Goal: Information Seeking & Learning: Learn about a topic

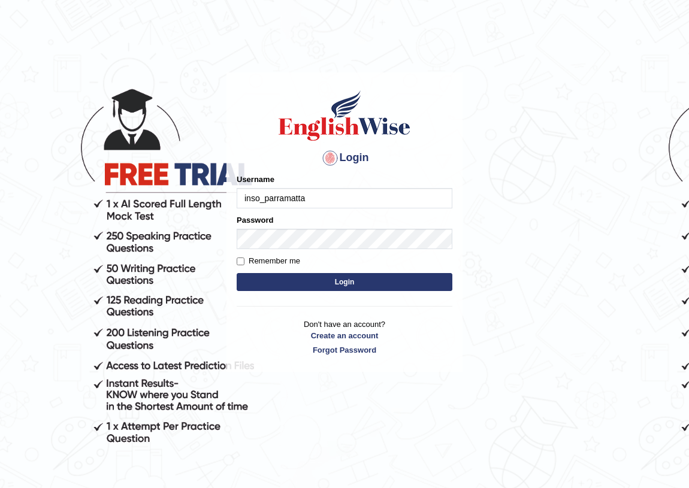
type input "inso_parramatta"
click at [253, 228] on div "Password" at bounding box center [345, 232] width 216 height 35
click at [244, 259] on input "Remember me" at bounding box center [241, 262] width 8 height 8
click at [242, 259] on input "Remember me" at bounding box center [241, 262] width 8 height 8
checkbox input "false"
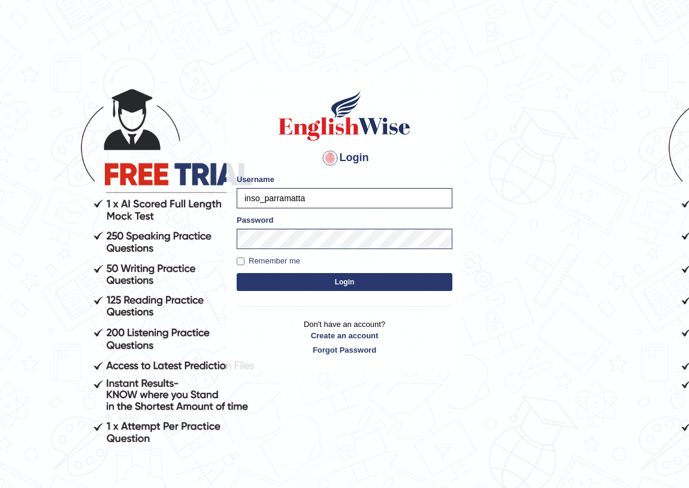
click at [268, 284] on button "Login" at bounding box center [345, 282] width 216 height 18
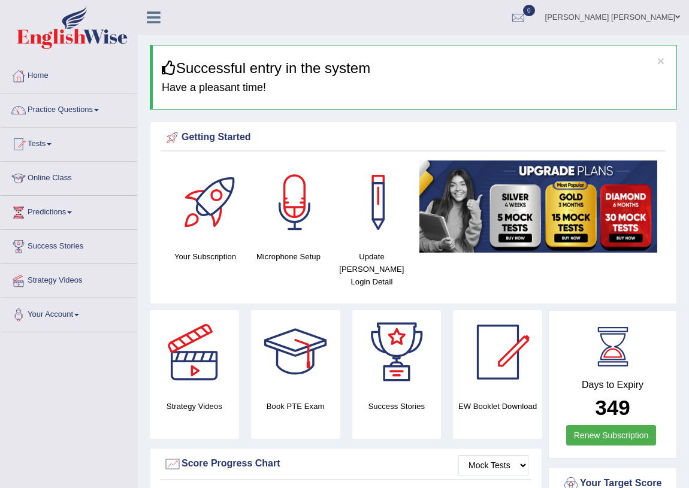
click at [103, 113] on link "Practice Questions" at bounding box center [69, 108] width 137 height 30
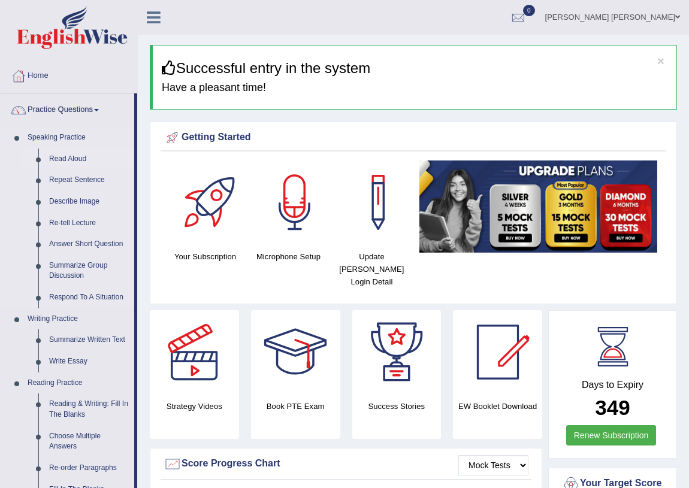
click at [62, 157] on link "Read Aloud" at bounding box center [89, 160] width 90 height 22
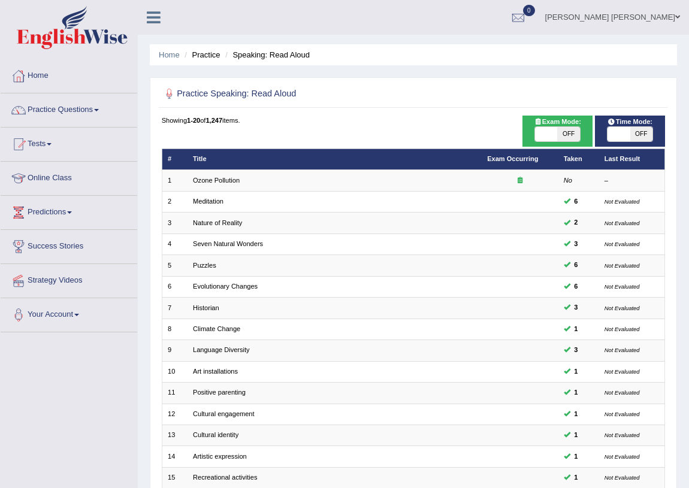
click at [632, 135] on span "OFF" at bounding box center [641, 134] width 22 height 14
checkbox input "true"
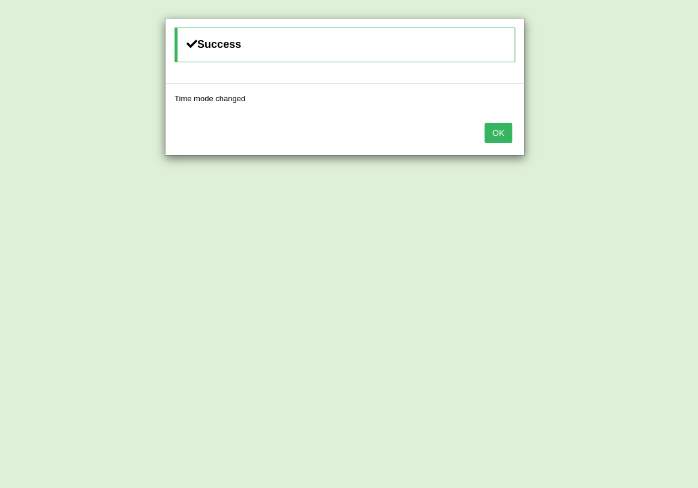
click at [499, 132] on button "OK" at bounding box center [498, 133] width 28 height 20
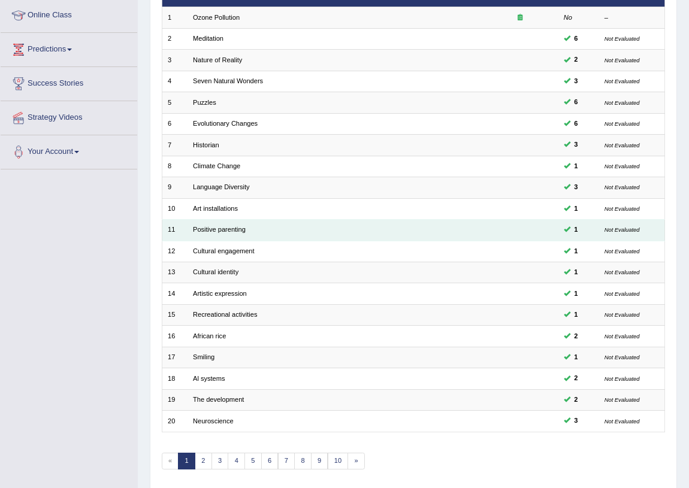
scroll to position [203, 0]
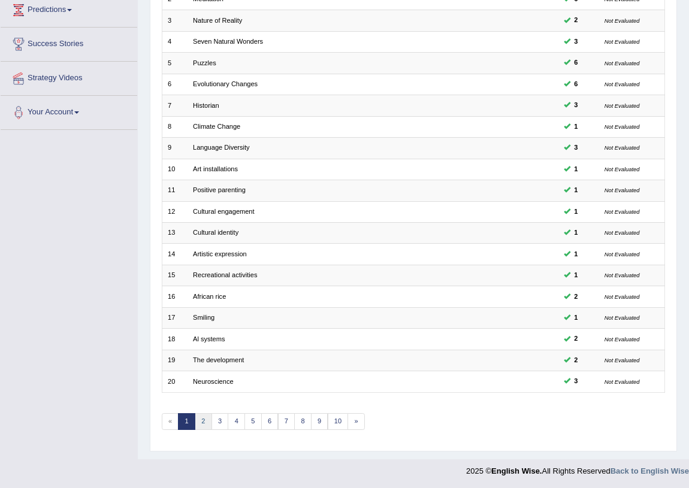
click at [203, 423] on link "2" at bounding box center [203, 421] width 17 height 17
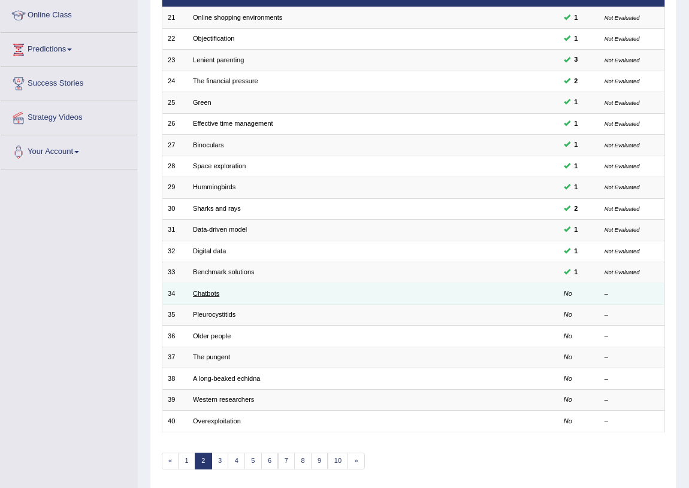
click at [212, 293] on link "Chatbots" at bounding box center [206, 293] width 26 height 7
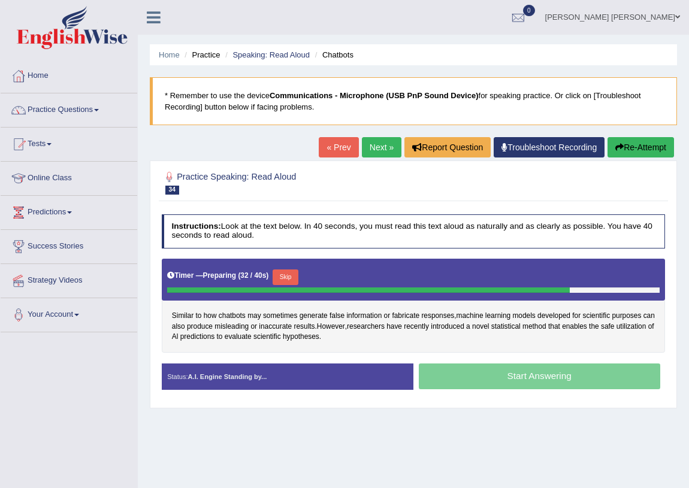
click at [478, 376] on div "Start Answering" at bounding box center [539, 378] width 252 height 29
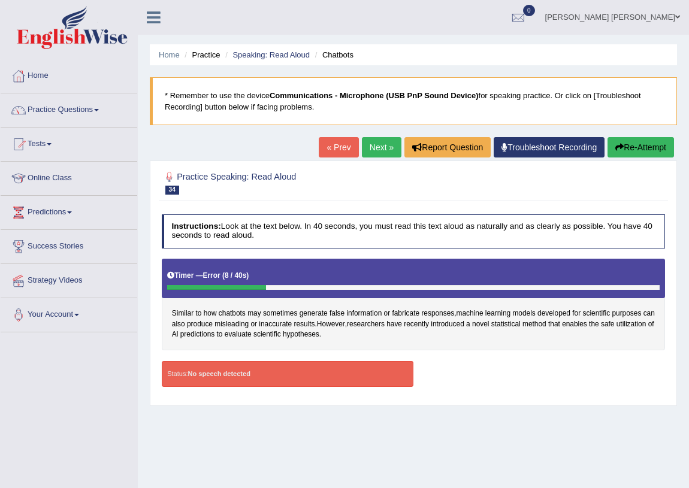
click at [497, 74] on div "Home Practice Speaking: Read Aloud Chatbots * Remember to use the device Commun…" at bounding box center [413, 299] width 551 height 599
click at [628, 143] on button "Re-Attempt" at bounding box center [641, 147] width 67 height 20
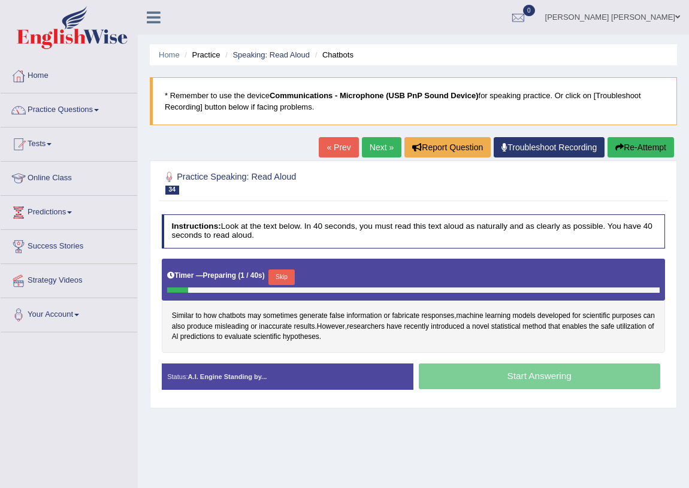
click at [287, 271] on button "Skip" at bounding box center [281, 278] width 26 height 16
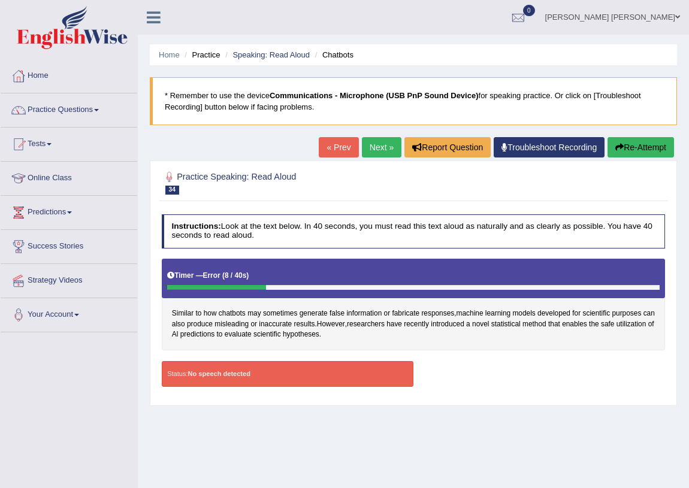
click at [642, 145] on button "Re-Attempt" at bounding box center [641, 147] width 67 height 20
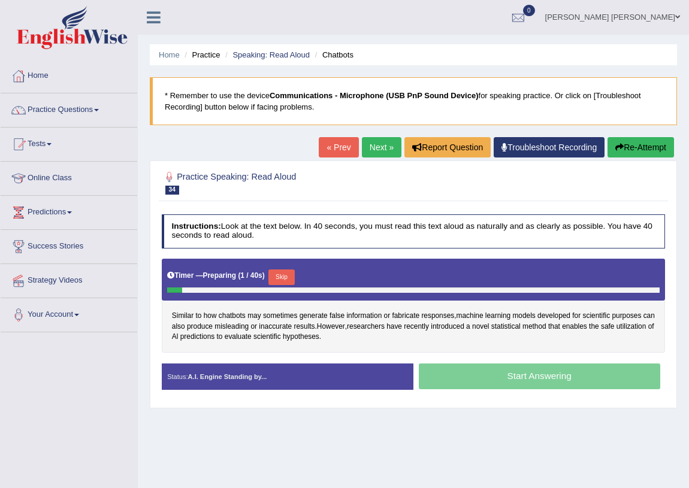
click at [281, 272] on button "Skip" at bounding box center [281, 278] width 26 height 16
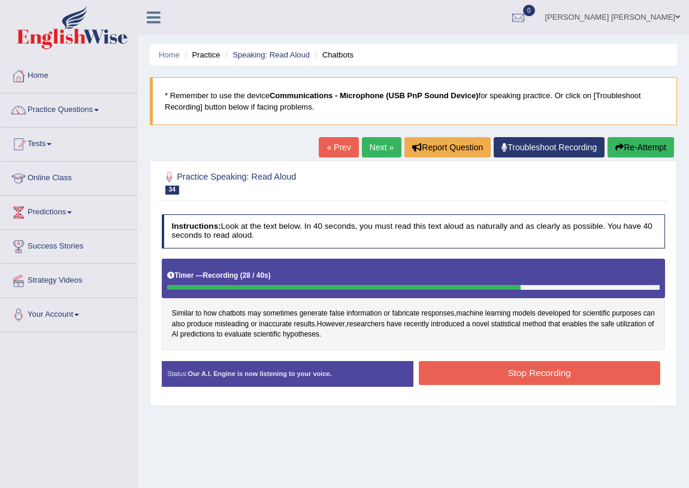
click at [499, 370] on button "Stop Recording" at bounding box center [539, 372] width 241 height 23
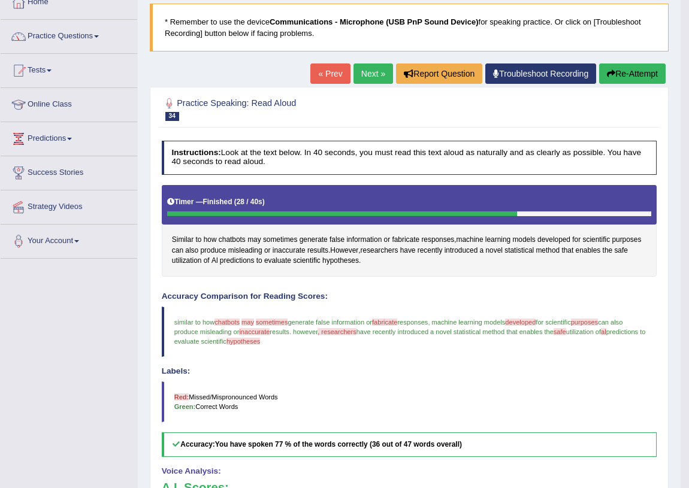
scroll to position [54, 0]
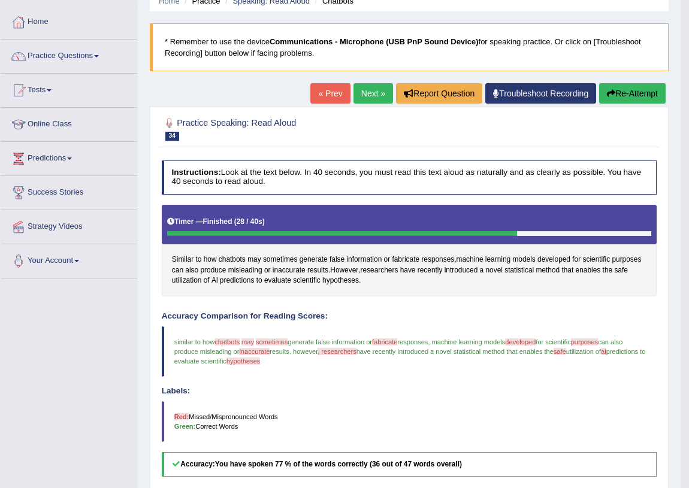
click at [368, 93] on link "Next »" at bounding box center [374, 93] width 40 height 20
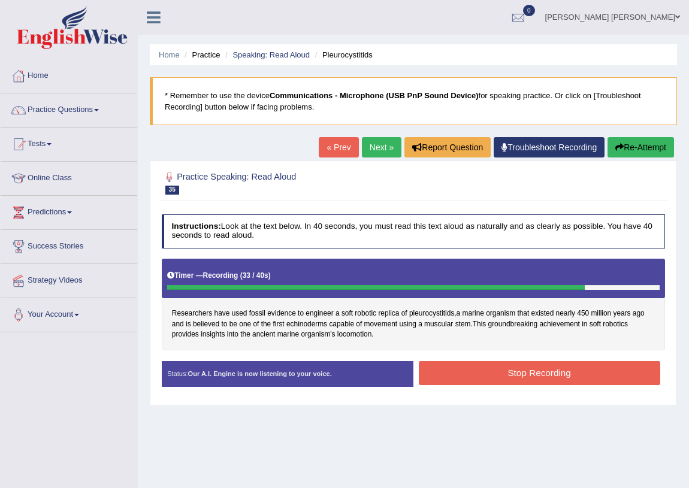
click at [488, 371] on button "Stop Recording" at bounding box center [539, 372] width 241 height 23
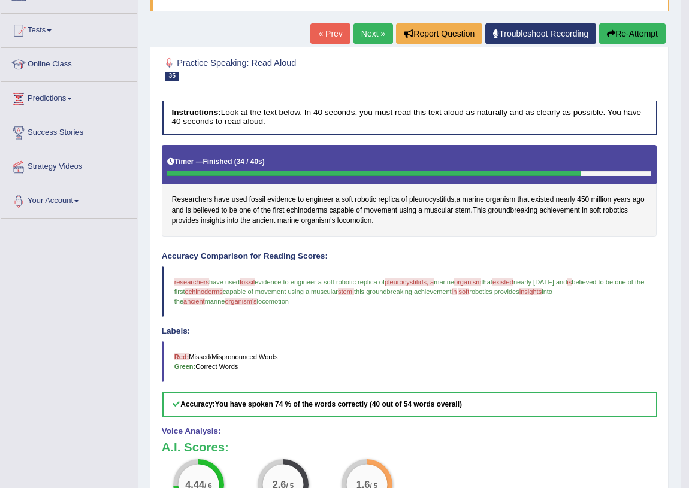
scroll to position [108, 0]
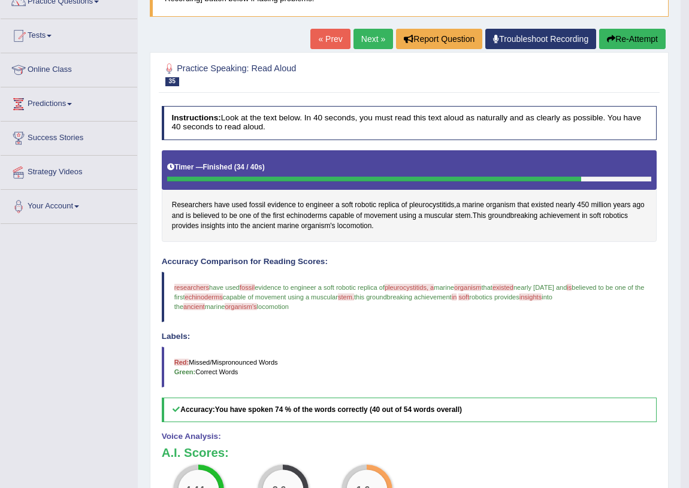
click at [364, 35] on link "Next »" at bounding box center [374, 39] width 40 height 20
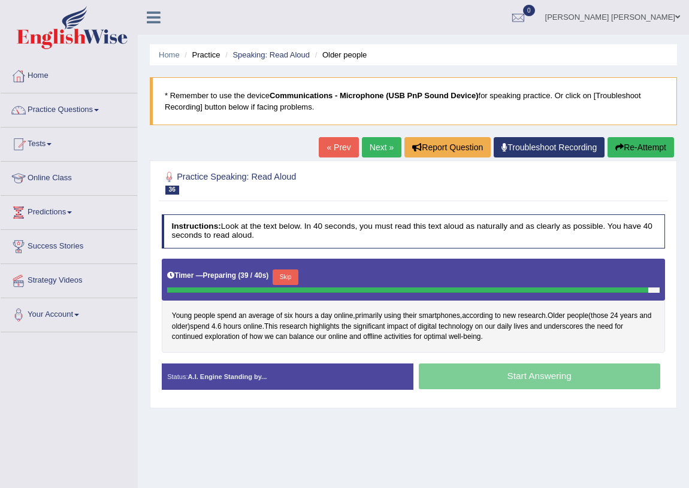
click at [292, 279] on button "Skip" at bounding box center [286, 278] width 26 height 16
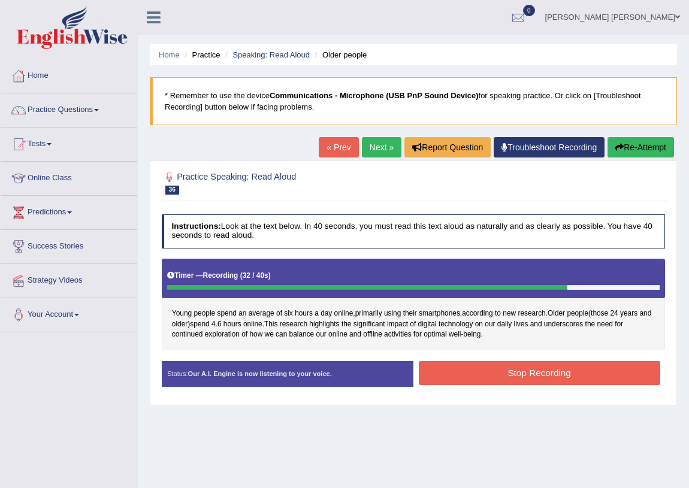
click at [495, 379] on button "Stop Recording" at bounding box center [539, 372] width 241 height 23
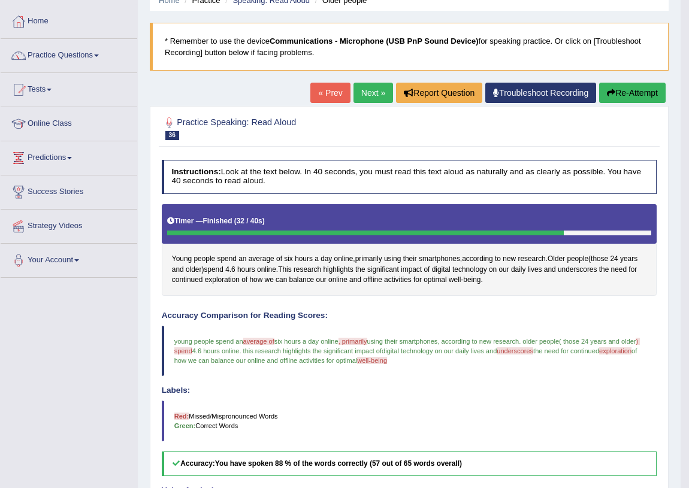
scroll to position [54, 0]
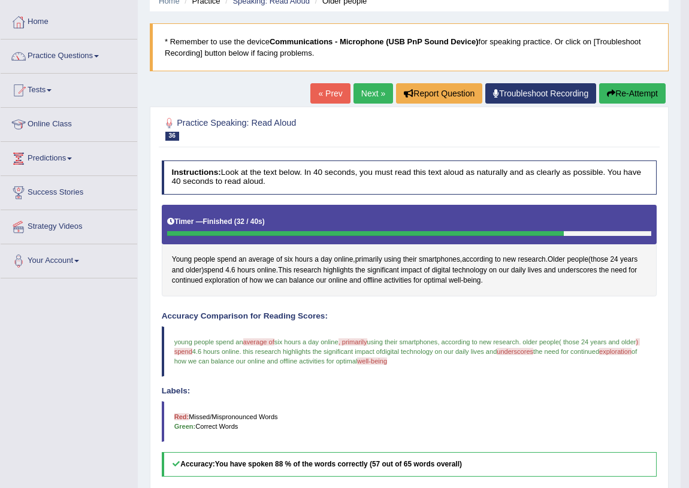
click at [360, 87] on link "Next »" at bounding box center [374, 93] width 40 height 20
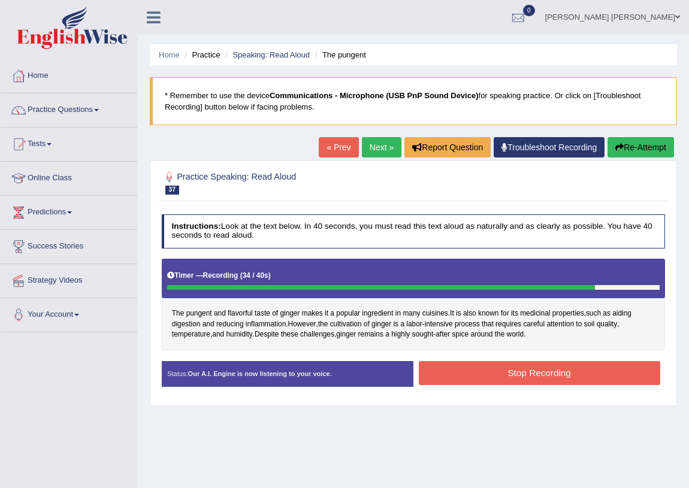
click at [493, 376] on button "Stop Recording" at bounding box center [539, 372] width 241 height 23
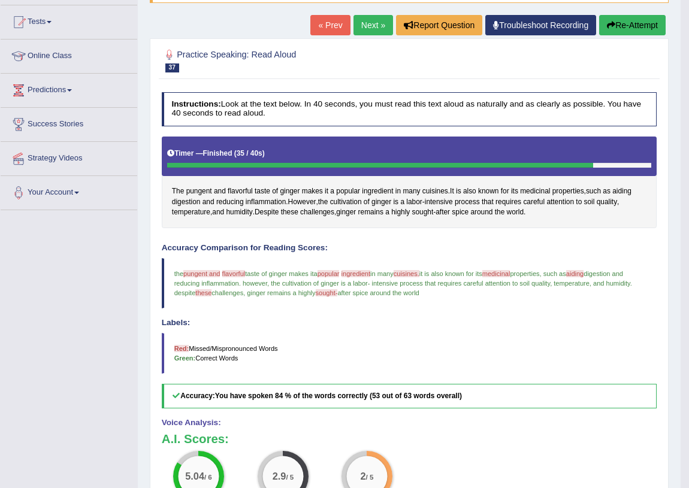
scroll to position [54, 0]
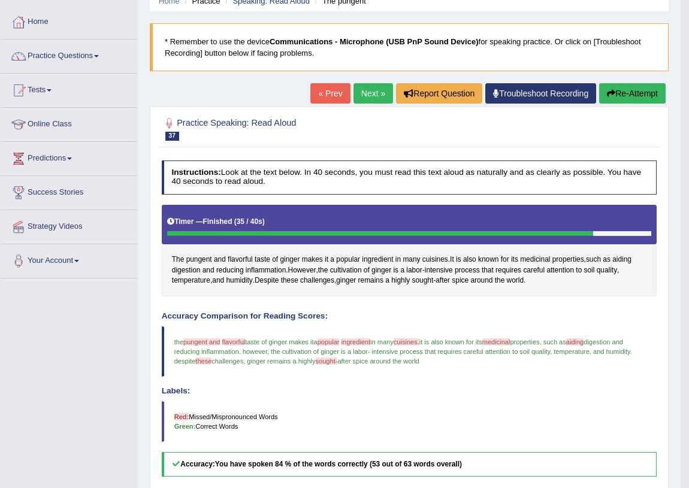
click at [372, 98] on link "Next »" at bounding box center [374, 93] width 40 height 20
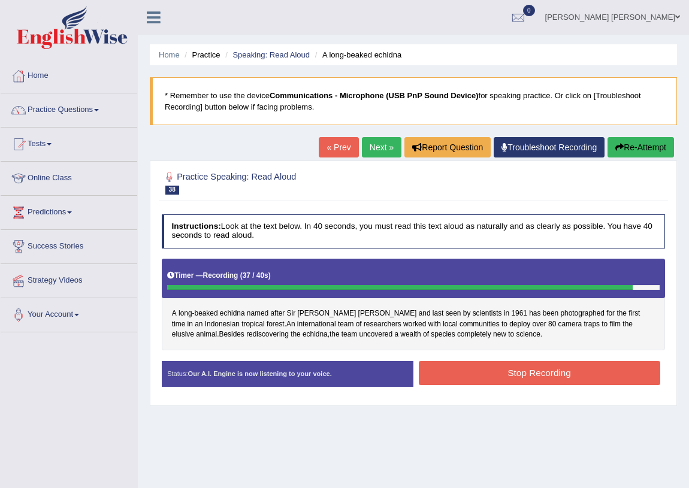
click at [509, 375] on button "Stop Recording" at bounding box center [539, 372] width 241 height 23
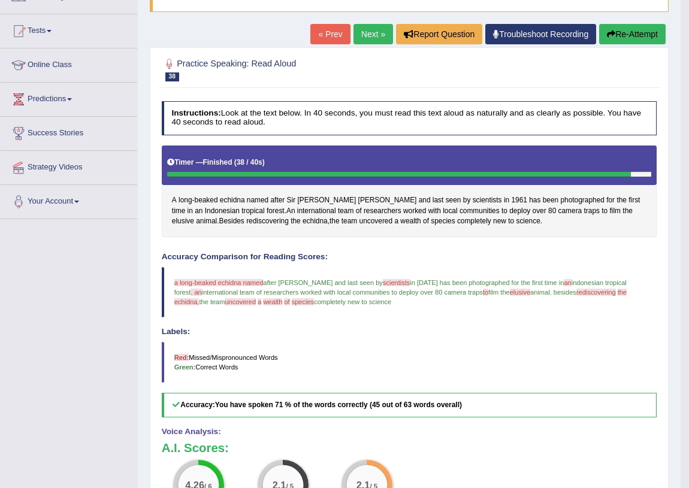
scroll to position [108, 0]
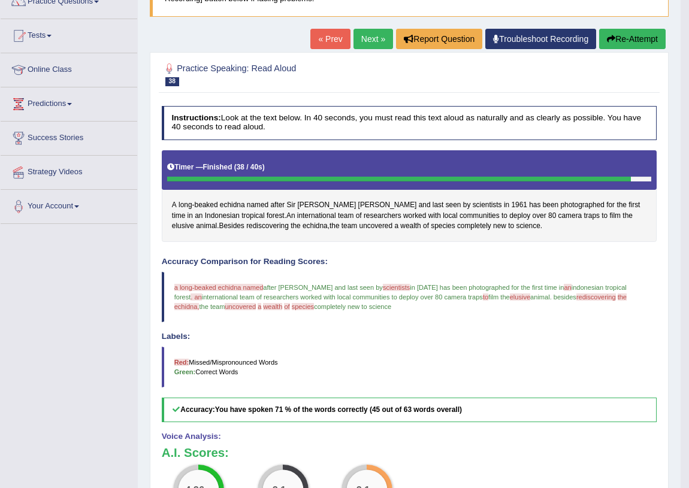
click at [367, 40] on link "Next »" at bounding box center [374, 39] width 40 height 20
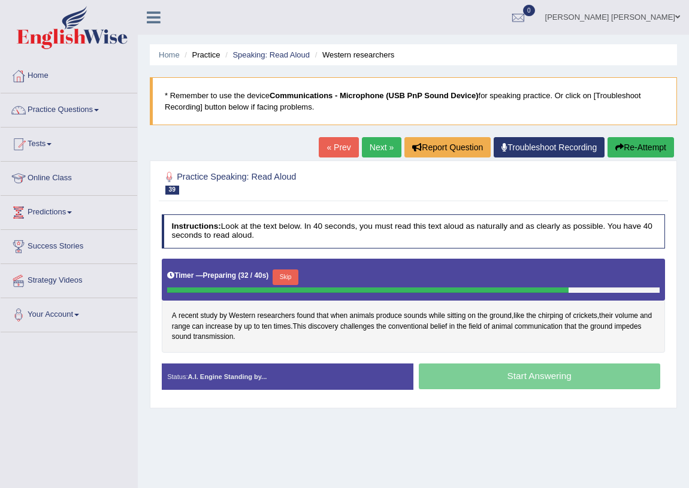
click at [294, 276] on button "Skip" at bounding box center [286, 278] width 26 height 16
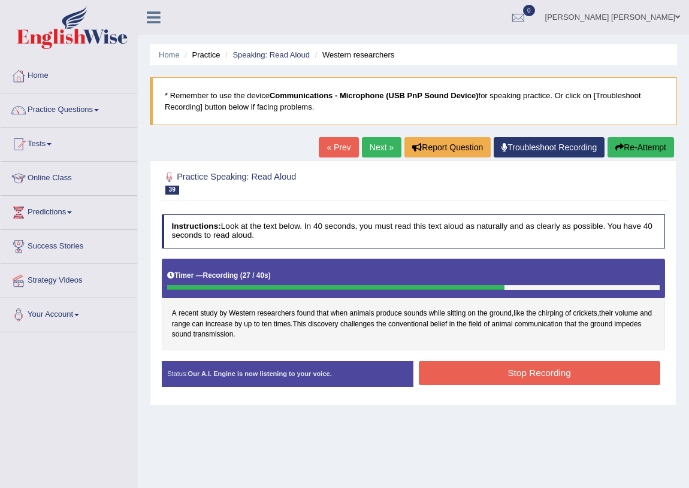
click at [425, 378] on button "Stop Recording" at bounding box center [539, 372] width 241 height 23
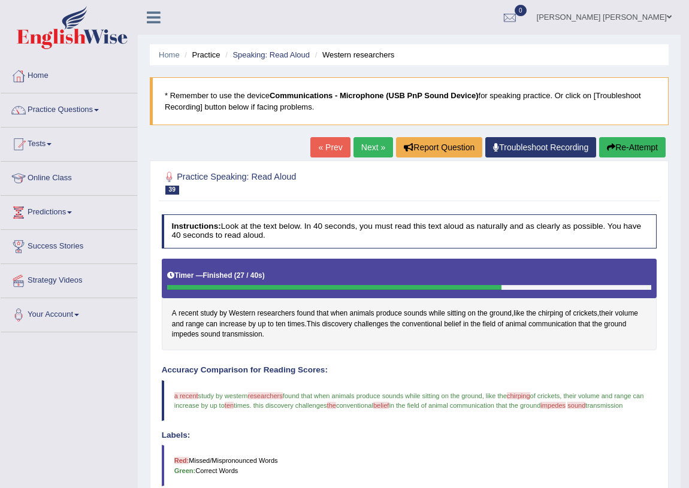
click at [360, 146] on link "Next »" at bounding box center [374, 147] width 40 height 20
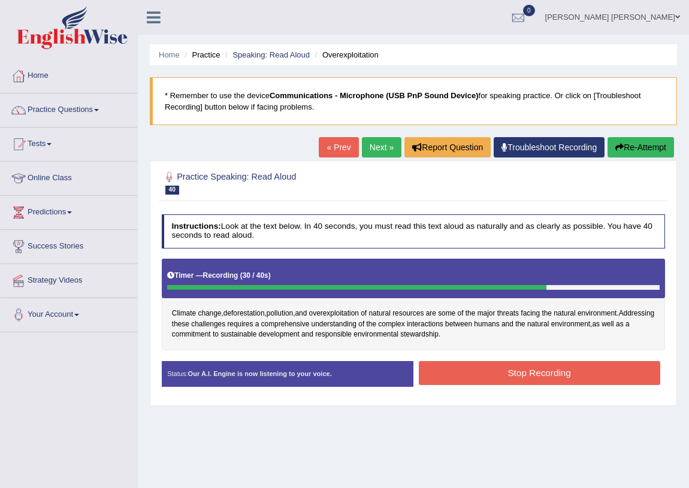
click at [466, 379] on button "Stop Recording" at bounding box center [539, 372] width 241 height 23
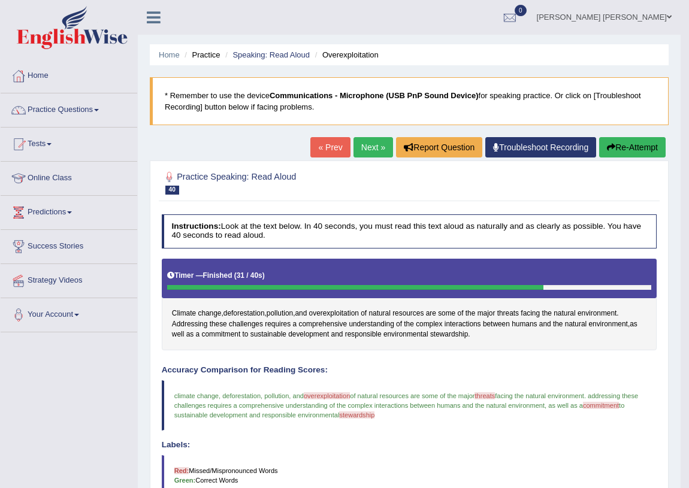
click at [377, 147] on link "Next »" at bounding box center [374, 147] width 40 height 20
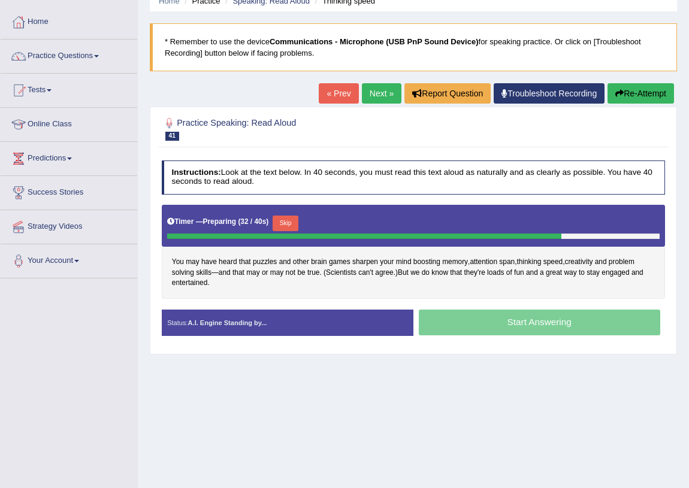
click at [288, 217] on button "Skip" at bounding box center [286, 224] width 26 height 16
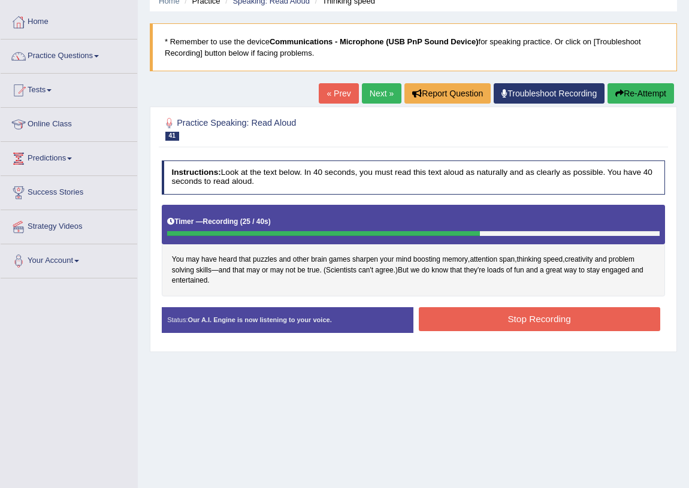
click at [487, 315] on button "Stop Recording" at bounding box center [539, 318] width 241 height 23
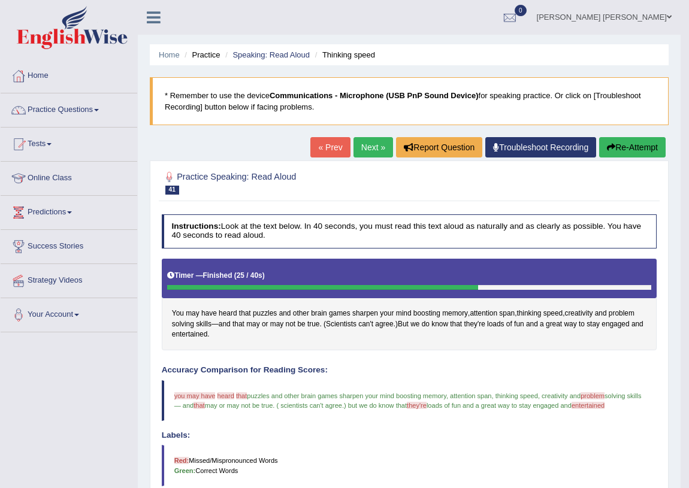
click at [366, 150] on link "Next »" at bounding box center [374, 147] width 40 height 20
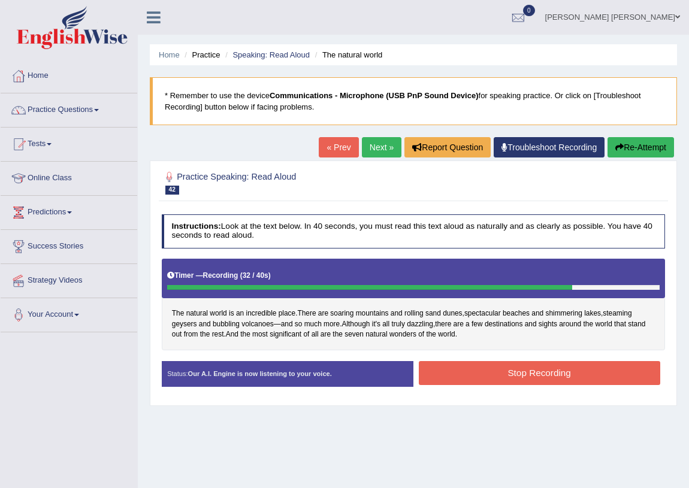
click at [487, 377] on button "Stop Recording" at bounding box center [539, 372] width 241 height 23
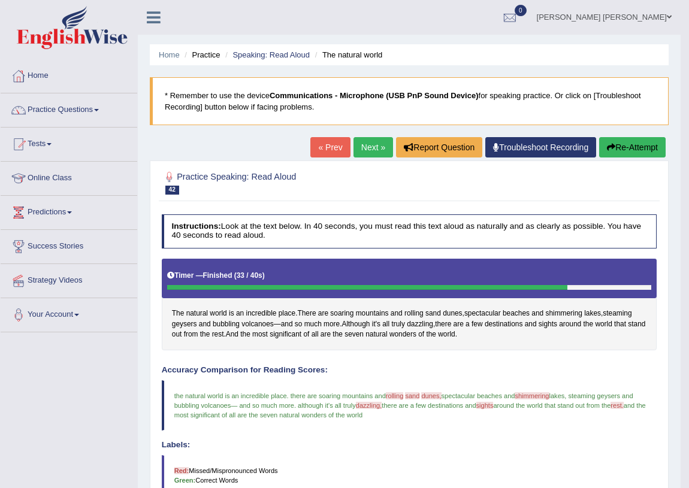
click at [371, 149] on link "Next »" at bounding box center [374, 147] width 40 height 20
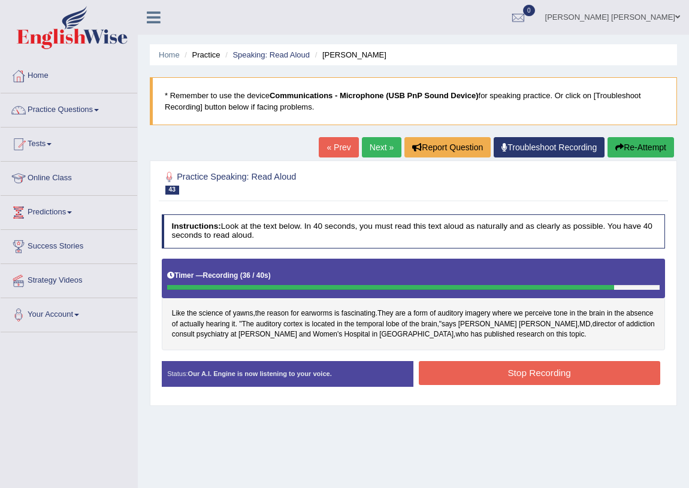
click at [472, 382] on button "Stop Recording" at bounding box center [539, 372] width 241 height 23
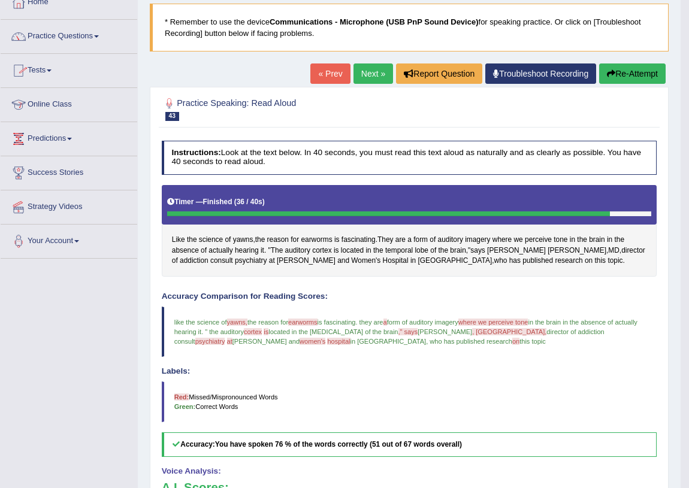
scroll to position [54, 0]
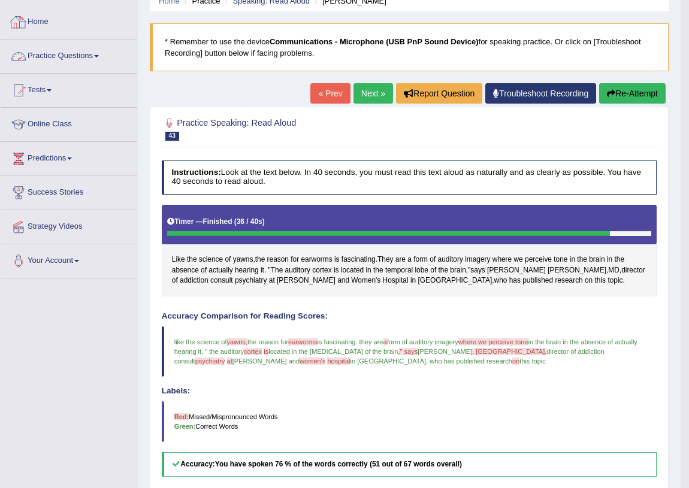
click link "Practice Questions"
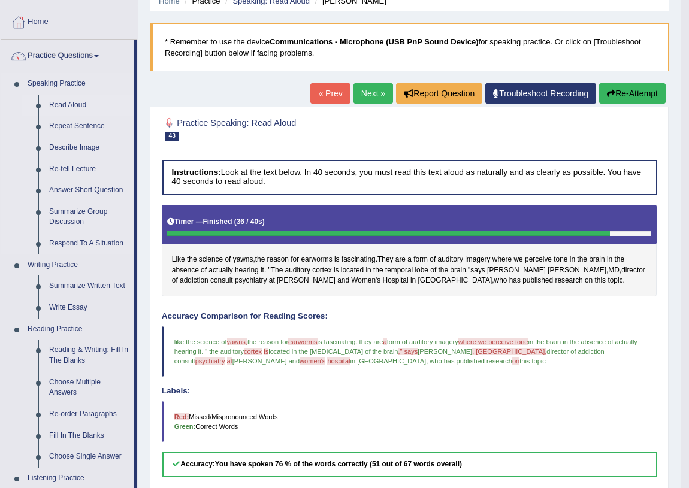
click link "Read Aloud"
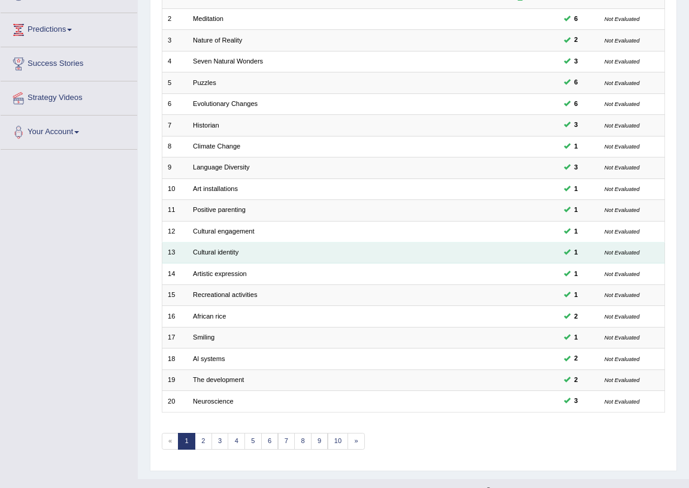
scroll to position [203, 0]
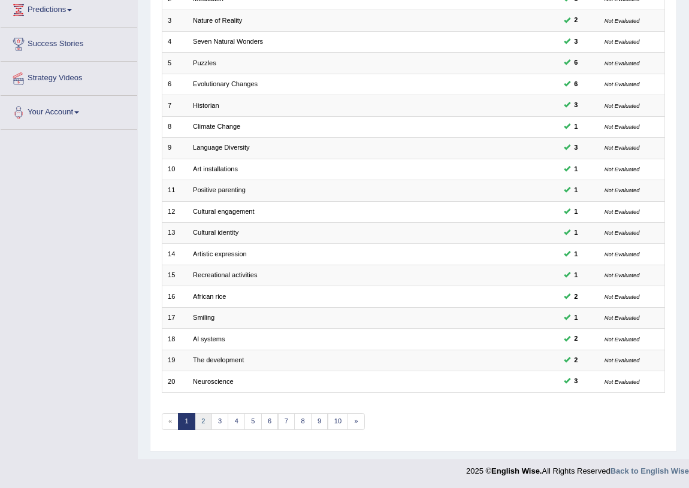
click at [205, 422] on link "2" at bounding box center [203, 421] width 17 height 17
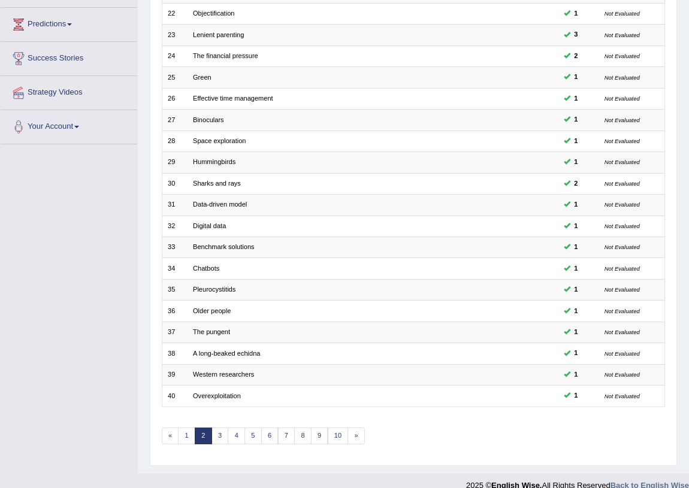
scroll to position [203, 0]
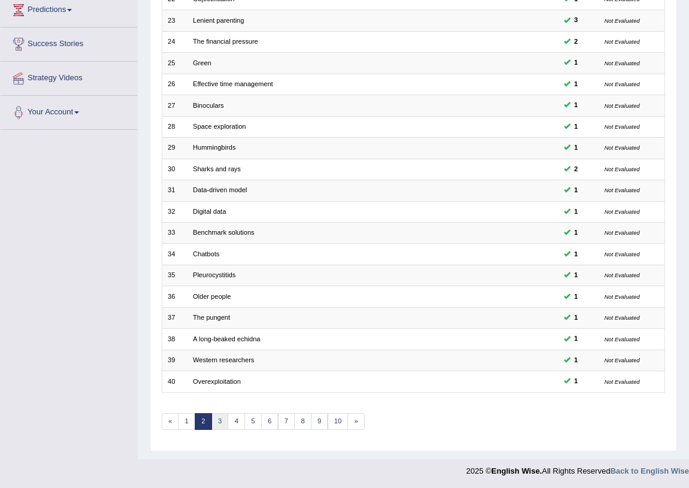
click at [222, 421] on link "3" at bounding box center [220, 421] width 17 height 17
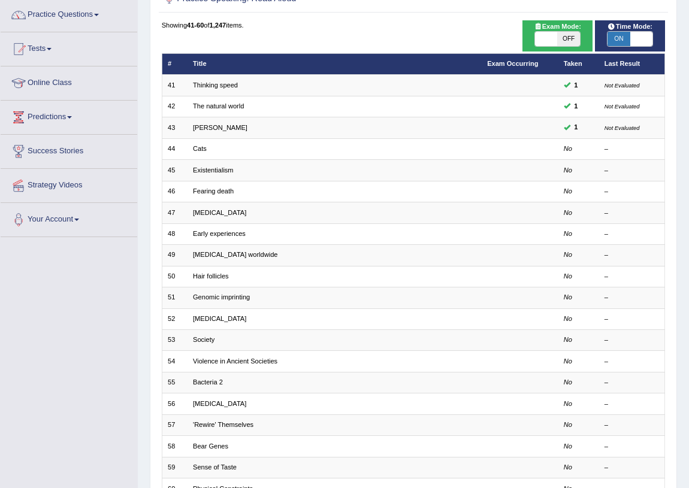
scroll to position [163, 0]
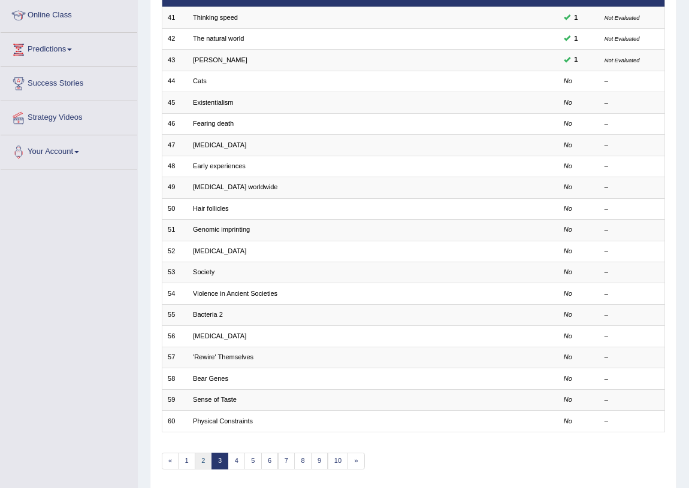
click at [204, 464] on link "2" at bounding box center [203, 461] width 17 height 17
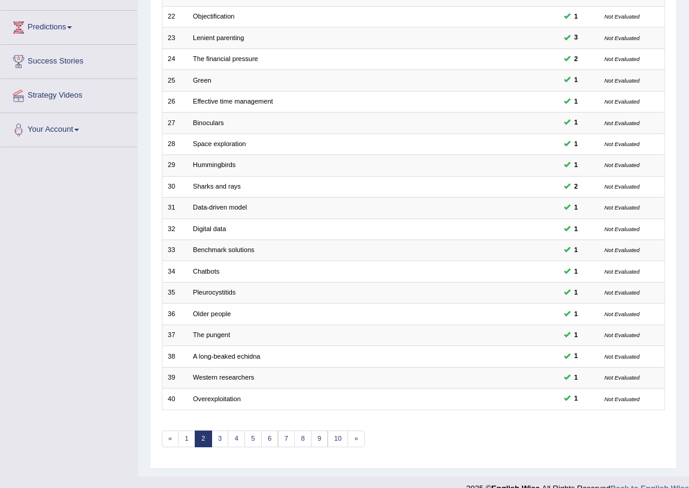
scroll to position [203, 0]
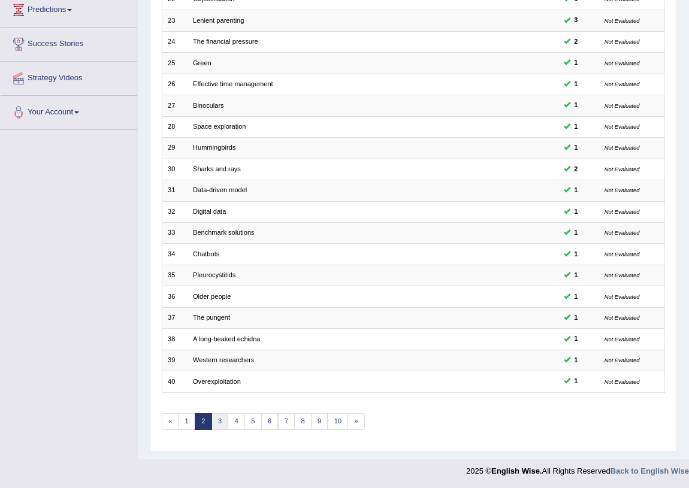
click at [222, 416] on link "3" at bounding box center [220, 421] width 17 height 17
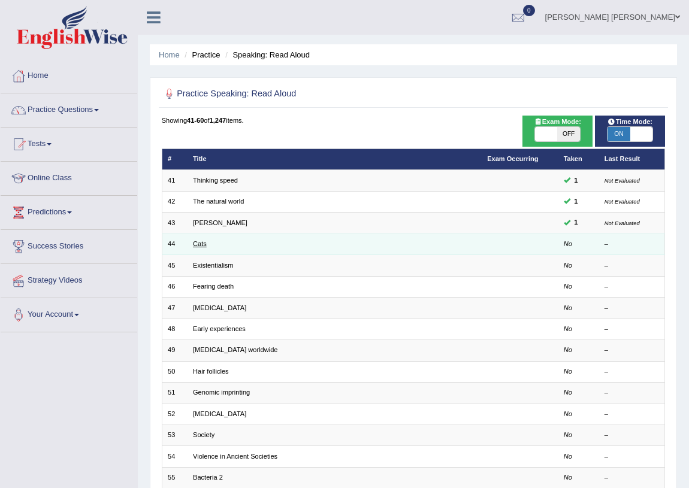
click at [199, 244] on link "Cats" at bounding box center [200, 243] width 14 height 7
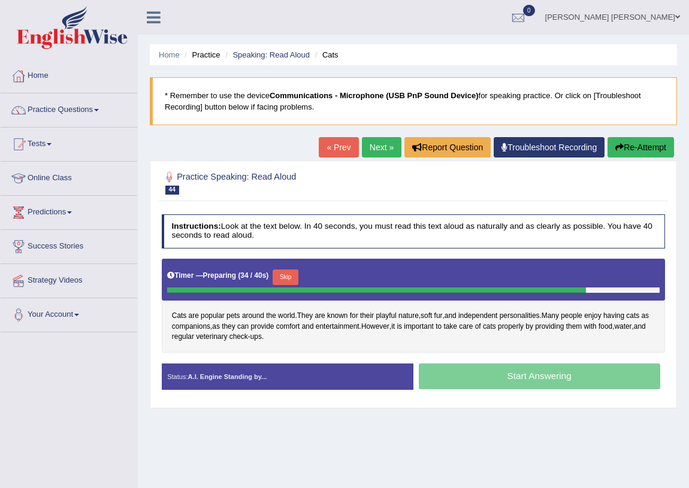
click at [288, 277] on button "Skip" at bounding box center [286, 278] width 26 height 16
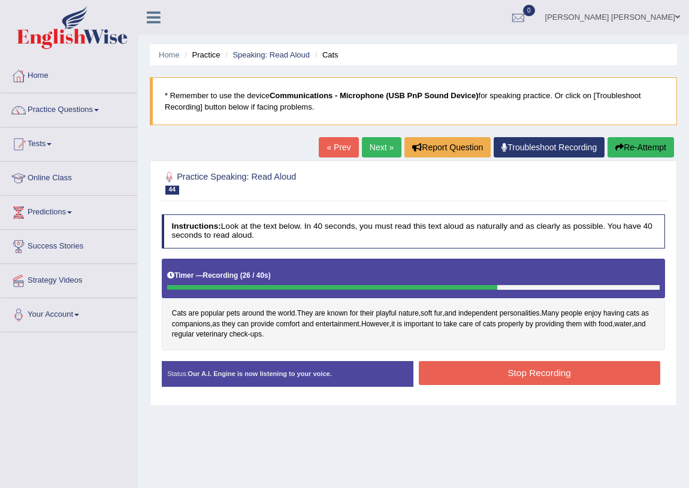
click at [458, 372] on button "Stop Recording" at bounding box center [539, 372] width 241 height 23
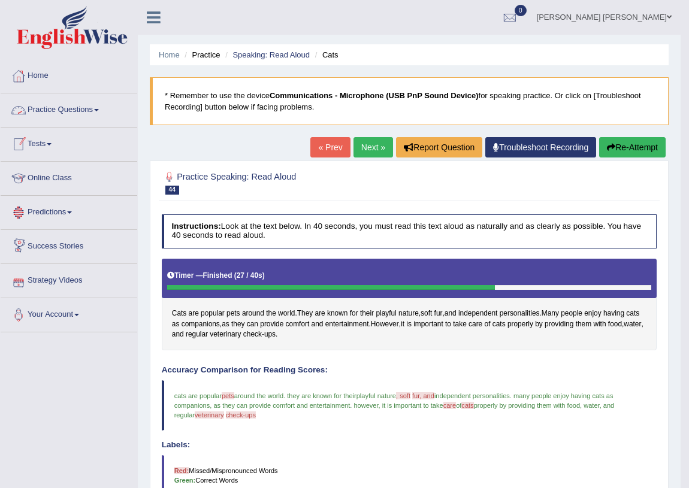
click at [73, 113] on link "Practice Questions" at bounding box center [69, 108] width 137 height 30
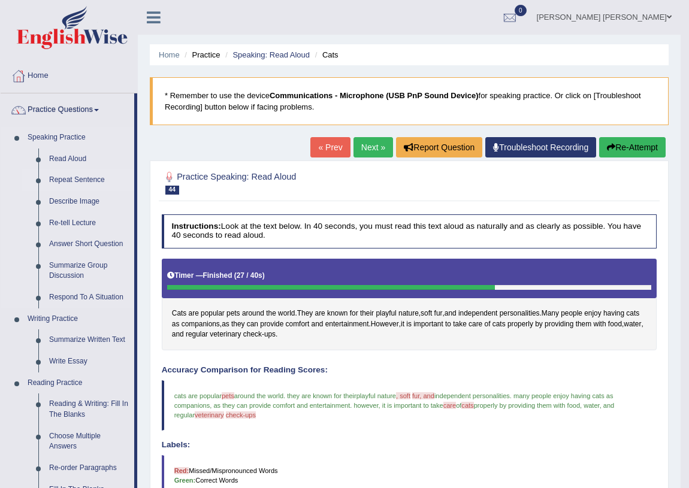
click at [79, 182] on link "Repeat Sentence" at bounding box center [89, 181] width 90 height 22
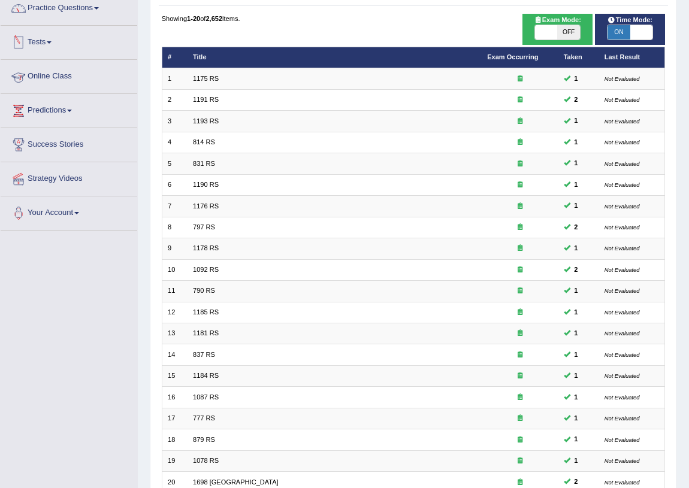
scroll to position [203, 0]
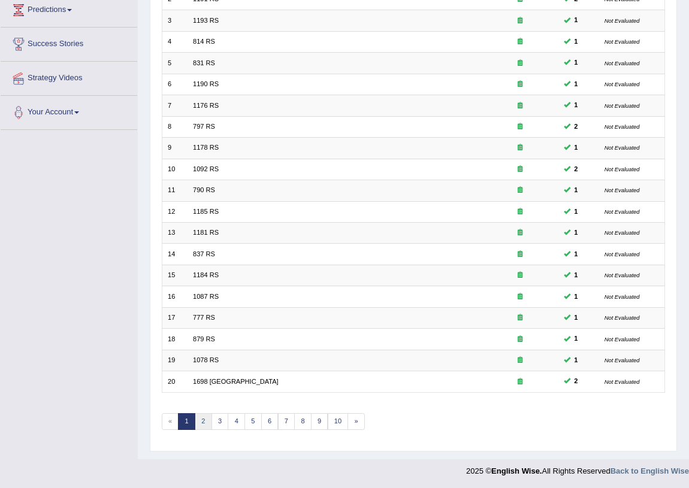
click at [199, 422] on link "2" at bounding box center [203, 421] width 17 height 17
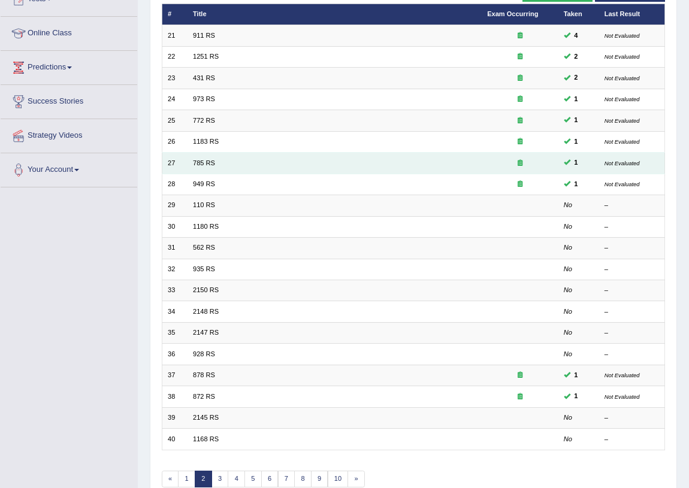
scroll to position [163, 0]
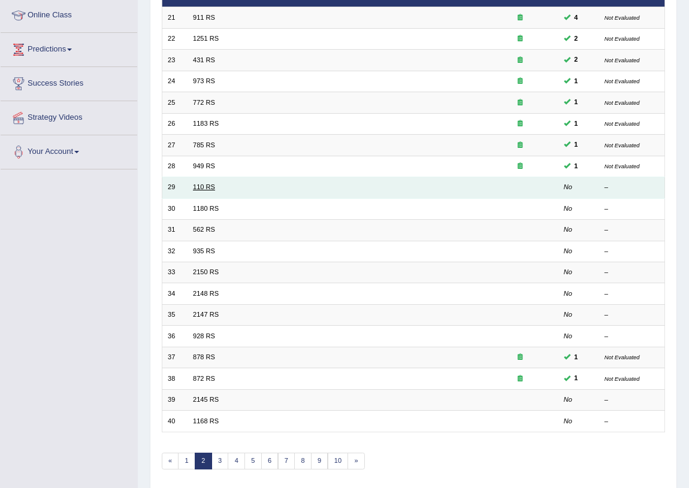
click at [199, 186] on link "110 RS" at bounding box center [204, 186] width 22 height 7
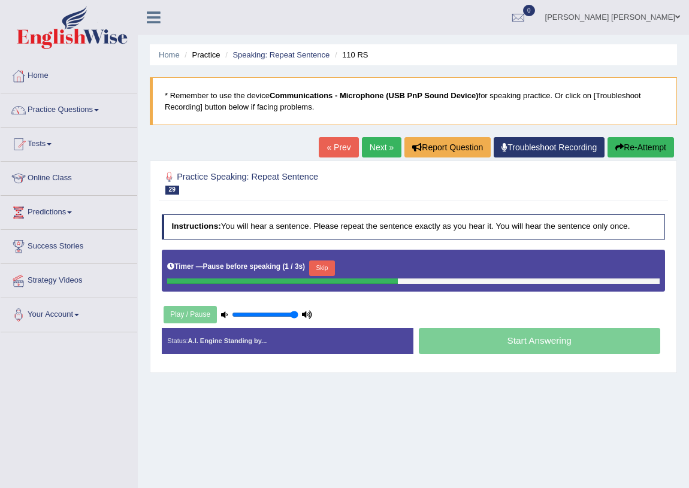
click at [331, 269] on button "Skip" at bounding box center [322, 269] width 26 height 16
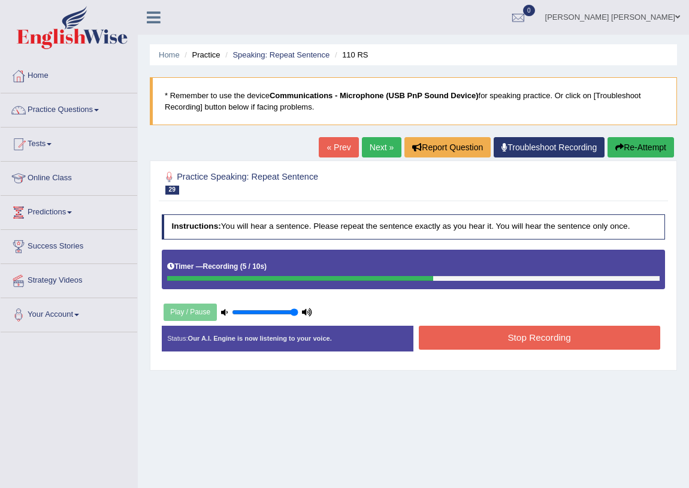
click at [453, 333] on button "Stop Recording" at bounding box center [539, 337] width 241 height 23
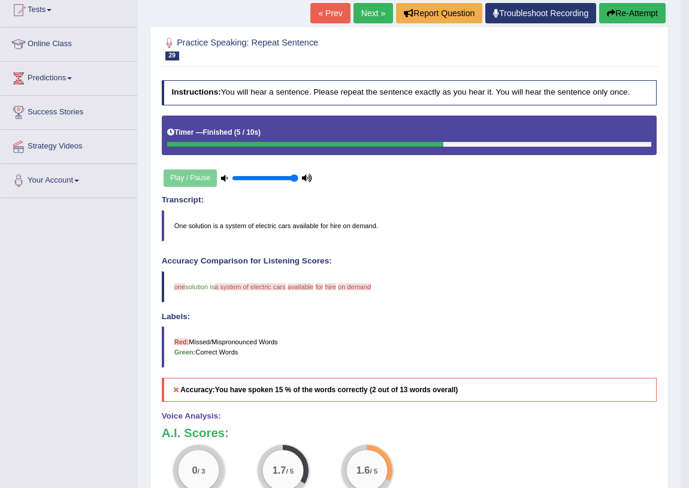
scroll to position [108, 0]
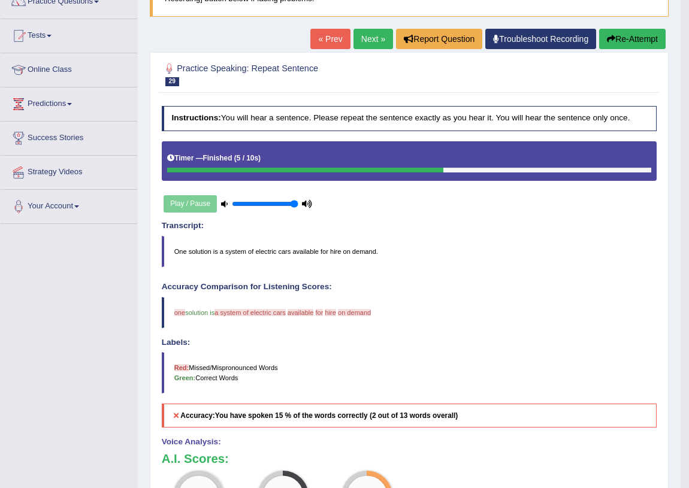
click at [367, 43] on link "Next »" at bounding box center [374, 39] width 40 height 20
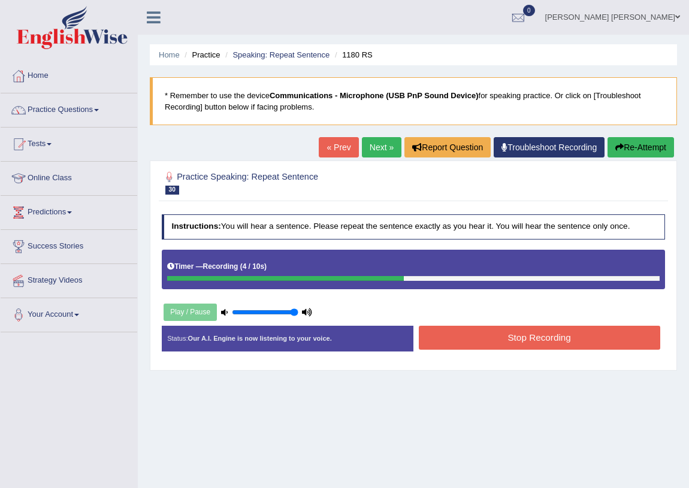
click at [527, 337] on button "Stop Recording" at bounding box center [539, 337] width 241 height 23
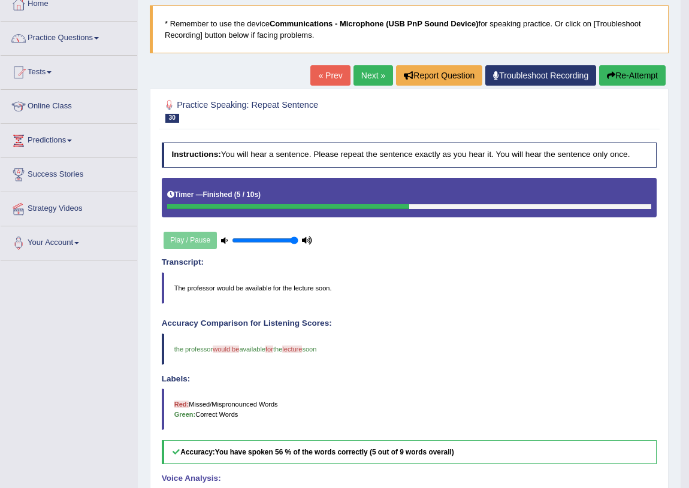
scroll to position [54, 0]
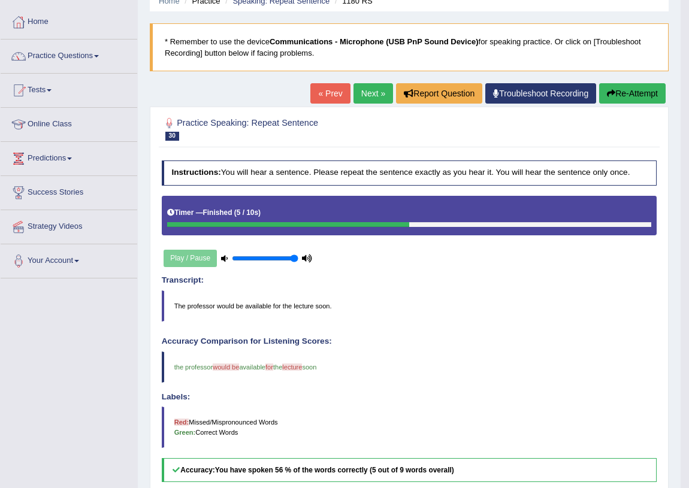
click at [359, 98] on link "Next »" at bounding box center [374, 93] width 40 height 20
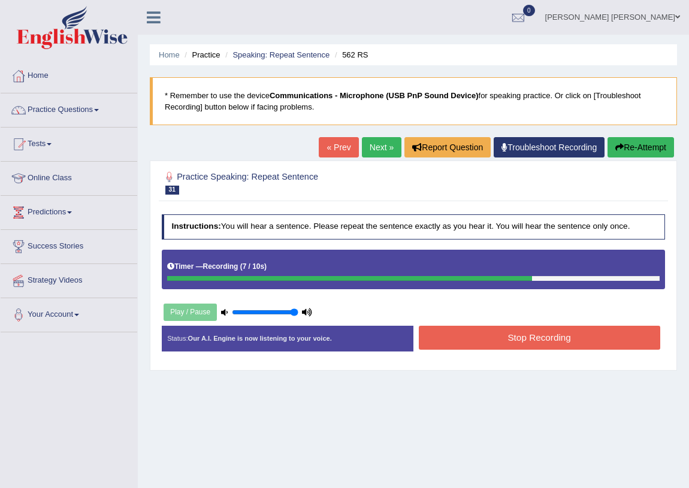
click at [495, 346] on button "Stop Recording" at bounding box center [539, 337] width 241 height 23
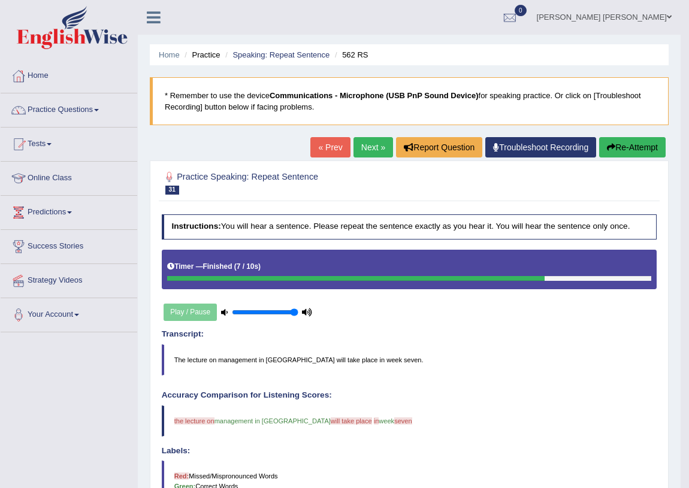
click at [361, 143] on link "Next »" at bounding box center [374, 147] width 40 height 20
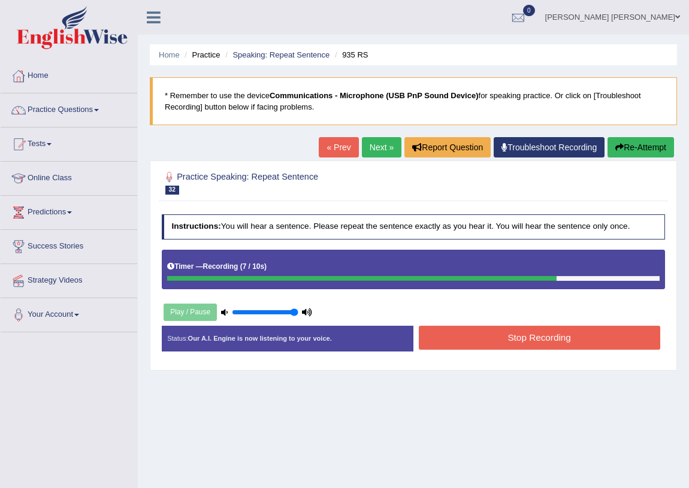
click at [514, 334] on button "Stop Recording" at bounding box center [539, 337] width 241 height 23
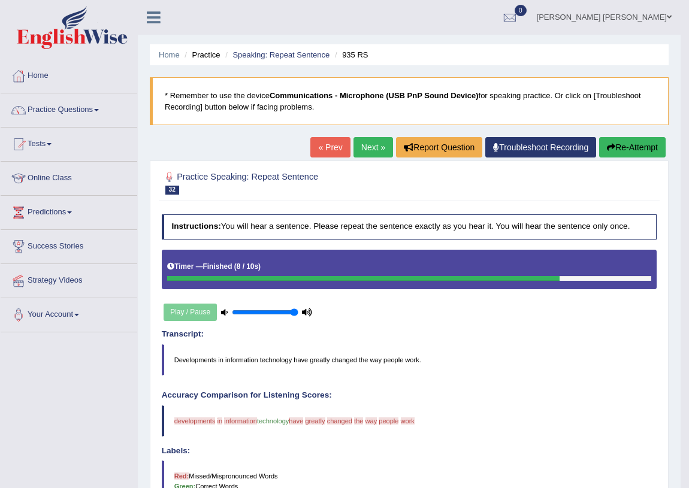
click at [360, 146] on link "Next »" at bounding box center [374, 147] width 40 height 20
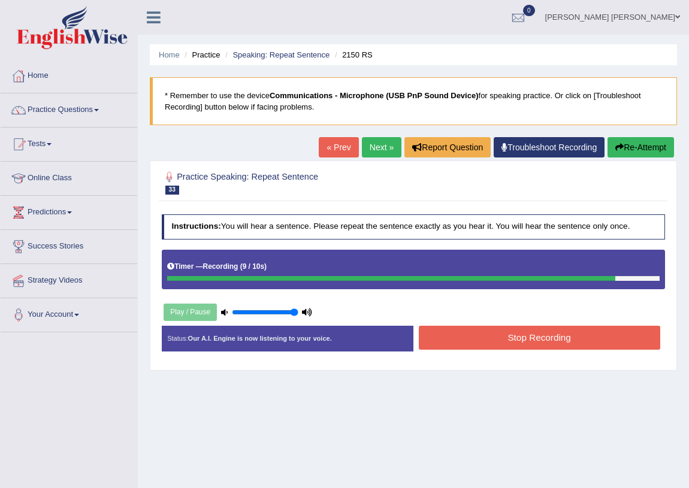
click at [569, 328] on button "Stop Recording" at bounding box center [539, 337] width 241 height 23
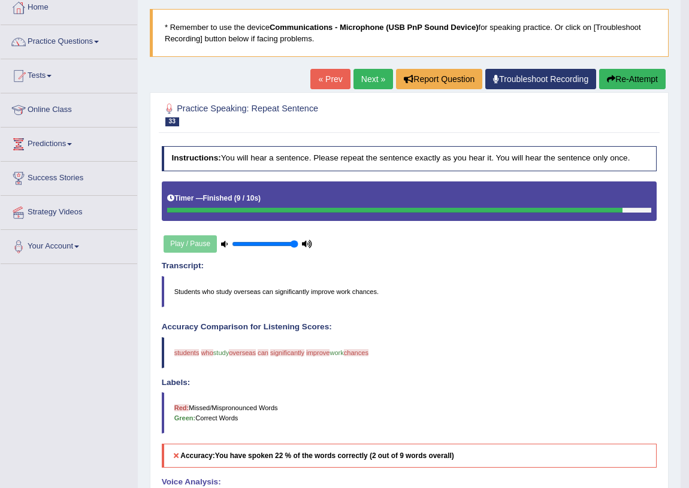
scroll to position [54, 0]
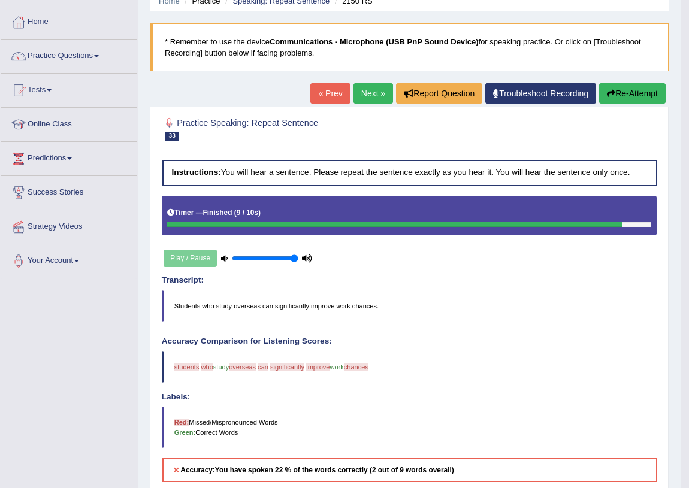
click at [360, 92] on link "Next »" at bounding box center [374, 93] width 40 height 20
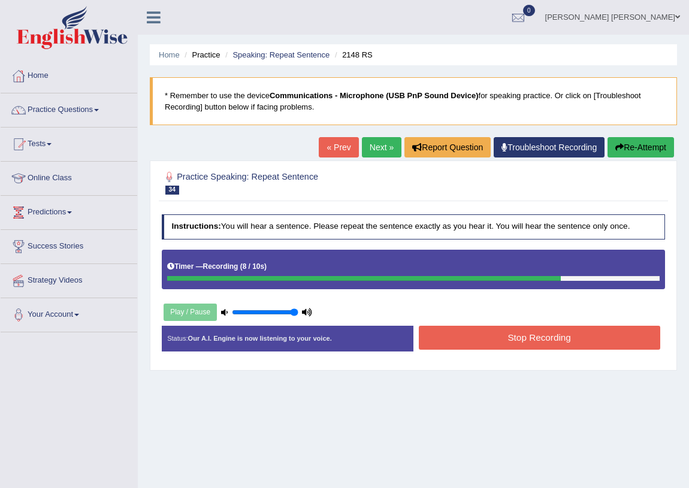
click at [558, 342] on button "Stop Recording" at bounding box center [539, 337] width 241 height 23
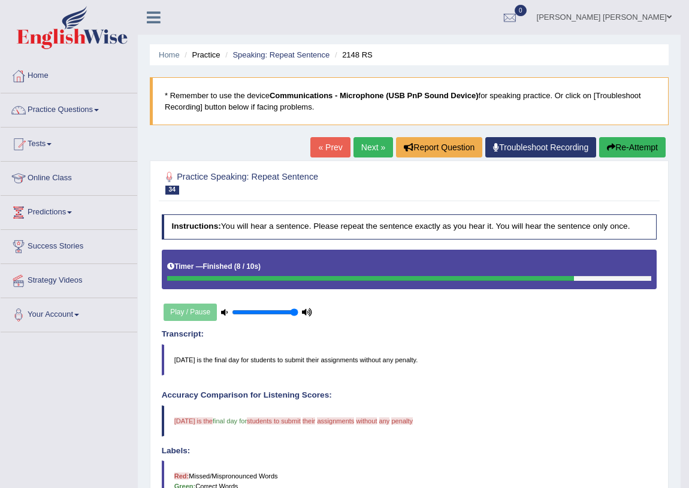
click at [365, 150] on link "Next »" at bounding box center [374, 147] width 40 height 20
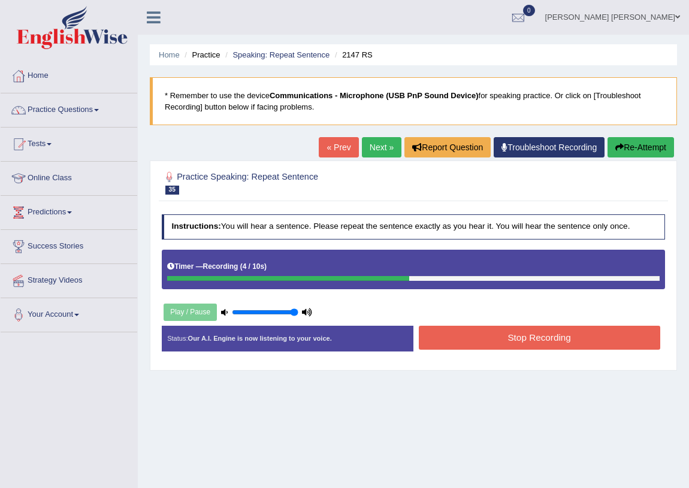
click at [503, 343] on button "Stop Recording" at bounding box center [539, 337] width 241 height 23
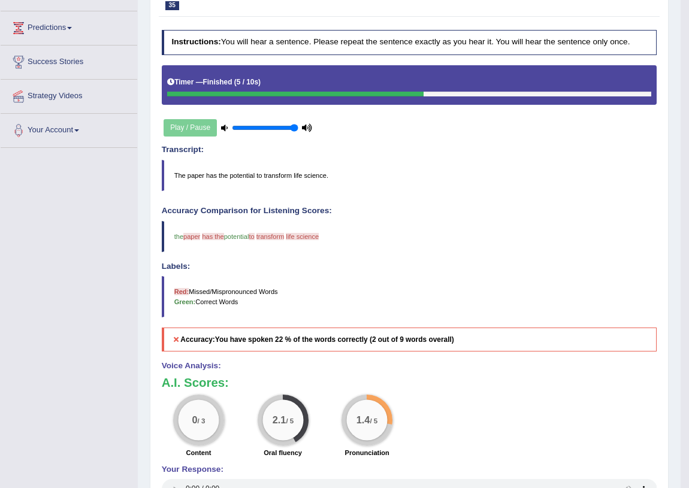
scroll to position [108, 0]
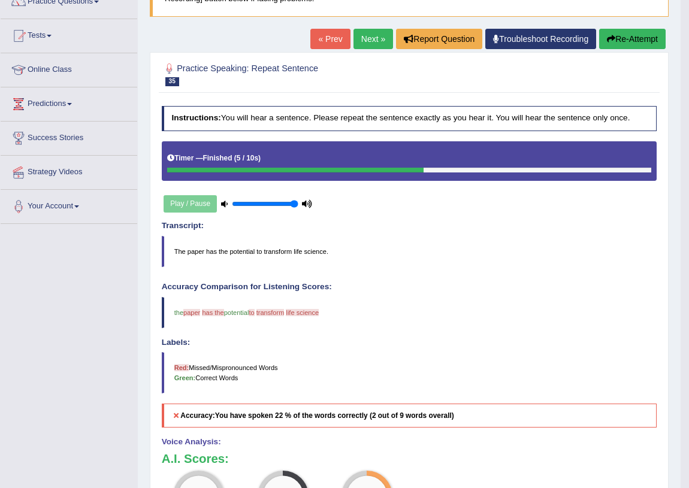
click at [354, 40] on link "Next »" at bounding box center [374, 39] width 40 height 20
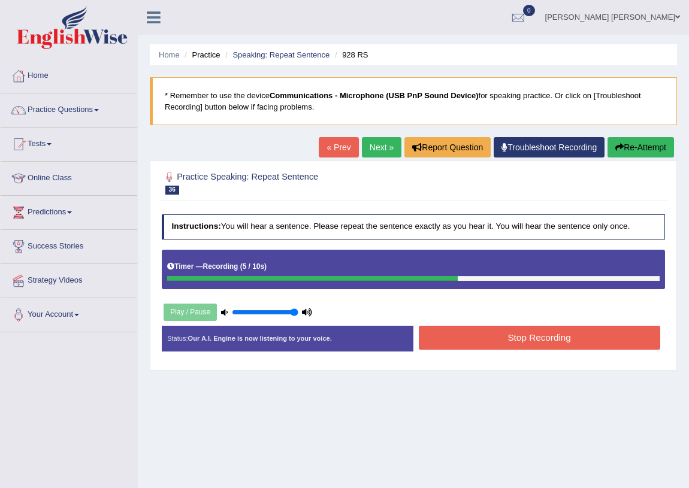
click at [475, 332] on button "Stop Recording" at bounding box center [539, 337] width 241 height 23
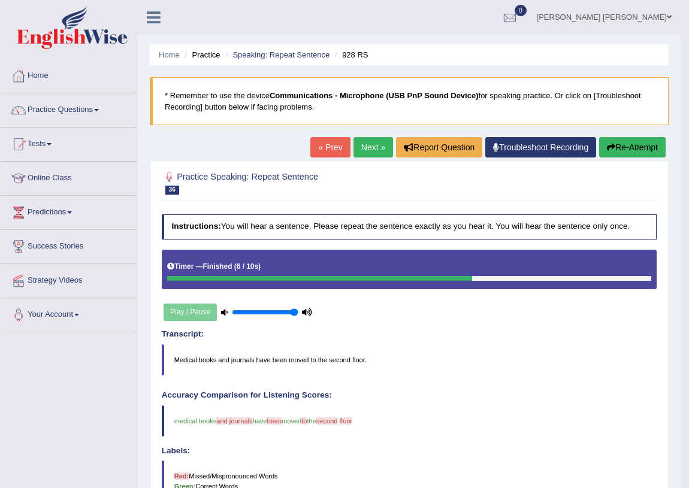
click at [357, 146] on link "Next »" at bounding box center [374, 147] width 40 height 20
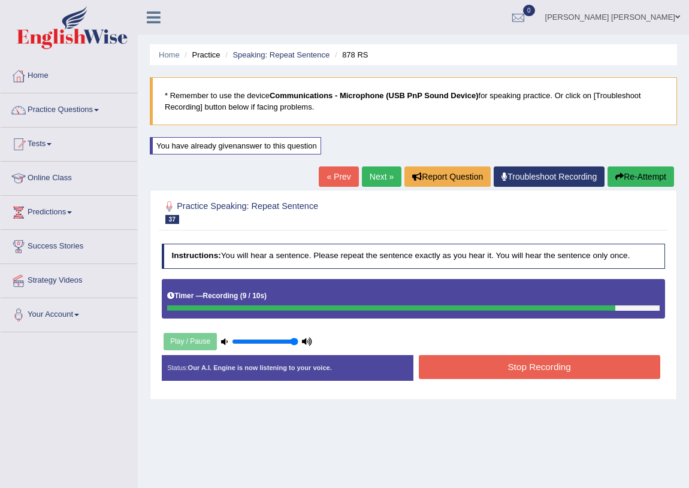
click at [551, 366] on button "Stop Recording" at bounding box center [539, 366] width 241 height 23
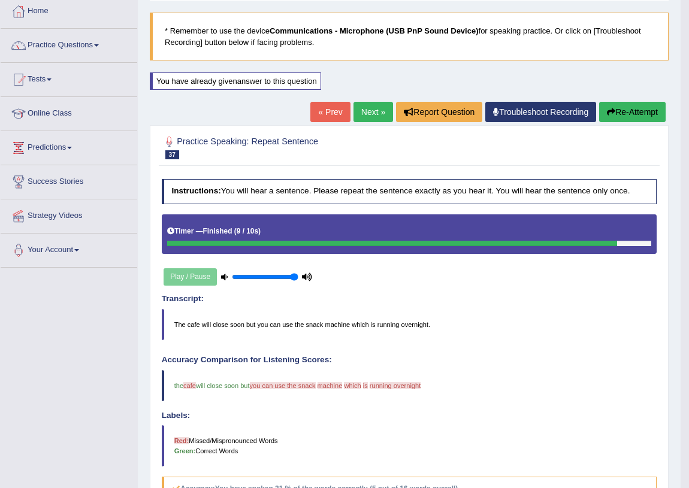
scroll to position [54, 0]
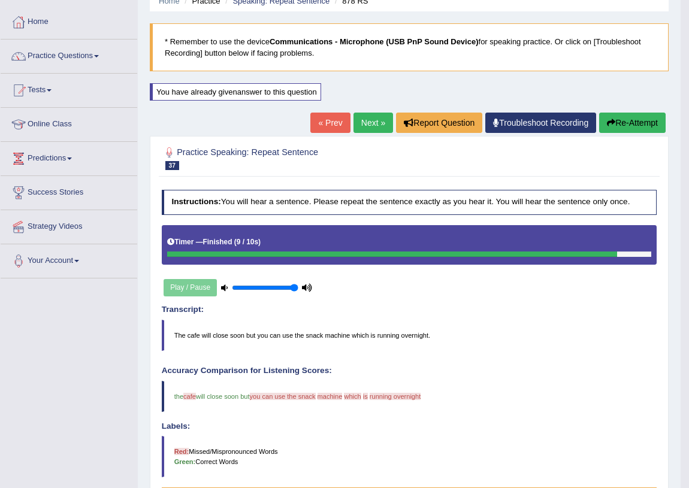
click at [365, 127] on link "Next »" at bounding box center [374, 123] width 40 height 20
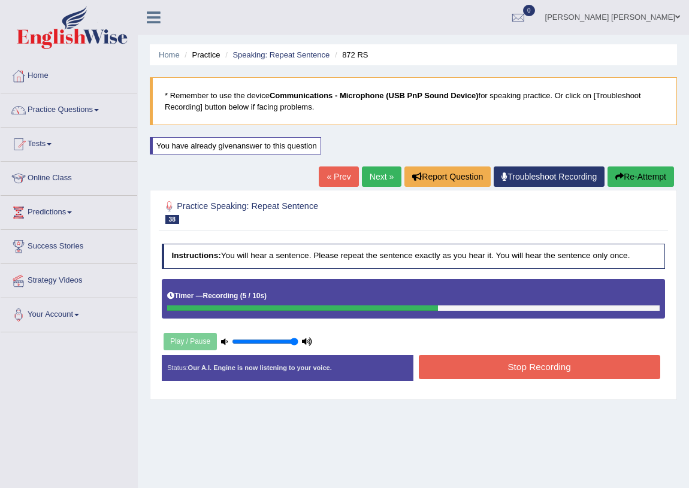
click at [538, 358] on button "Stop Recording" at bounding box center [539, 366] width 241 height 23
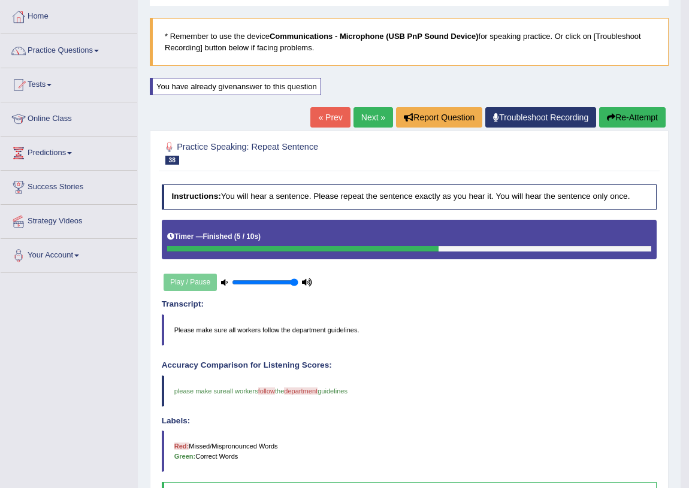
scroll to position [54, 0]
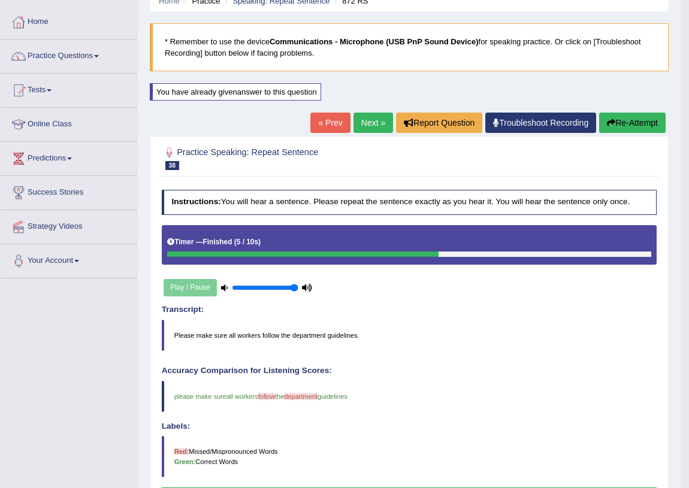
click at [362, 124] on link "Next »" at bounding box center [374, 123] width 40 height 20
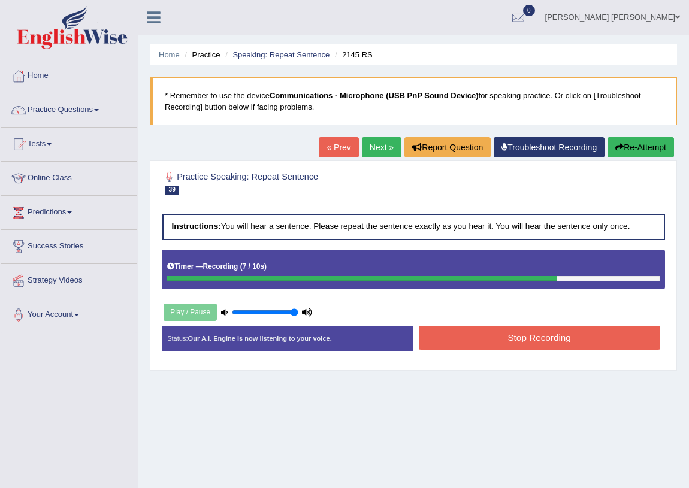
click at [521, 342] on button "Stop Recording" at bounding box center [539, 337] width 241 height 23
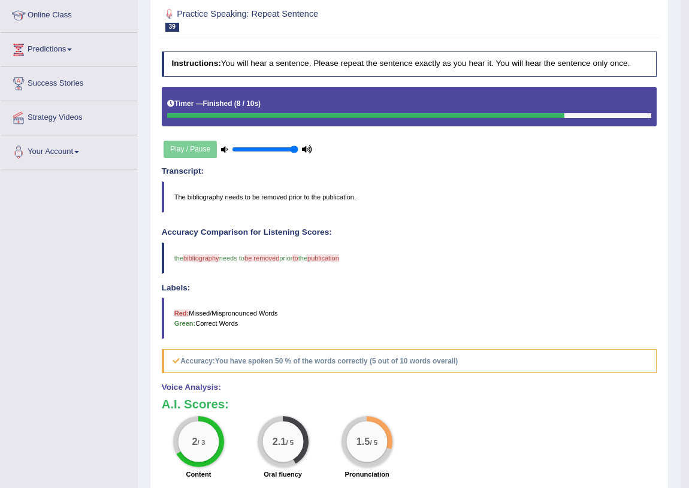
scroll to position [108, 0]
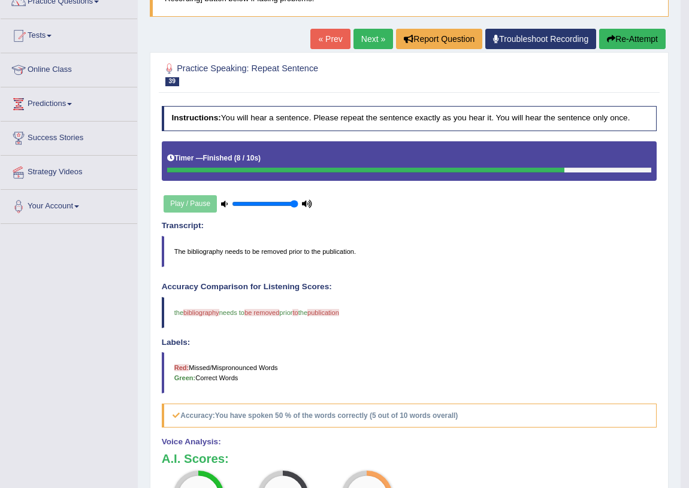
click at [358, 34] on link "Next »" at bounding box center [374, 39] width 40 height 20
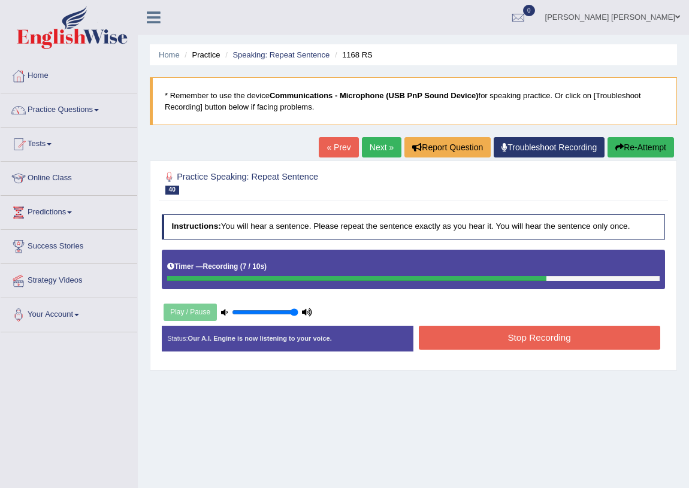
click at [585, 344] on button "Stop Recording" at bounding box center [539, 337] width 241 height 23
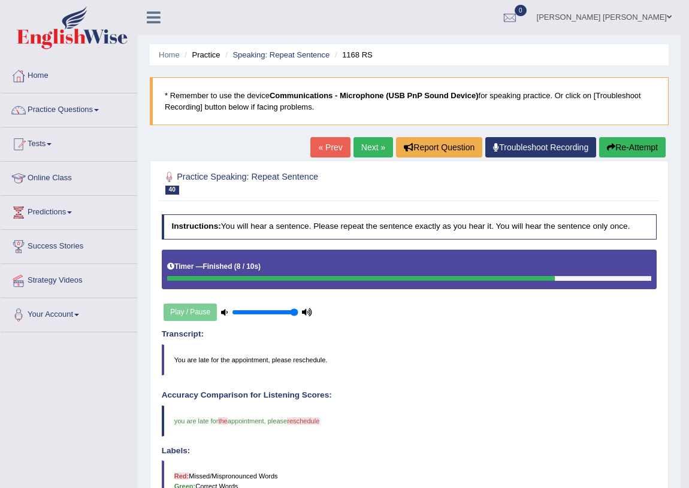
click at [360, 153] on link "Next »" at bounding box center [374, 147] width 40 height 20
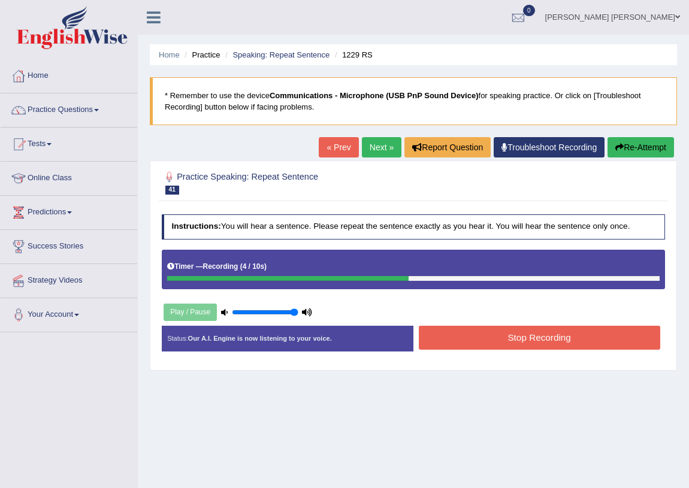
click at [478, 330] on button "Stop Recording" at bounding box center [539, 337] width 241 height 23
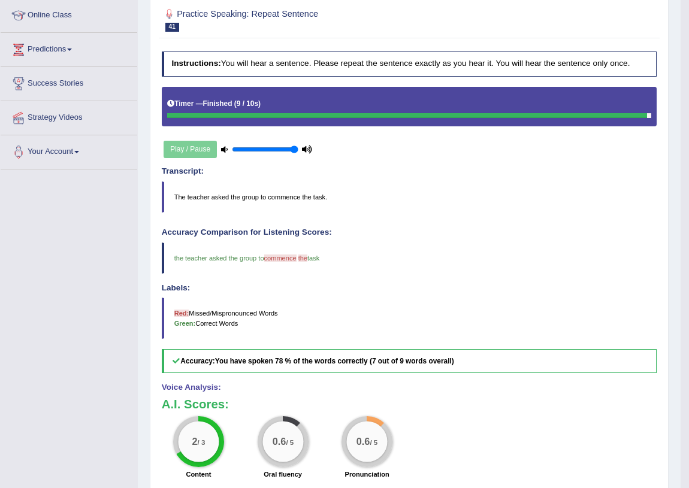
scroll to position [108, 0]
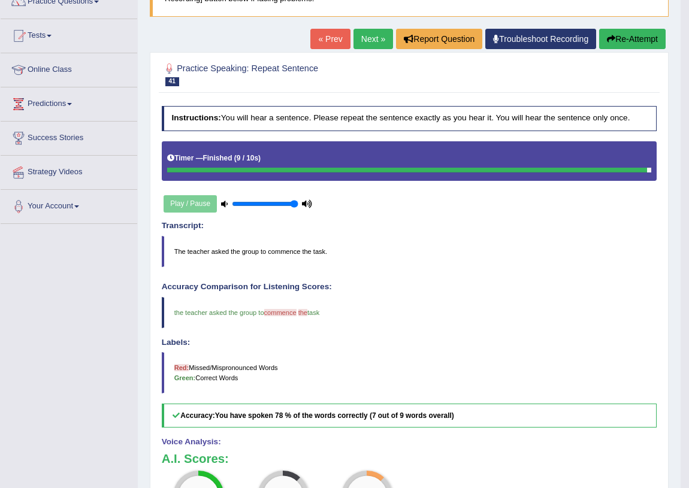
click at [364, 42] on link "Next »" at bounding box center [374, 39] width 40 height 20
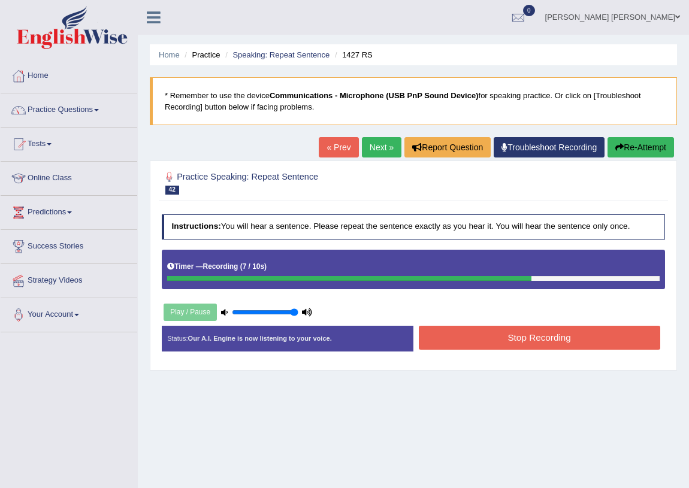
click at [537, 336] on button "Stop Recording" at bounding box center [539, 337] width 241 height 23
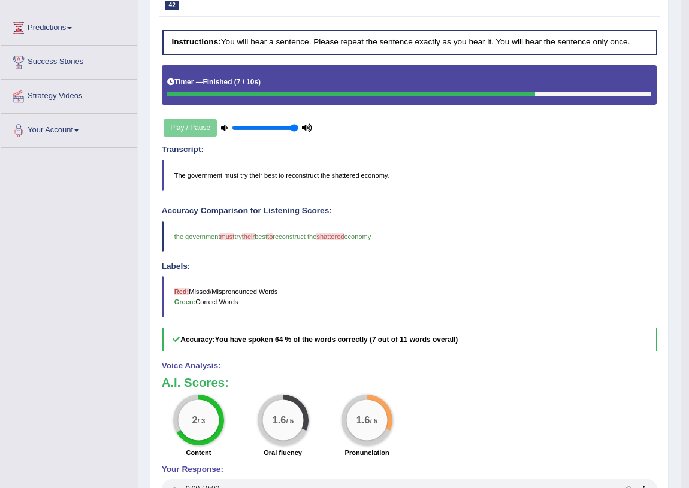
scroll to position [108, 0]
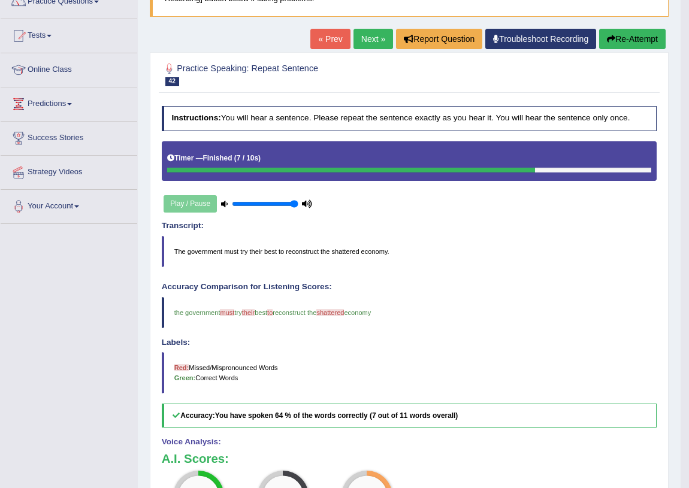
click at [366, 42] on link "Next »" at bounding box center [374, 39] width 40 height 20
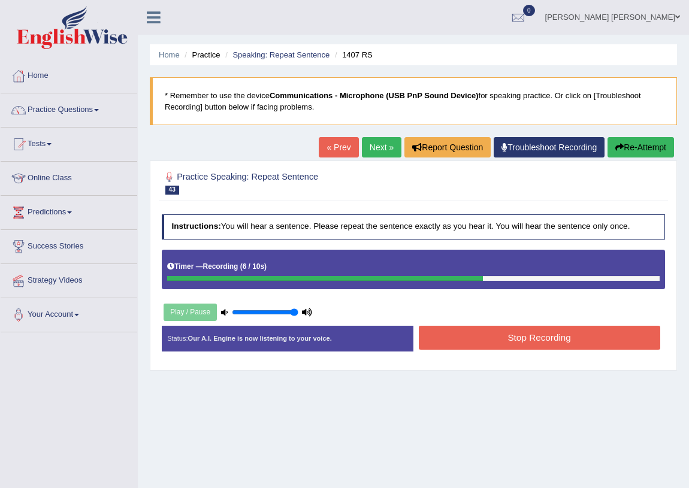
click at [508, 337] on button "Stop Recording" at bounding box center [539, 337] width 241 height 23
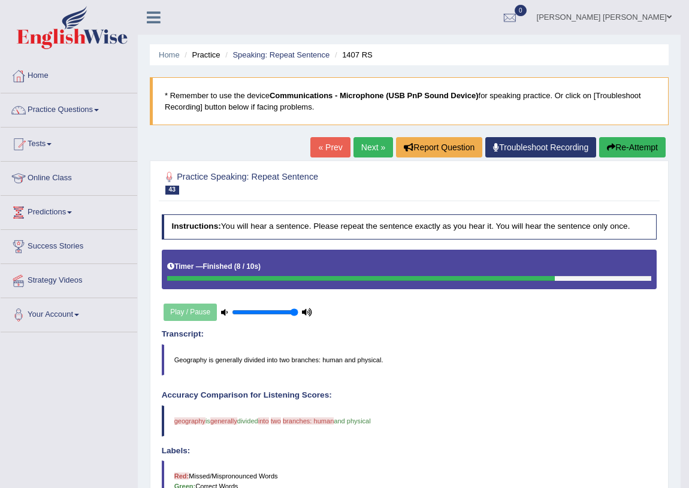
click at [361, 139] on link "Next »" at bounding box center [374, 147] width 40 height 20
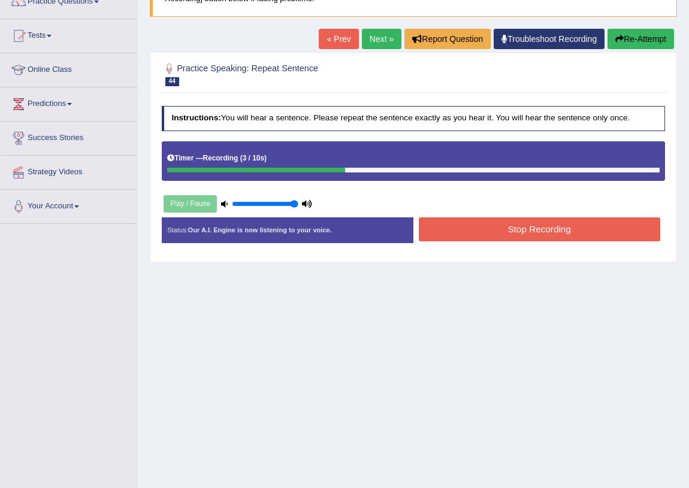
click at [453, 222] on button "Stop Recording" at bounding box center [539, 229] width 241 height 23
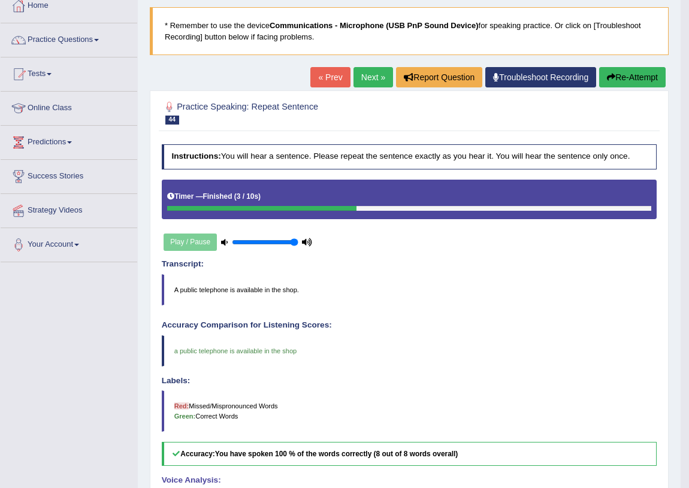
scroll to position [54, 0]
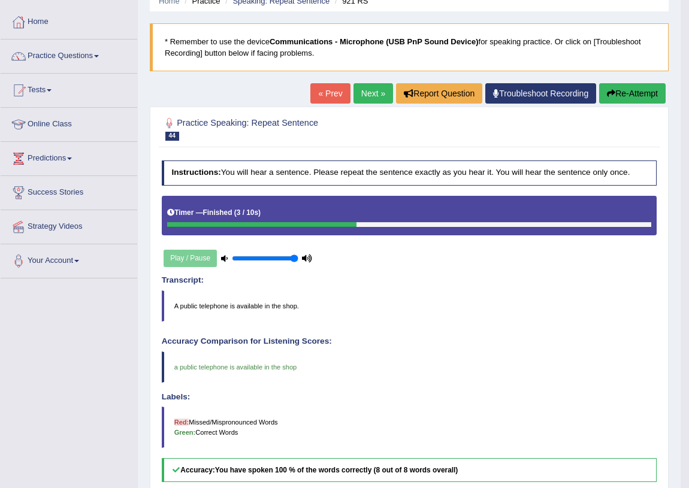
click at [363, 91] on link "Next »" at bounding box center [374, 93] width 40 height 20
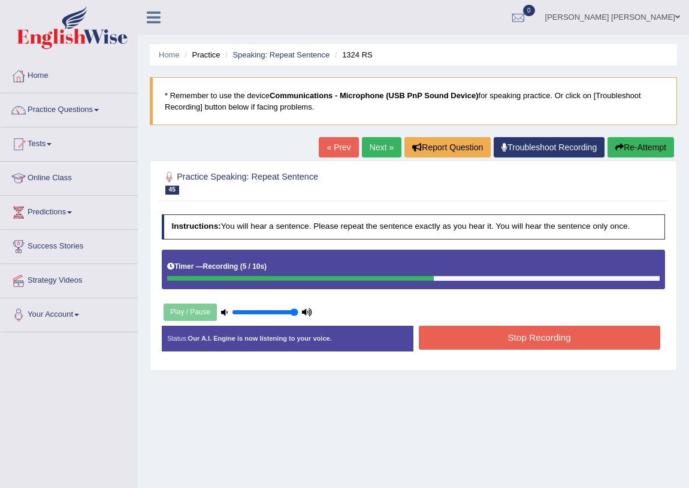
click at [500, 335] on button "Stop Recording" at bounding box center [539, 337] width 241 height 23
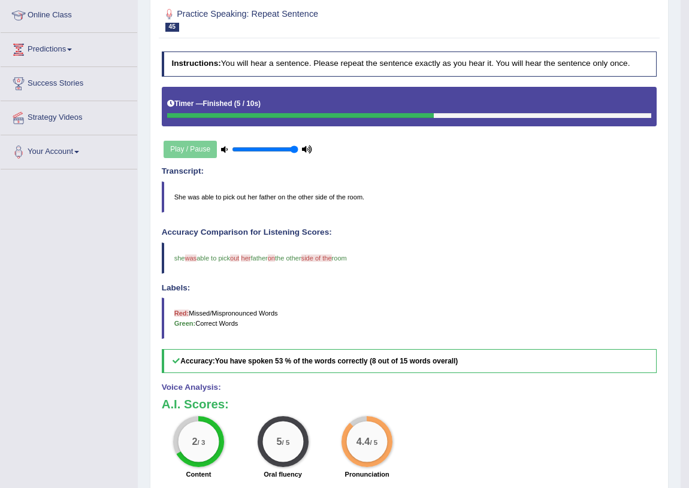
scroll to position [108, 0]
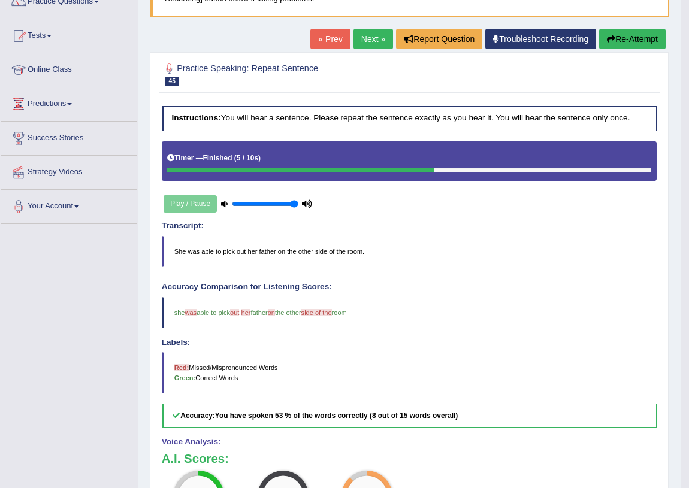
click at [360, 37] on link "Next »" at bounding box center [374, 39] width 40 height 20
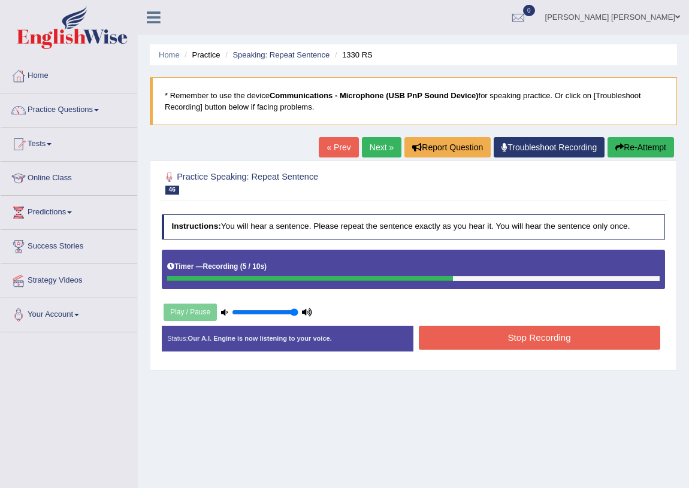
click at [467, 346] on button "Stop Recording" at bounding box center [539, 337] width 241 height 23
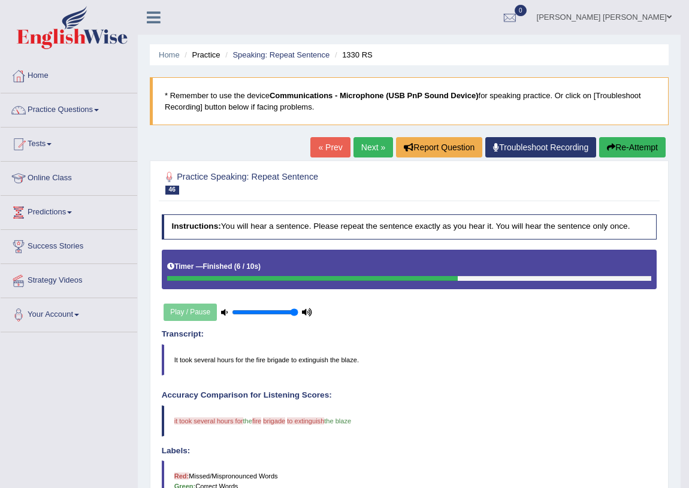
click at [355, 150] on link "Next »" at bounding box center [374, 147] width 40 height 20
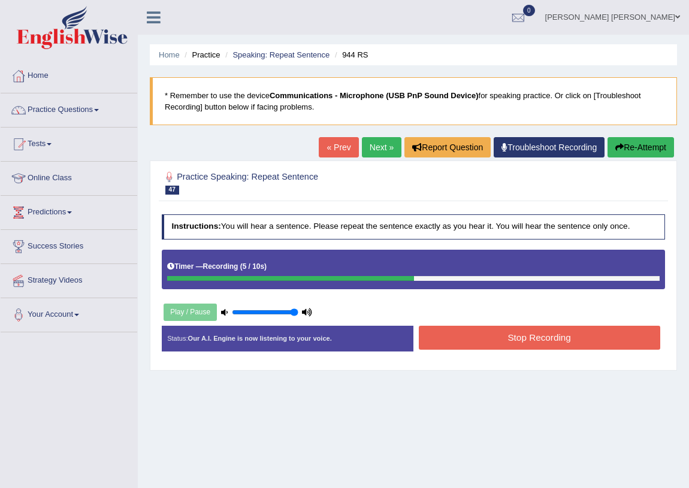
click at [484, 335] on button "Stop Recording" at bounding box center [539, 337] width 241 height 23
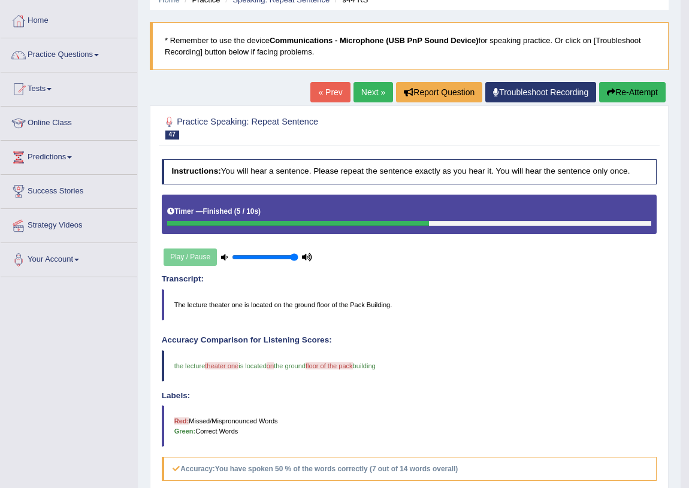
scroll to position [54, 0]
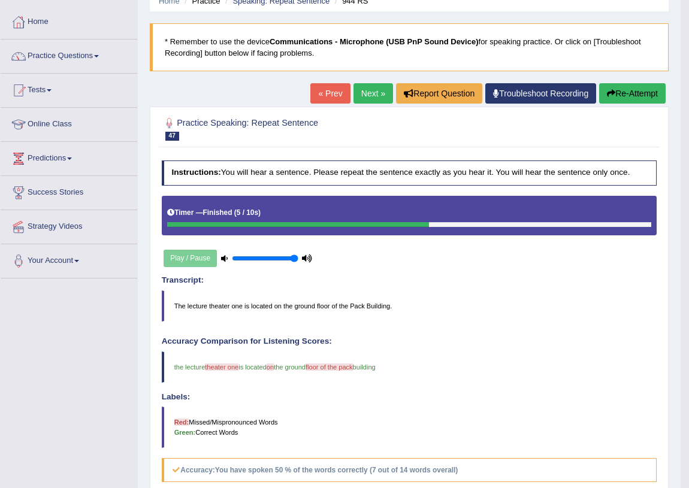
click at [371, 96] on link "Next »" at bounding box center [374, 93] width 40 height 20
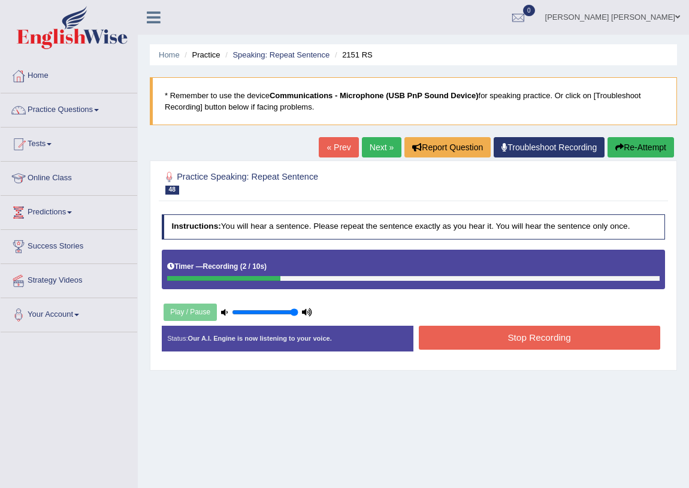
click at [500, 328] on button "Stop Recording" at bounding box center [539, 337] width 241 height 23
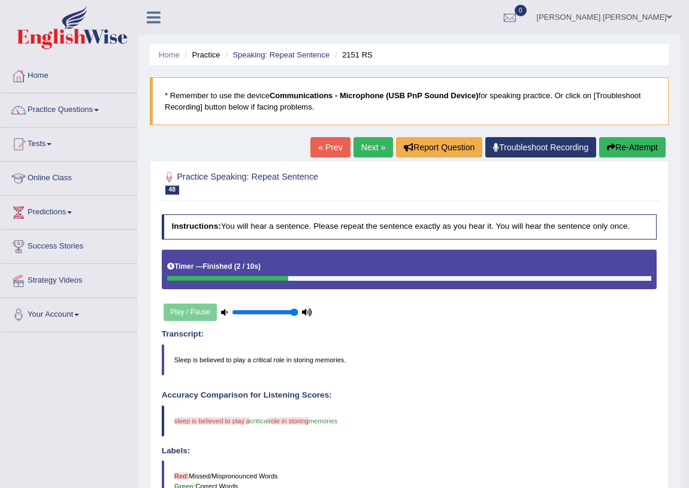
click at [360, 150] on link "Next »" at bounding box center [374, 147] width 40 height 20
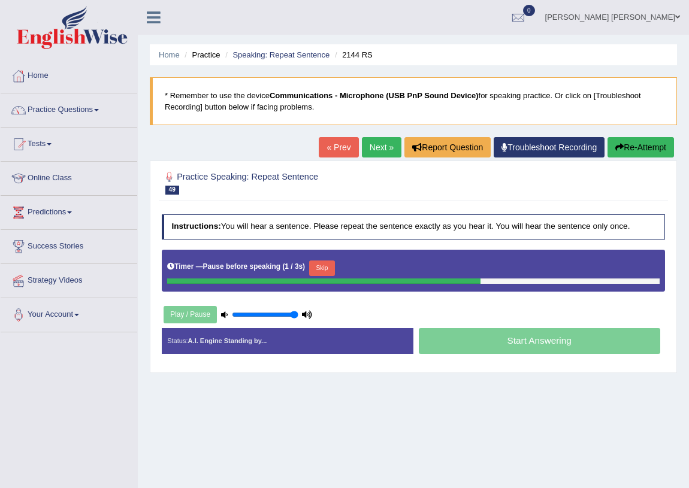
click at [324, 267] on button "Skip" at bounding box center [322, 269] width 26 height 16
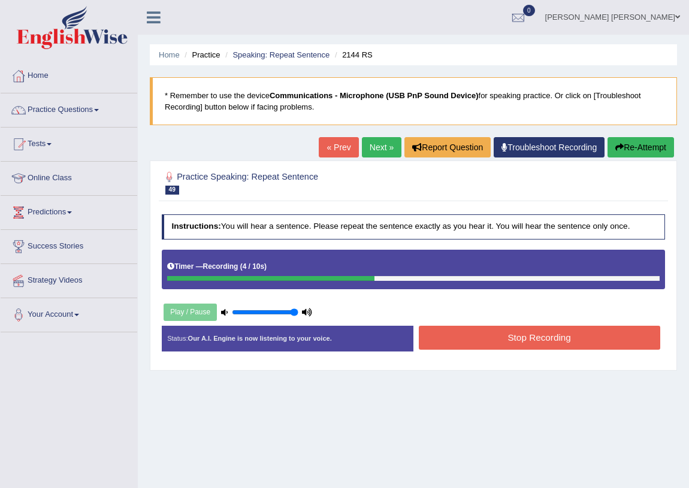
click at [464, 336] on button "Stop Recording" at bounding box center [539, 337] width 241 height 23
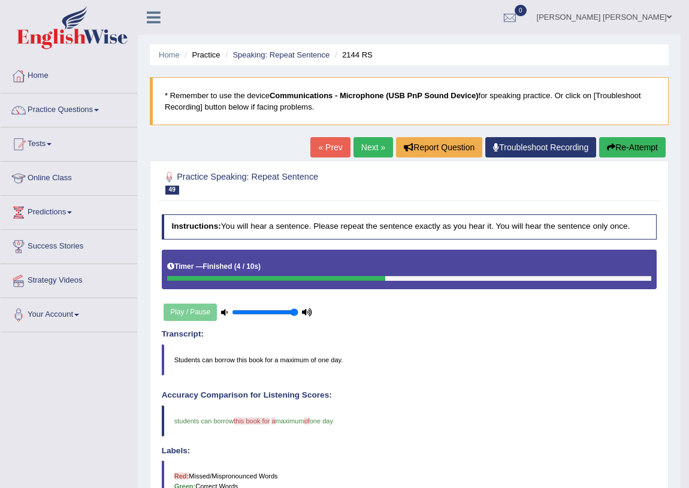
click at [372, 142] on link "Next »" at bounding box center [374, 147] width 40 height 20
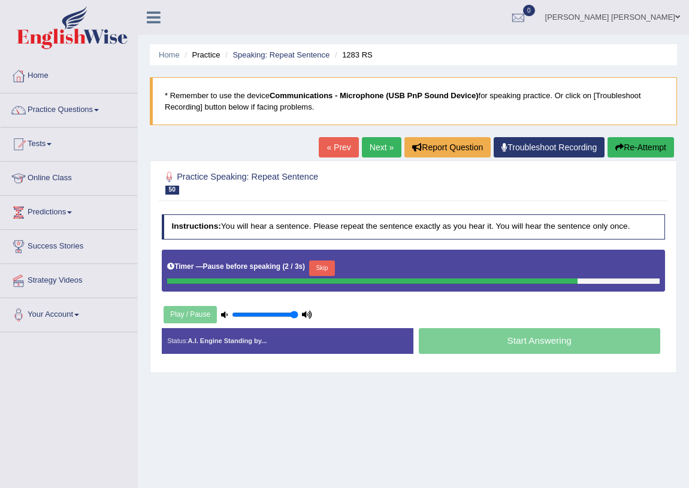
click at [322, 270] on button "Skip" at bounding box center [322, 269] width 26 height 16
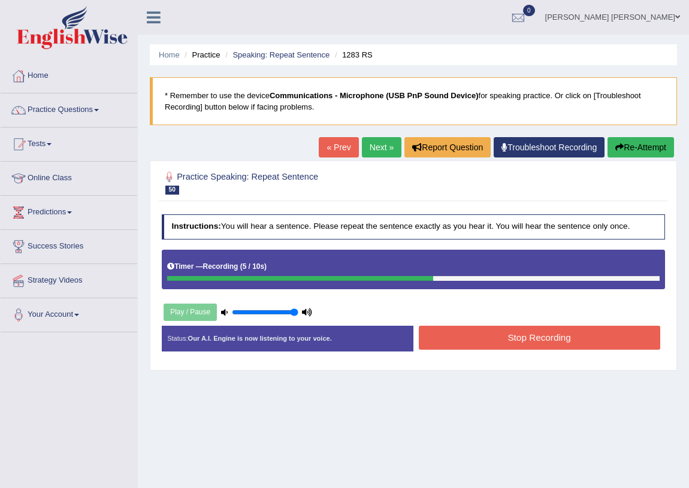
click at [478, 330] on button "Stop Recording" at bounding box center [539, 337] width 241 height 23
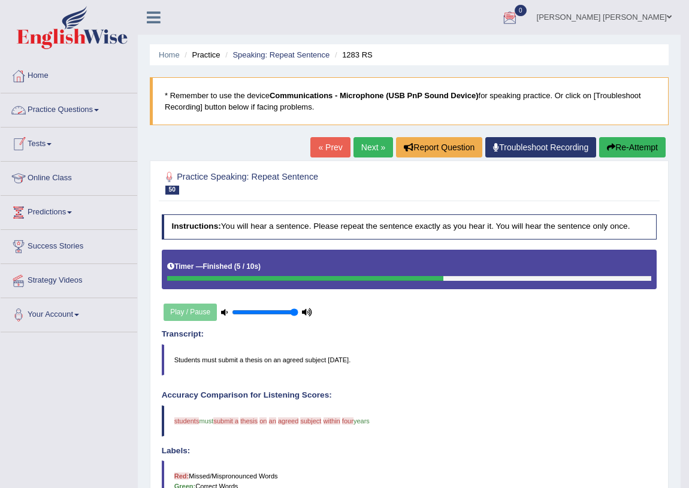
click at [95, 113] on link "Practice Questions" at bounding box center [69, 108] width 137 height 30
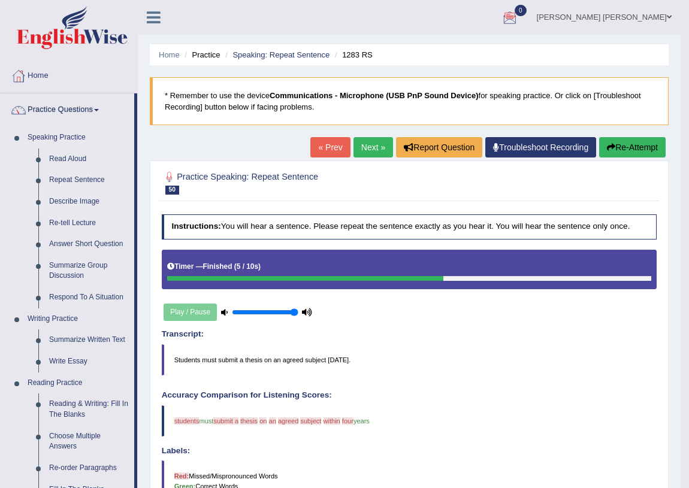
click at [56, 201] on link "Describe Image" at bounding box center [89, 202] width 90 height 22
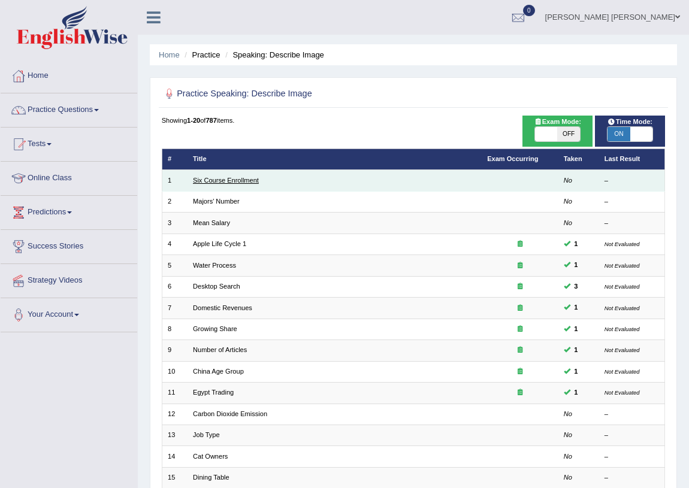
click at [231, 177] on link "Six Course Enrollment" at bounding box center [226, 180] width 66 height 7
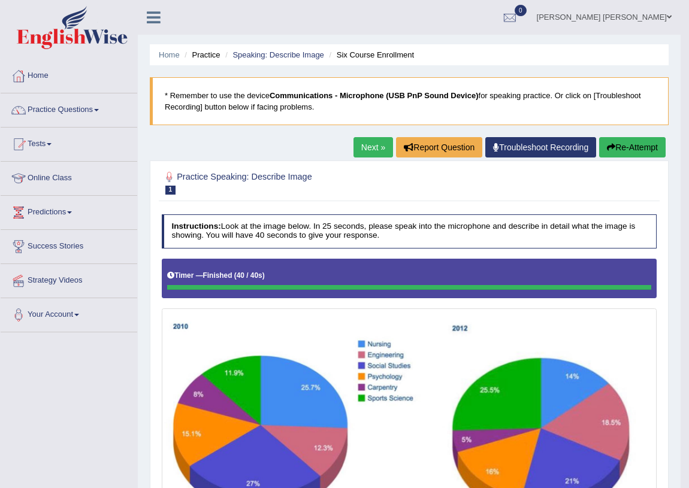
click at [359, 149] on link "Next »" at bounding box center [374, 147] width 40 height 20
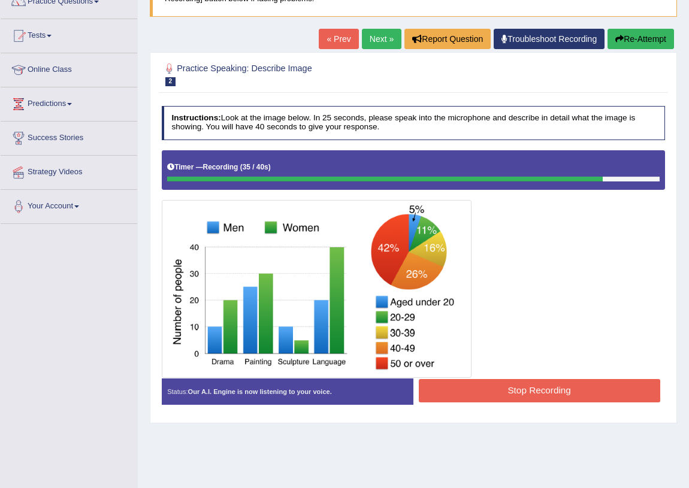
click at [470, 394] on button "Stop Recording" at bounding box center [539, 390] width 241 height 23
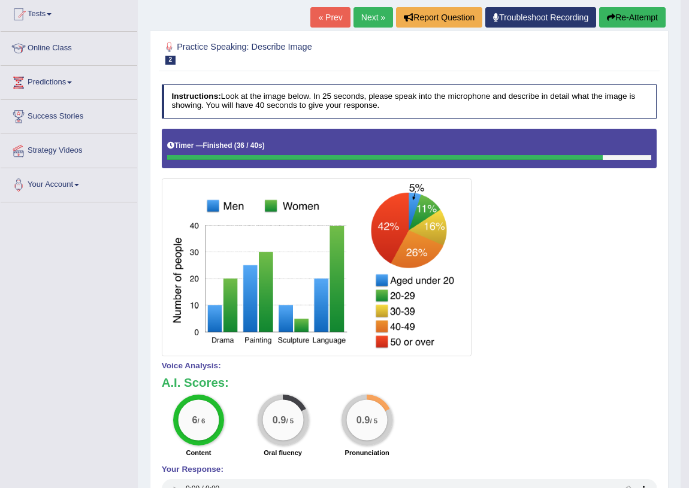
scroll to position [125, 0]
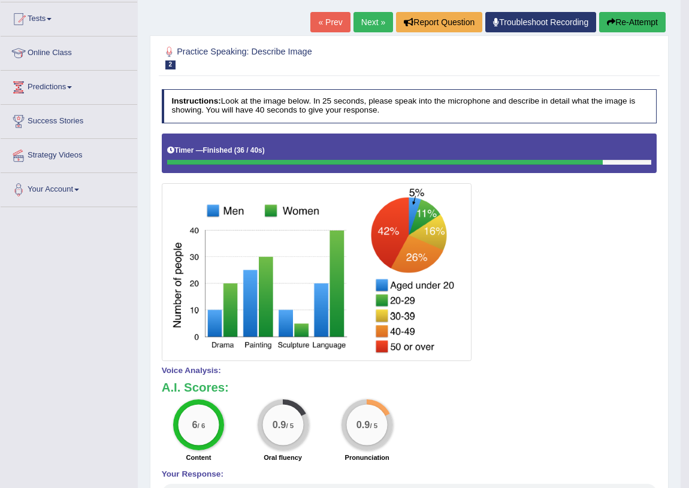
click at [369, 19] on link "Next »" at bounding box center [374, 22] width 40 height 20
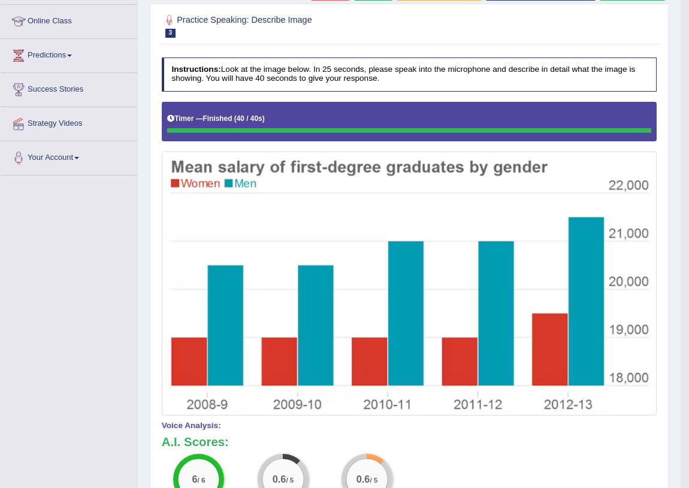
scroll to position [48, 0]
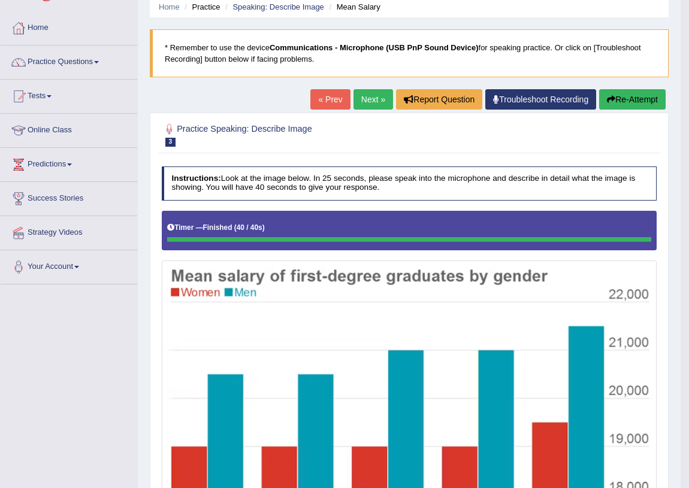
click at [369, 99] on link "Next »" at bounding box center [374, 99] width 40 height 20
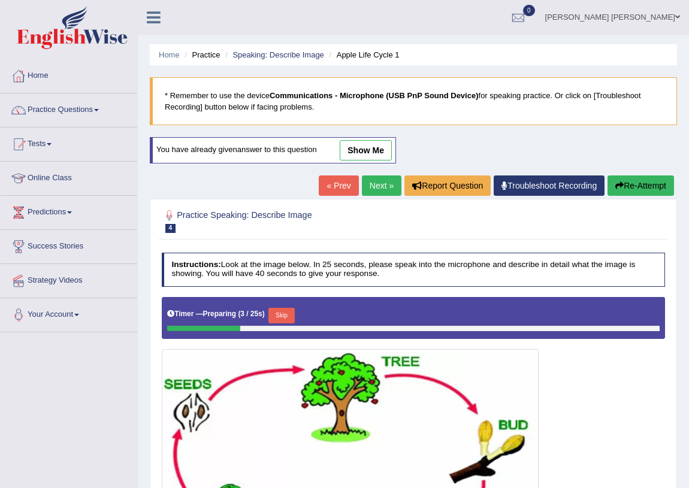
scroll to position [163, 0]
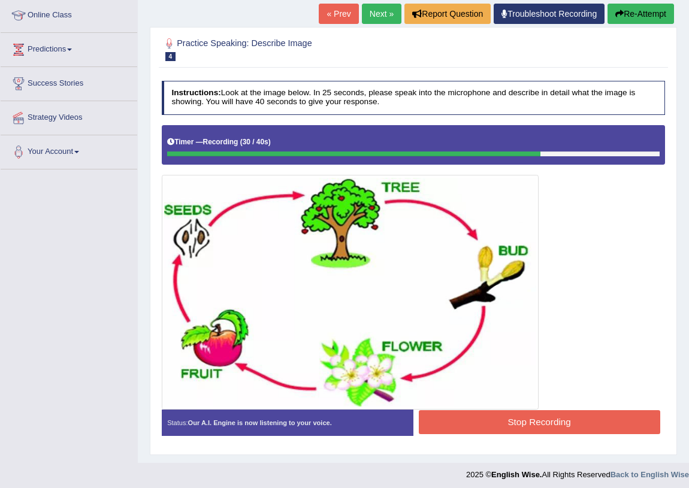
click at [491, 424] on button "Stop Recording" at bounding box center [539, 421] width 241 height 23
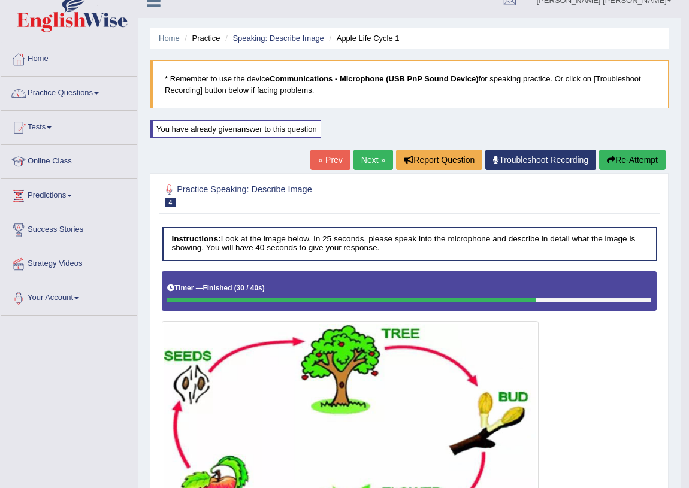
scroll to position [0, 0]
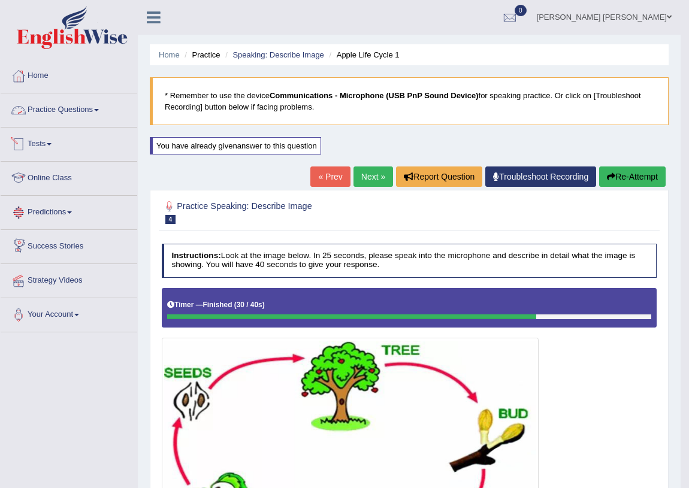
click at [89, 104] on link "Practice Questions" at bounding box center [69, 108] width 137 height 30
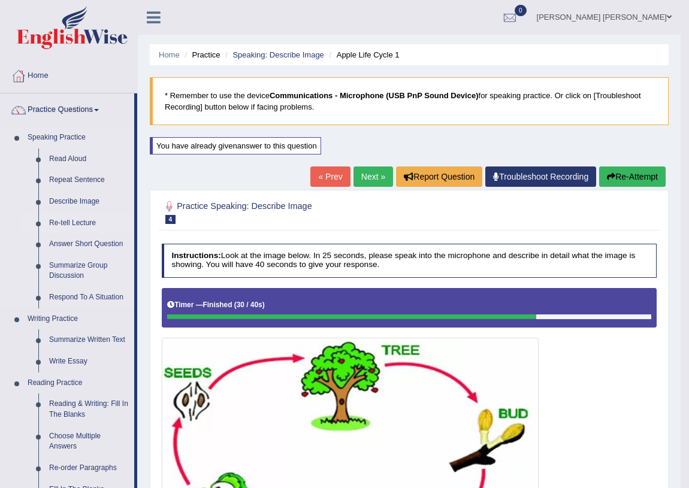
click at [64, 225] on link "Re-tell Lecture" at bounding box center [89, 224] width 90 height 22
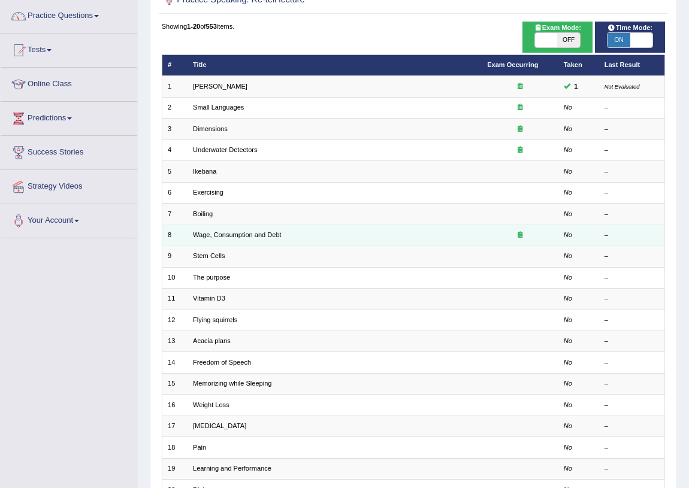
scroll to position [93, 0]
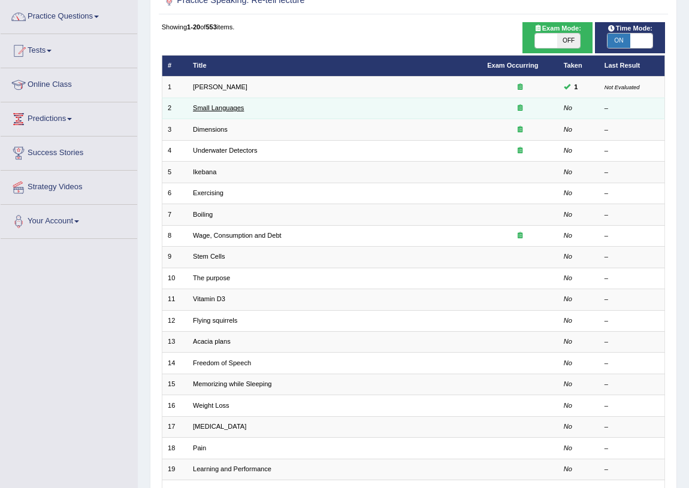
click at [206, 108] on link "Small Languages" at bounding box center [218, 107] width 51 height 7
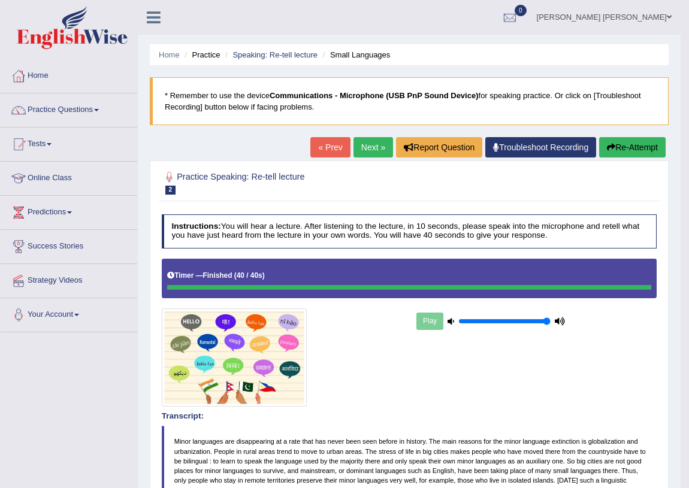
click at [375, 143] on link "Next »" at bounding box center [374, 147] width 40 height 20
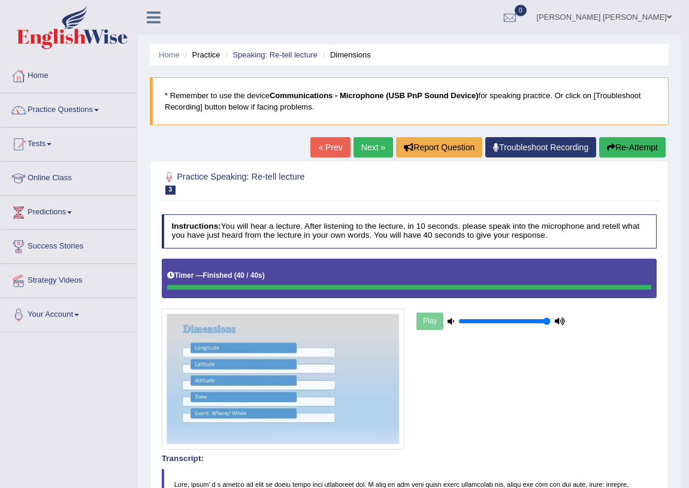
click at [363, 143] on link "Next »" at bounding box center [374, 147] width 40 height 20
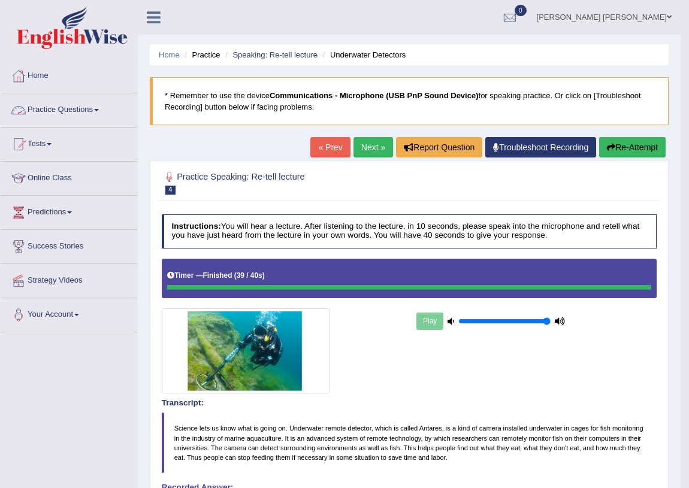
click at [101, 112] on link "Practice Questions" at bounding box center [69, 108] width 137 height 30
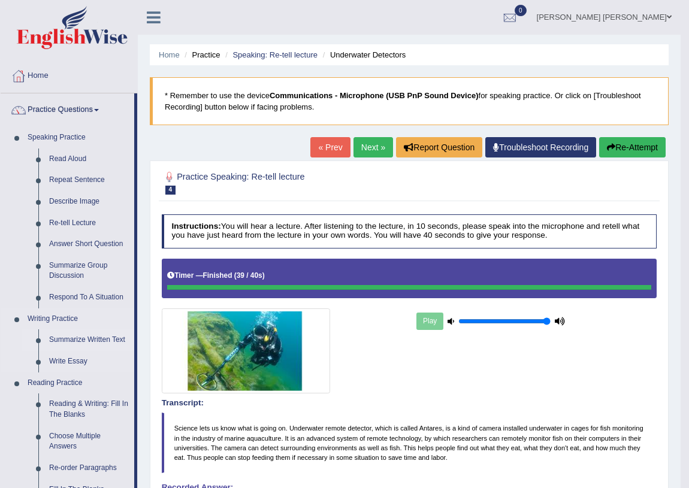
click at [58, 336] on link "Summarize Written Text" at bounding box center [89, 341] width 90 height 22
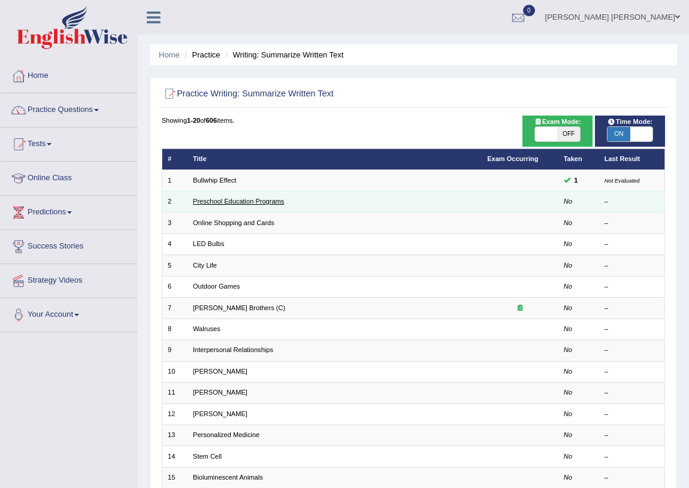
click at [207, 200] on link "Preschool Education Programs" at bounding box center [238, 201] width 91 height 7
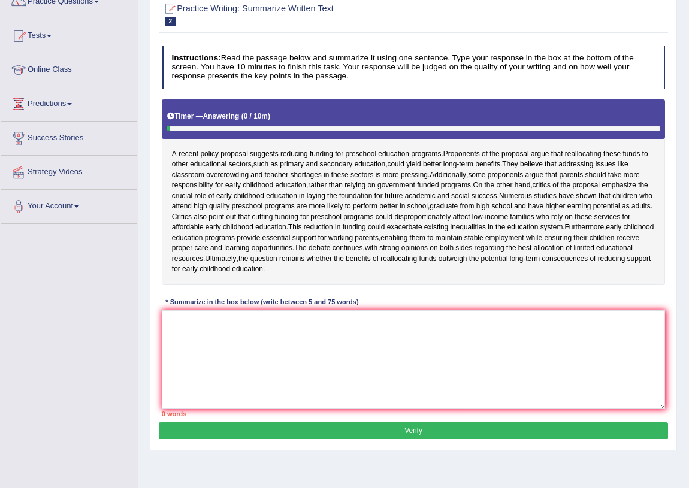
drag, startPoint x: 252, startPoint y: 161, endPoint x: 156, endPoint y: 165, distance: 96.6
click at [156, 165] on div "Practice Writing: Summarize Written Text 2 Preschool Education Programs Instruc…" at bounding box center [413, 221] width 527 height 458
click at [224, 367] on textarea at bounding box center [414, 359] width 504 height 99
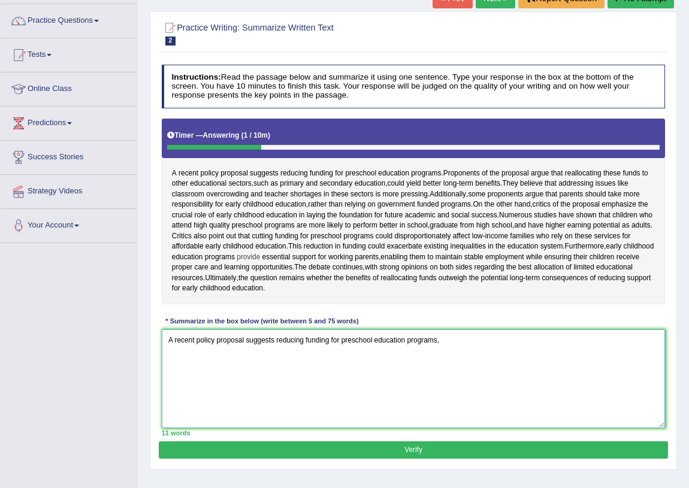
scroll to position [108, 0]
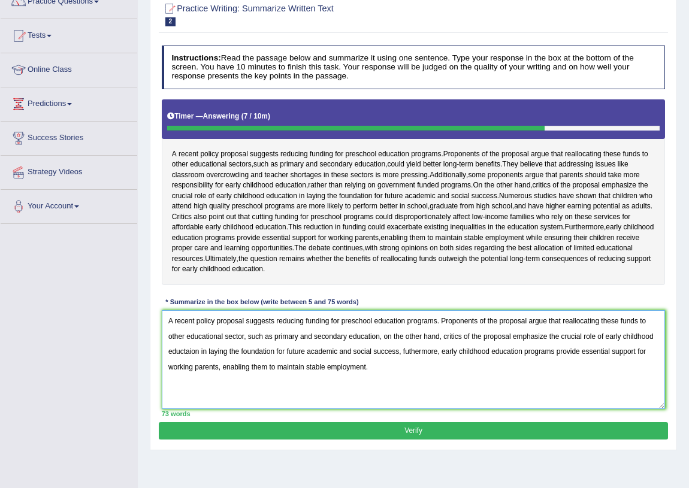
type textarea "A recent policy proposal suggests reducing funding for preschool education prog…"
click at [354, 440] on button "Verify" at bounding box center [413, 430] width 509 height 17
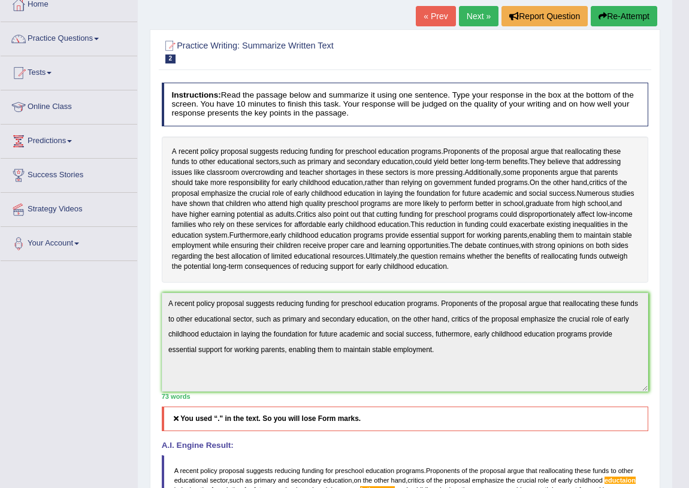
scroll to position [55, 0]
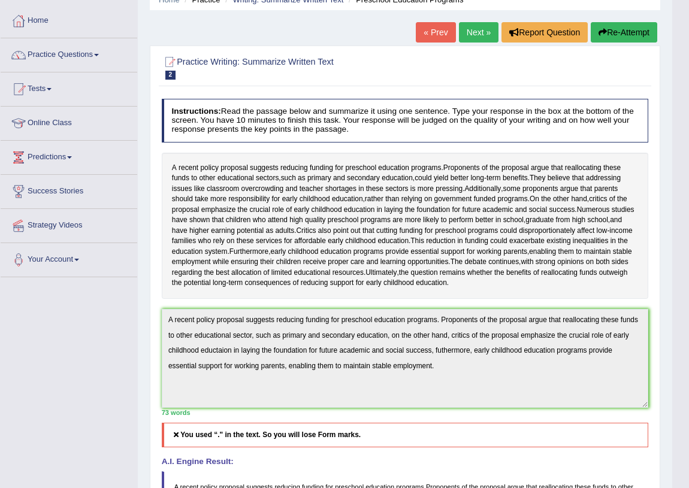
click at [599, 32] on icon "button" at bounding box center [603, 32] width 8 height 8
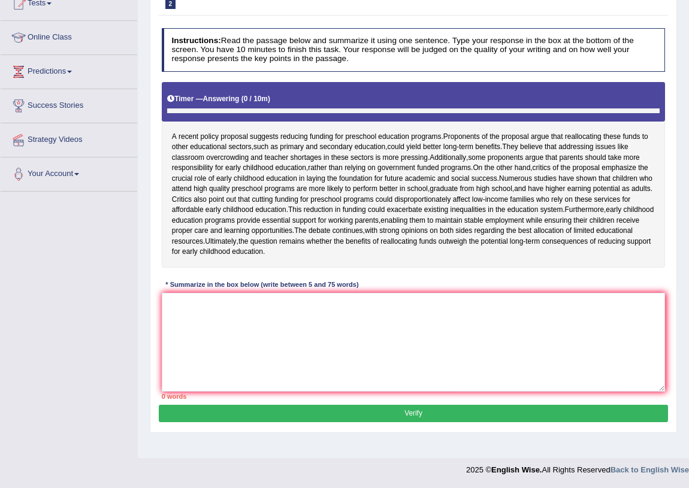
scroll to position [154, 0]
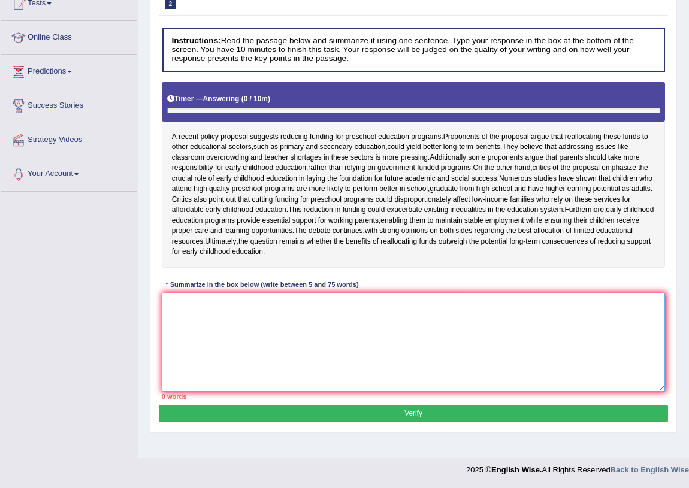
click at [225, 337] on textarea at bounding box center [414, 342] width 504 height 99
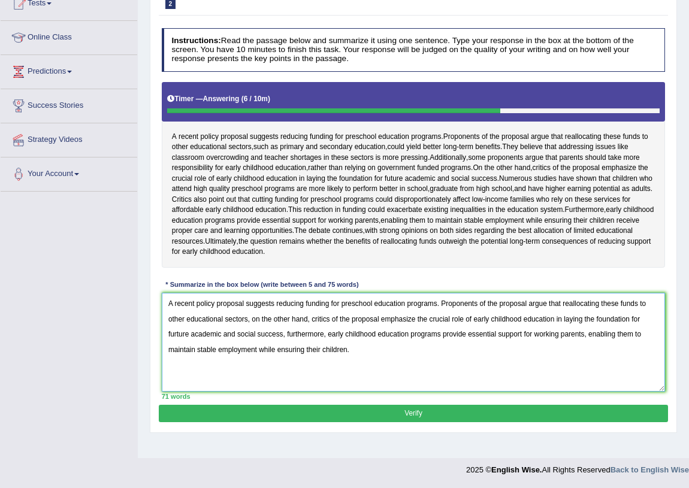
type textarea "A recent policy proposal suggests reducing funding for preschool education prog…"
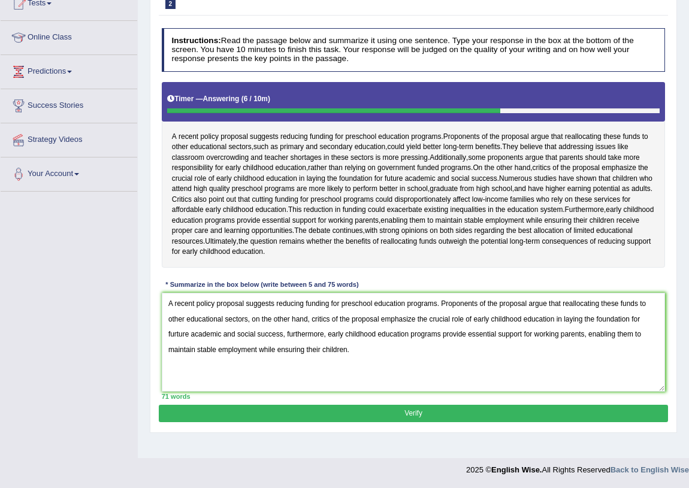
click at [317, 422] on button "Verify" at bounding box center [413, 413] width 509 height 17
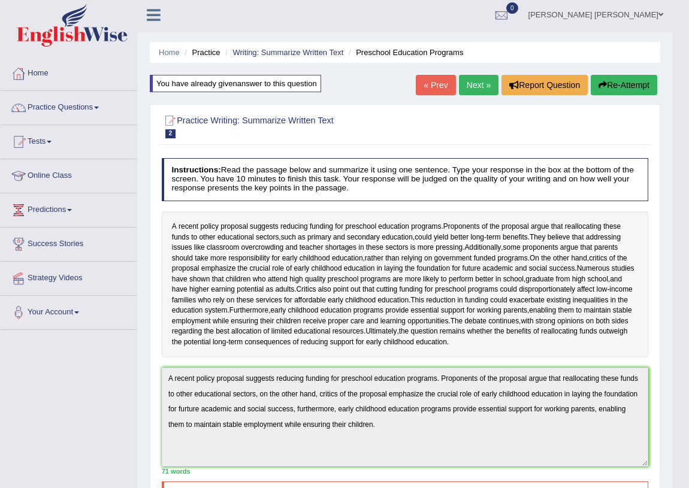
scroll to position [0, 0]
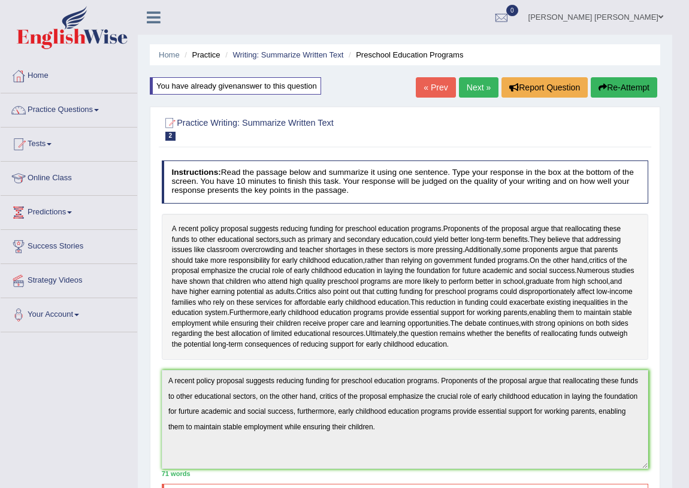
click at [653, 16] on link "[PERSON_NAME] [PERSON_NAME]" at bounding box center [596, 15] width 153 height 31
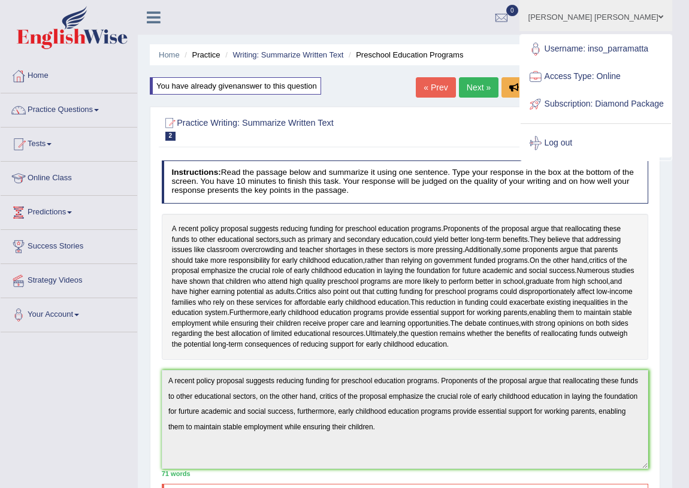
click at [653, 17] on link "[PERSON_NAME] [PERSON_NAME]" at bounding box center [596, 15] width 153 height 31
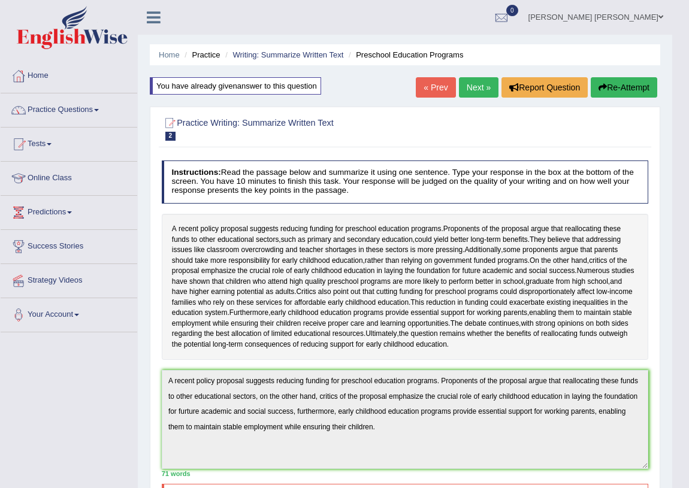
click at [468, 84] on link "Next »" at bounding box center [479, 87] width 40 height 20
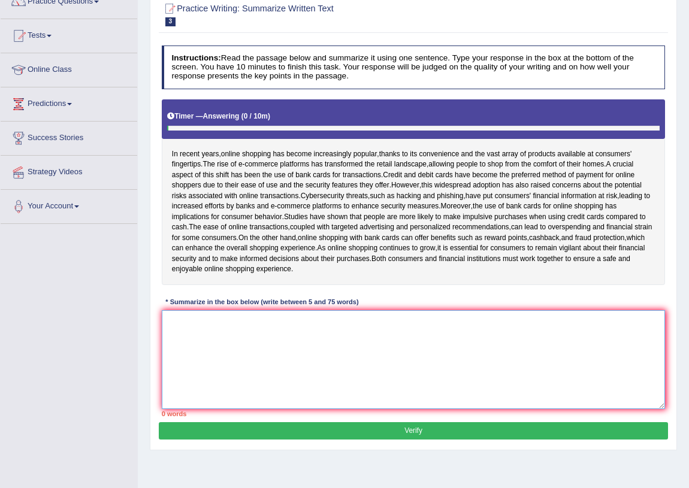
click at [271, 346] on textarea at bounding box center [414, 359] width 504 height 99
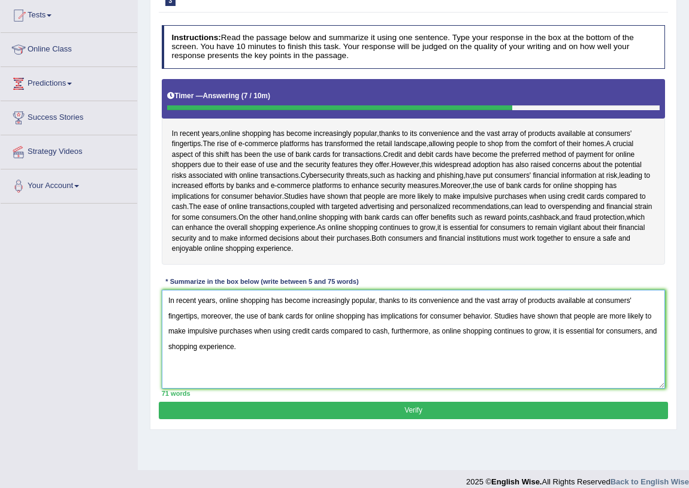
scroll to position [140, 0]
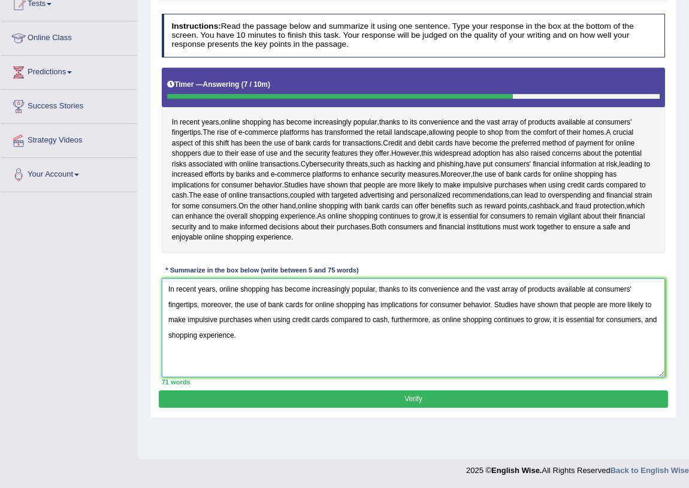
type textarea "In recent years, online shopping has become increasingly popular, thanks to its…"
click at [322, 404] on button "Verify" at bounding box center [413, 399] width 509 height 17
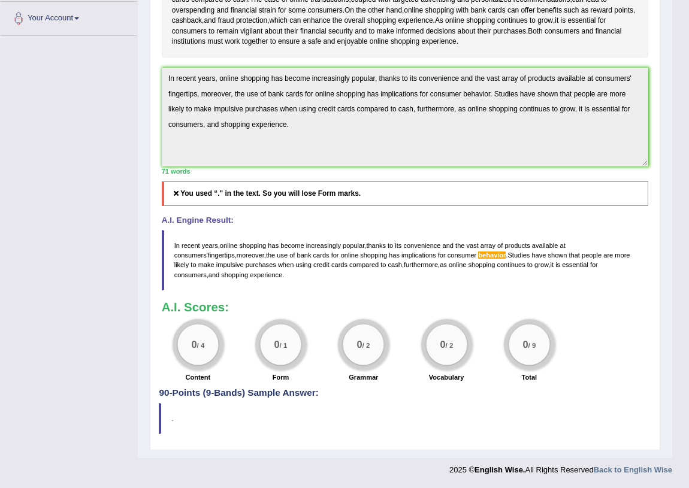
scroll to position [252, 0]
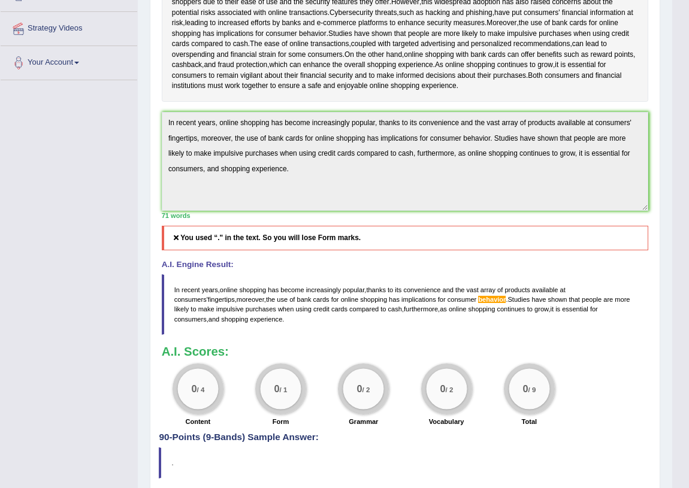
drag, startPoint x: 251, startPoint y: 325, endPoint x: 204, endPoint y: 299, distance: 54.2
click at [204, 299] on blockquote "In recent years , online shopping has become increasingly popular , thanks to i…" at bounding box center [405, 304] width 487 height 61
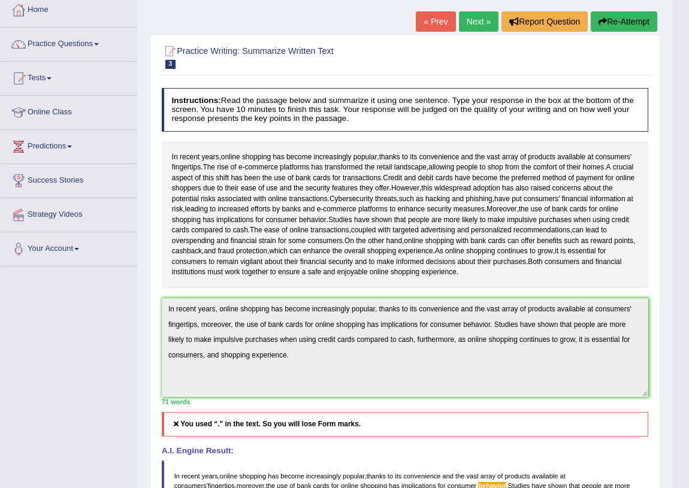
scroll to position [35, 0]
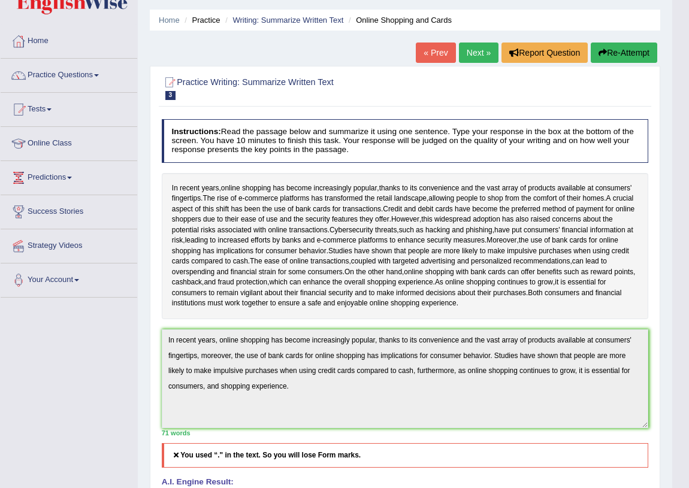
click at [606, 47] on button "Re-Attempt" at bounding box center [624, 53] width 67 height 20
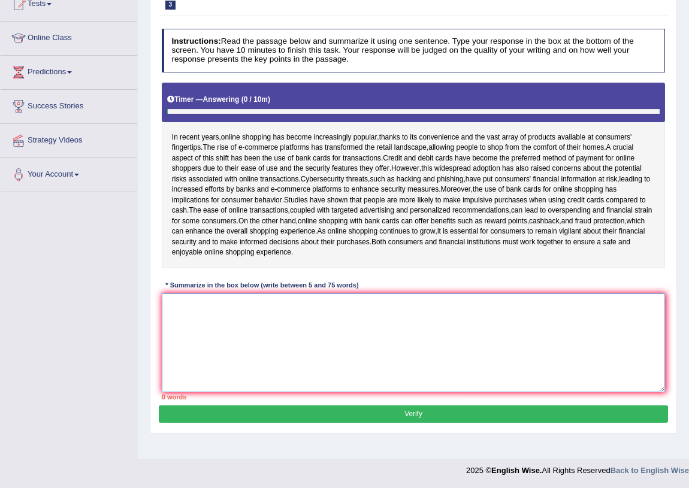
click at [240, 319] on textarea at bounding box center [414, 343] width 504 height 99
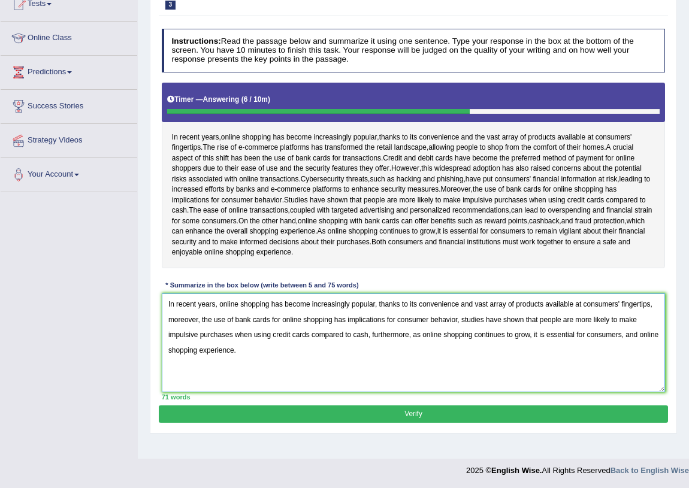
type textarea "In recent years, online shopping has become increasingly popular, thanks to its…"
click at [265, 419] on button "Verify" at bounding box center [413, 414] width 509 height 17
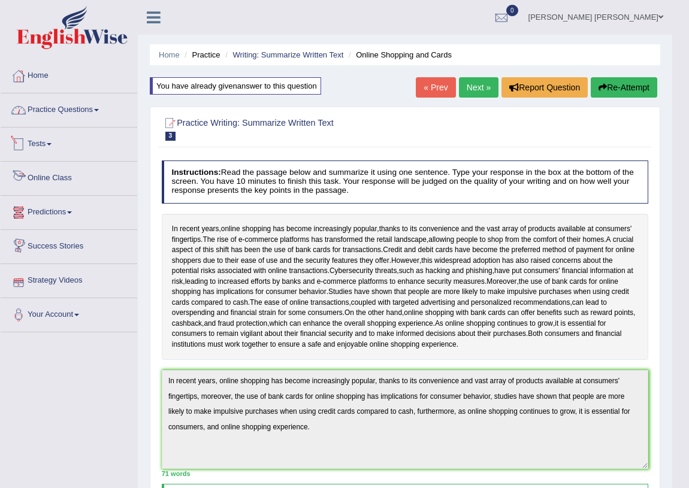
drag, startPoint x: 58, startPoint y: 98, endPoint x: 55, endPoint y: 138, distance: 40.3
click at [58, 99] on link "Practice Questions" at bounding box center [69, 108] width 137 height 30
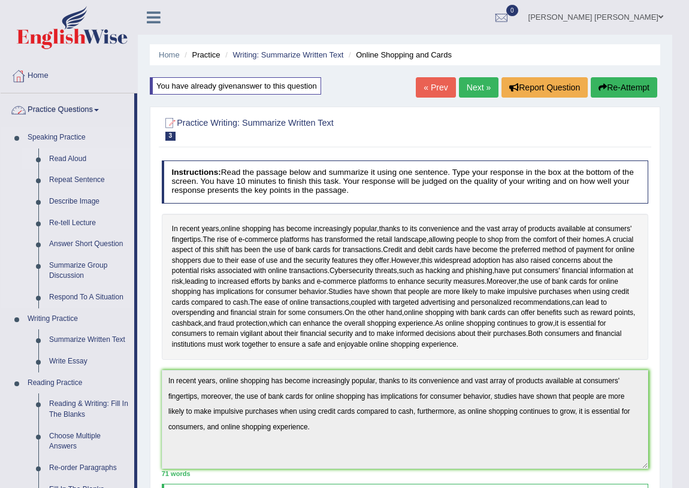
click at [60, 157] on link "Read Aloud" at bounding box center [89, 160] width 90 height 22
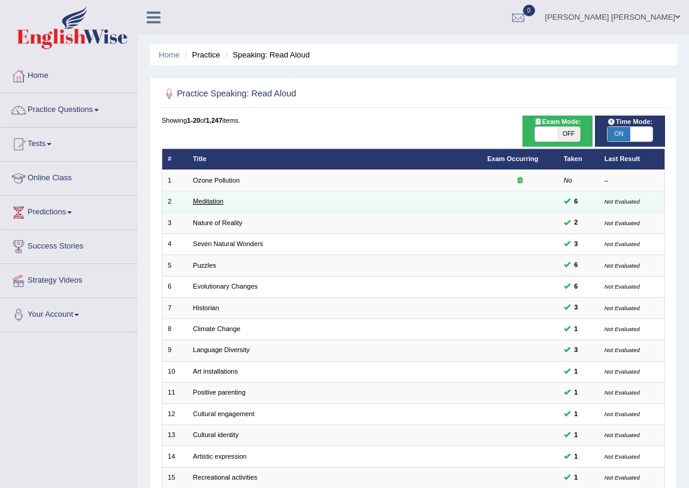
click at [216, 201] on link "Meditation" at bounding box center [208, 201] width 31 height 7
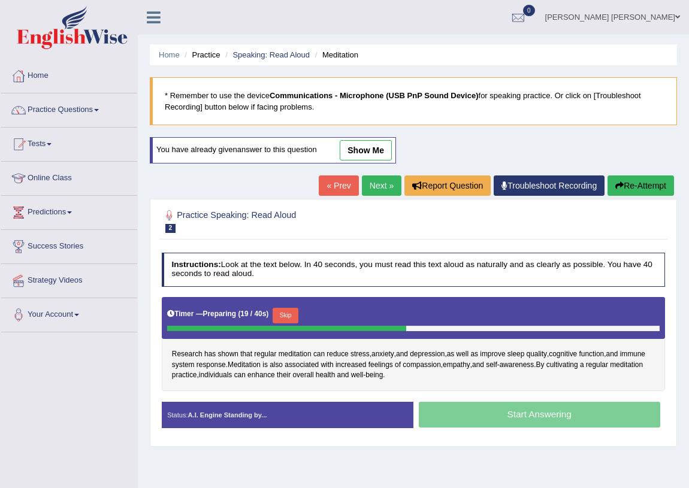
click at [364, 140] on link "show me" at bounding box center [366, 150] width 52 height 20
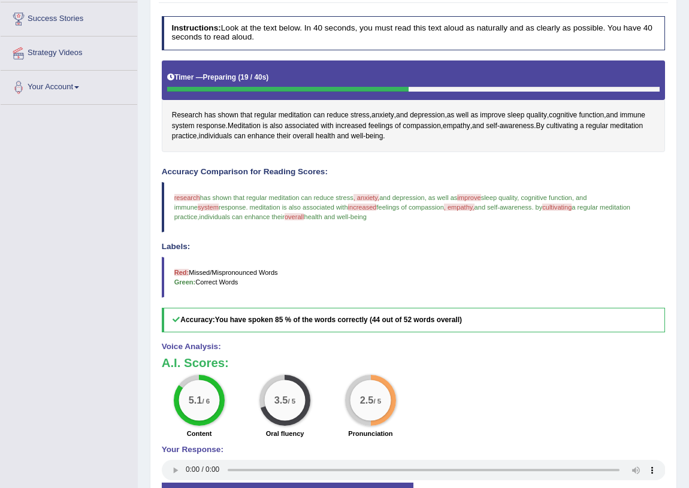
scroll to position [142, 0]
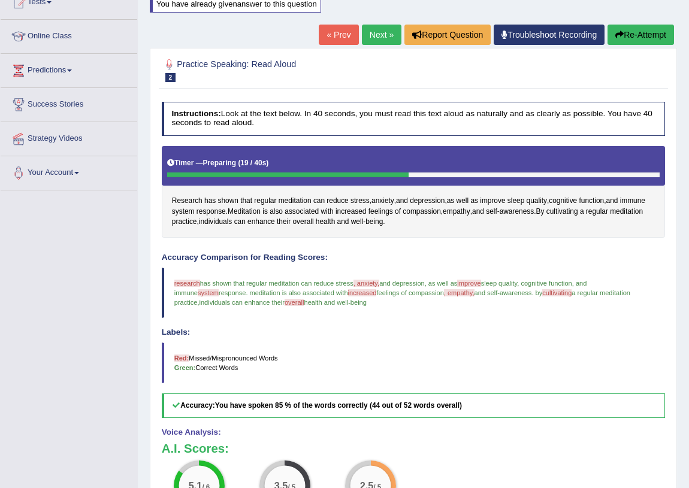
click at [367, 33] on link "Next »" at bounding box center [382, 35] width 40 height 20
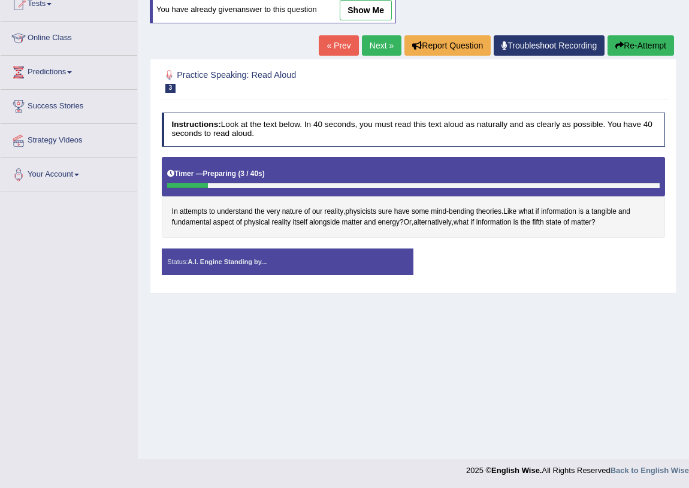
click at [378, 13] on link "show me" at bounding box center [366, 10] width 52 height 20
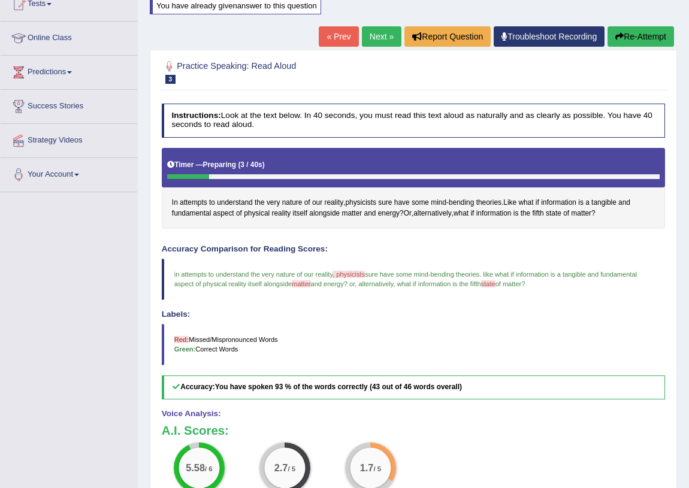
scroll to position [249, 0]
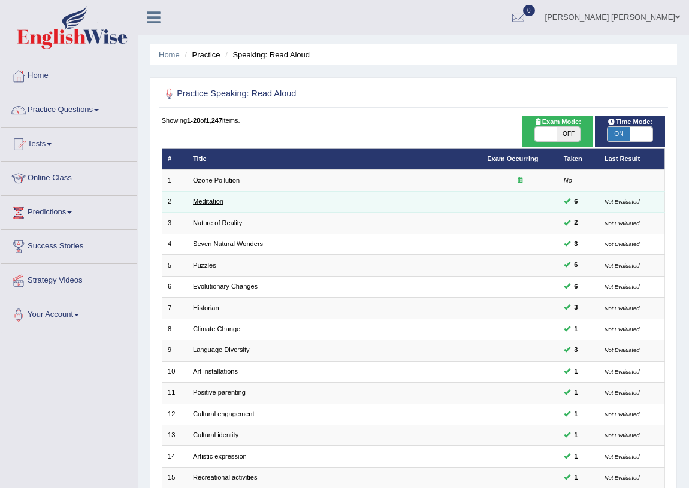
click at [217, 203] on link "Meditation" at bounding box center [208, 201] width 31 height 7
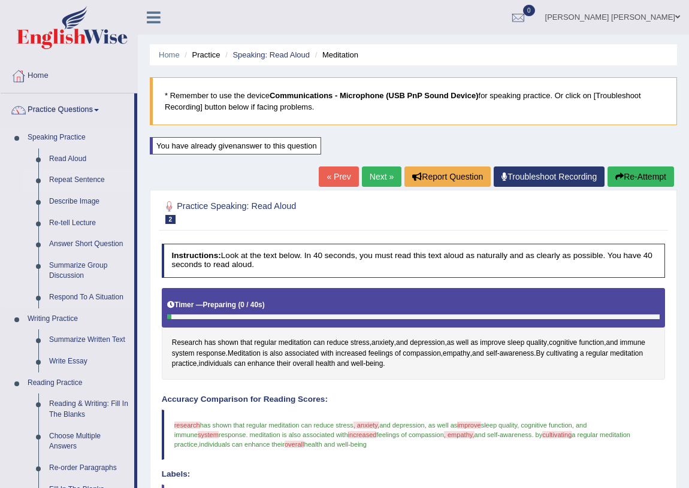
click at [60, 181] on link "Repeat Sentence" at bounding box center [89, 181] width 90 height 22
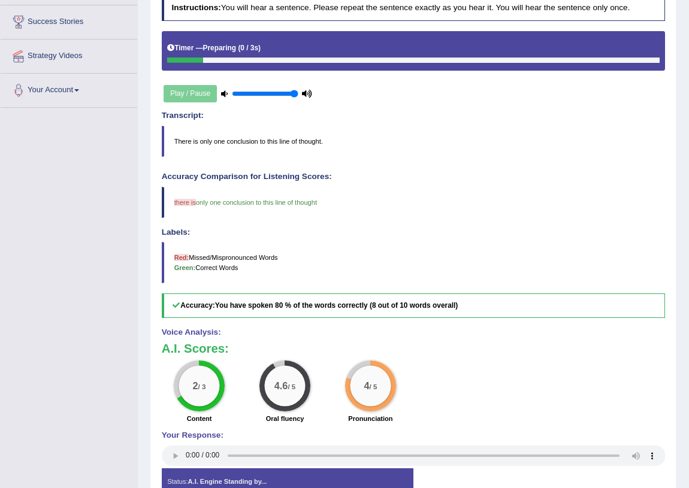
scroll to position [125, 0]
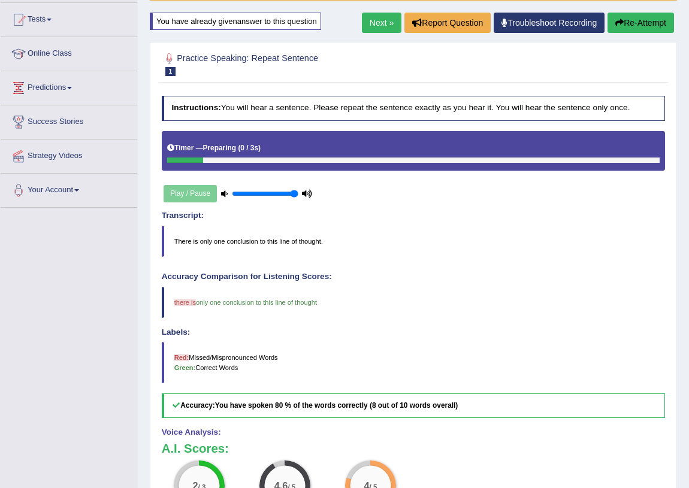
click at [372, 28] on link "Next »" at bounding box center [382, 23] width 40 height 20
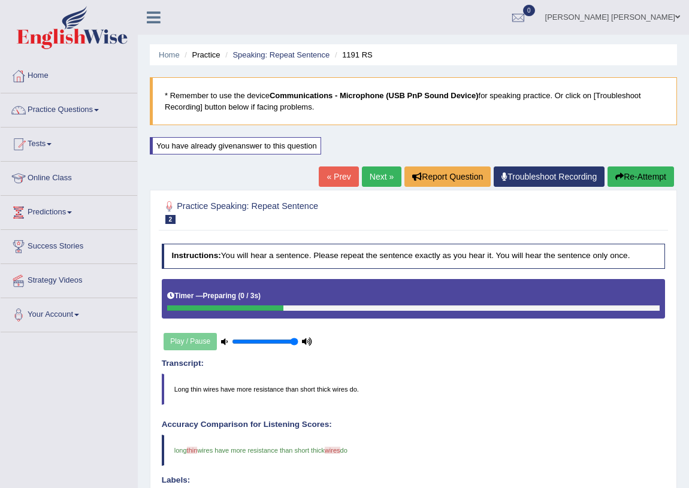
click at [371, 170] on link "Next »" at bounding box center [382, 177] width 40 height 20
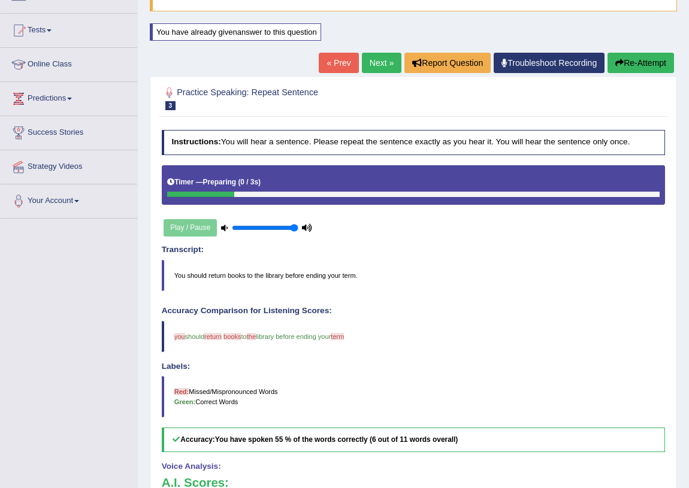
scroll to position [93, 0]
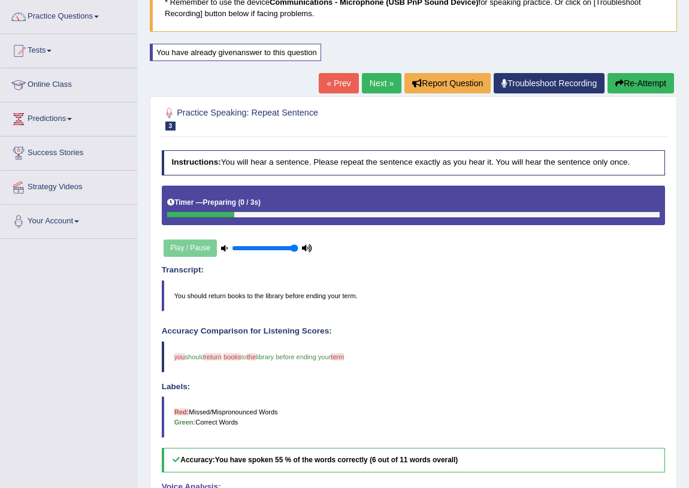
click at [363, 85] on link "Next »" at bounding box center [382, 83] width 40 height 20
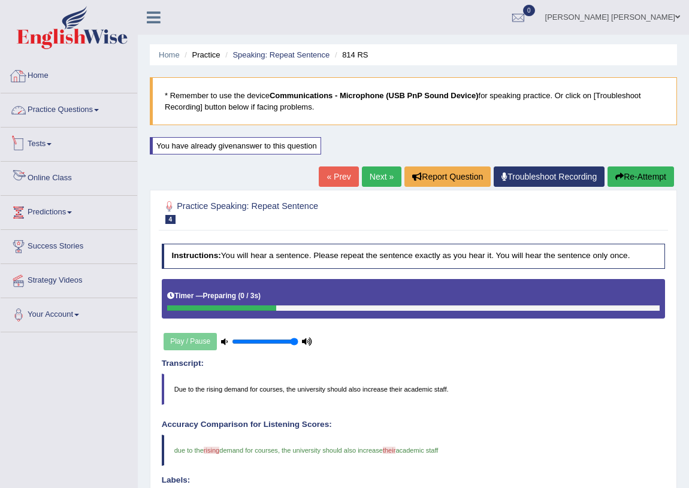
click at [76, 106] on link "Practice Questions" at bounding box center [69, 108] width 137 height 30
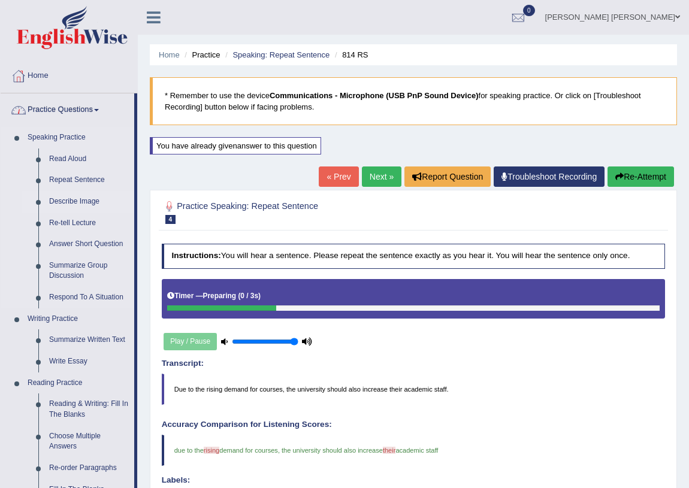
click at [81, 198] on link "Describe Image" at bounding box center [89, 202] width 90 height 22
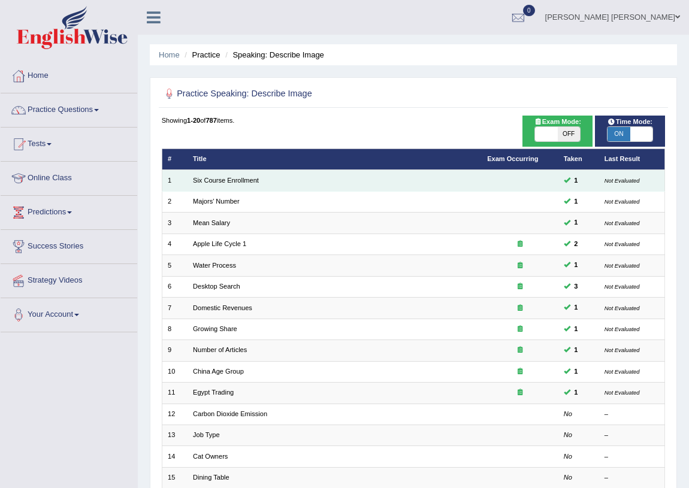
click at [234, 175] on td "Six Course Enrollment" at bounding box center [335, 180] width 294 height 21
click at [247, 179] on link "Six Course Enrollment" at bounding box center [226, 180] width 66 height 7
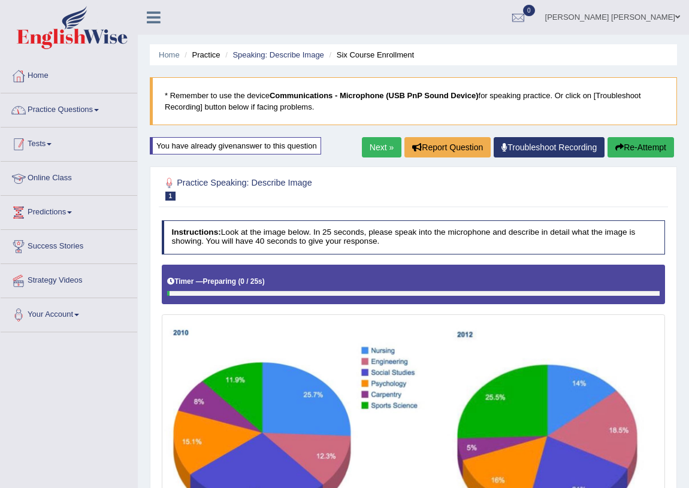
click at [84, 103] on link "Practice Questions" at bounding box center [69, 108] width 137 height 30
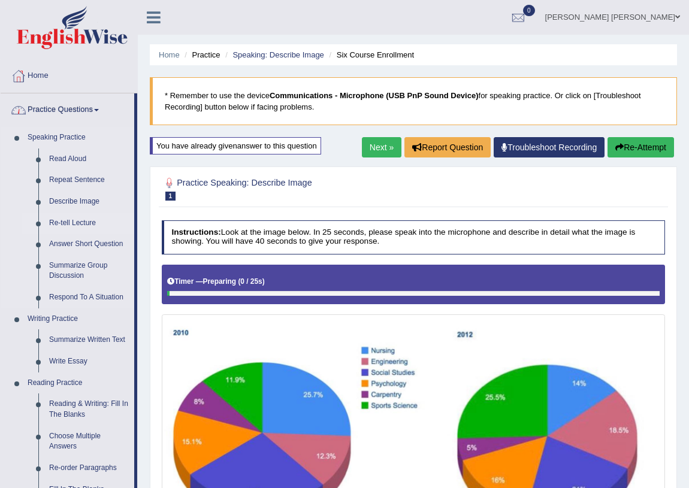
click at [62, 220] on link "Re-tell Lecture" at bounding box center [89, 224] width 90 height 22
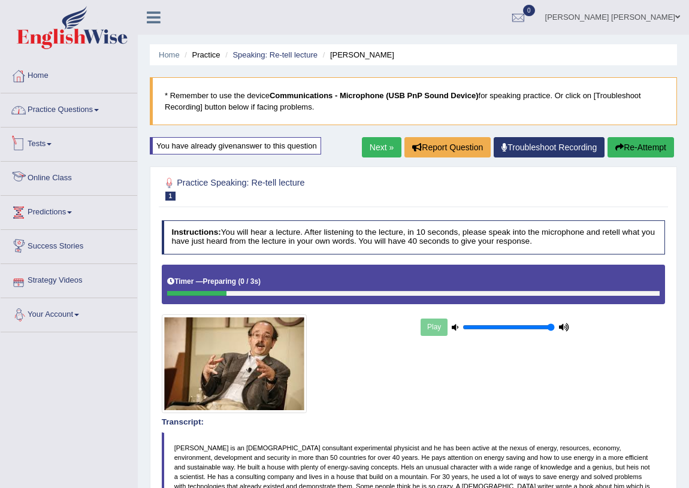
click at [73, 117] on link "Practice Questions" at bounding box center [69, 108] width 137 height 30
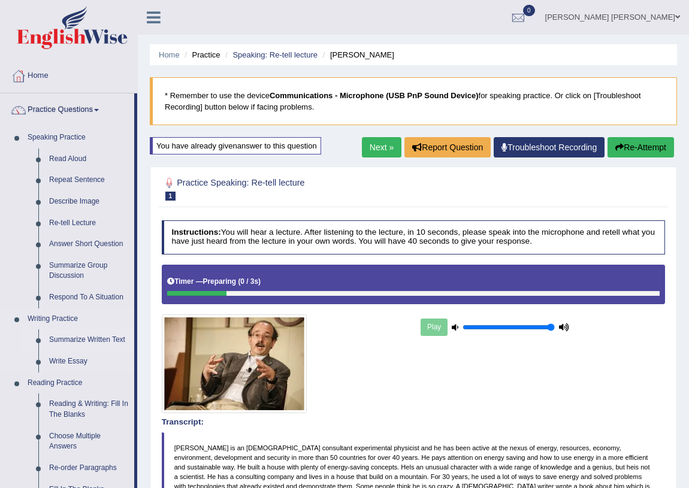
click at [67, 342] on link "Summarize Written Text" at bounding box center [89, 341] width 90 height 22
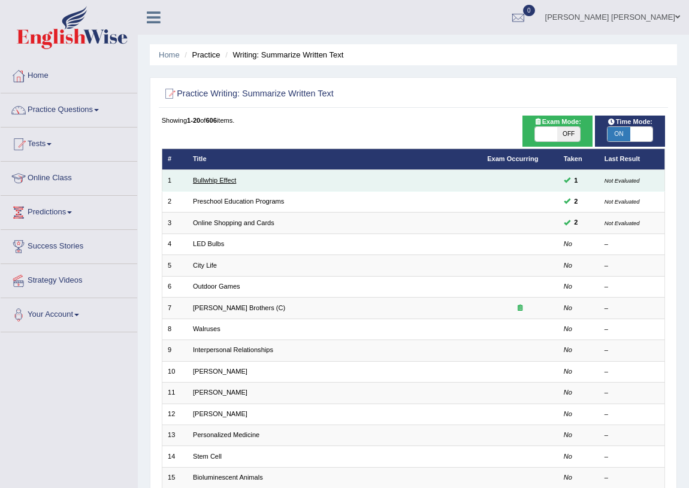
click at [230, 182] on link "Bullwhip Effect" at bounding box center [214, 180] width 43 height 7
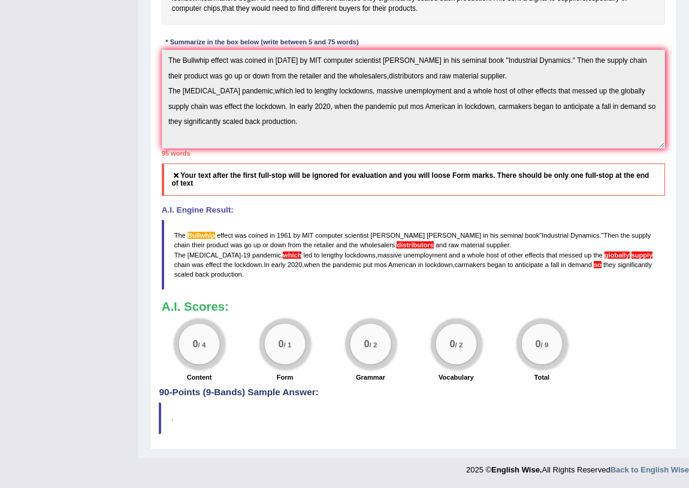
scroll to position [406, 0]
click at [175, 155] on div "95 words" at bounding box center [414, 154] width 504 height 10
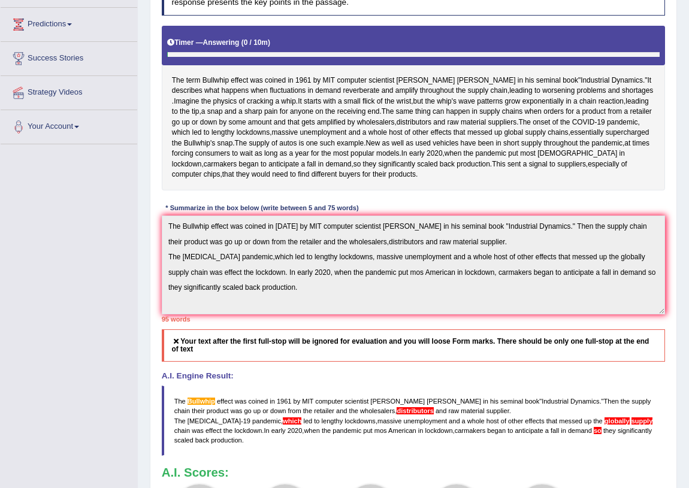
scroll to position [0, 0]
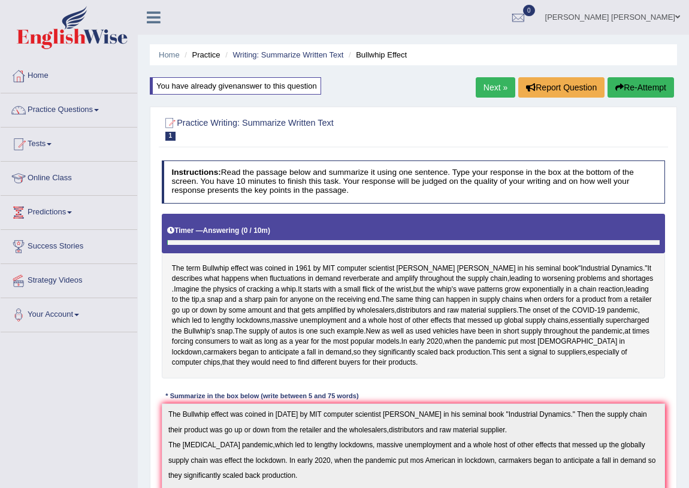
click at [486, 91] on link "Next »" at bounding box center [496, 87] width 40 height 20
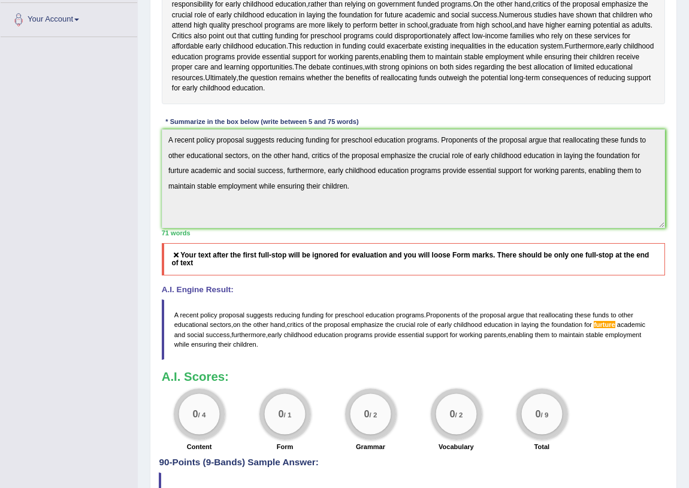
scroll to position [381, 0]
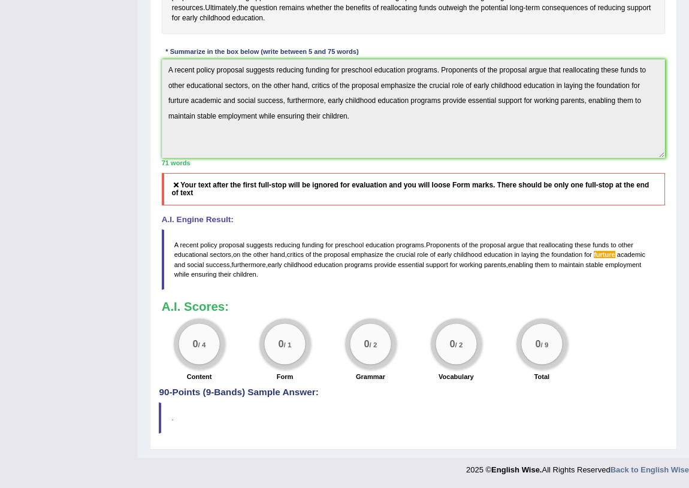
click at [423, 249] on span "programs" at bounding box center [410, 244] width 28 height 7
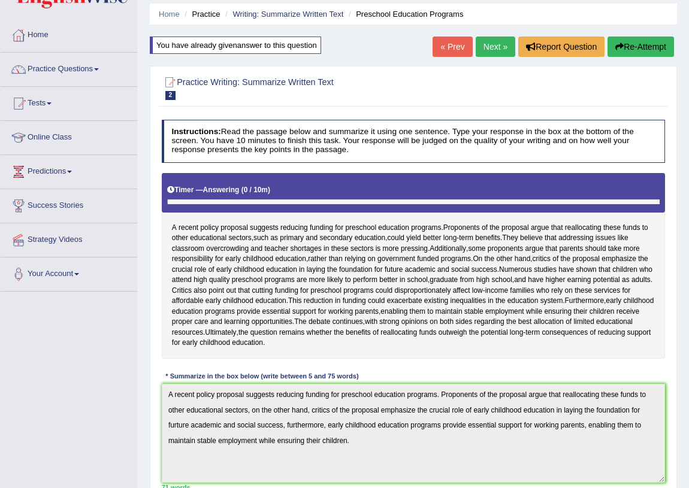
scroll to position [0, 0]
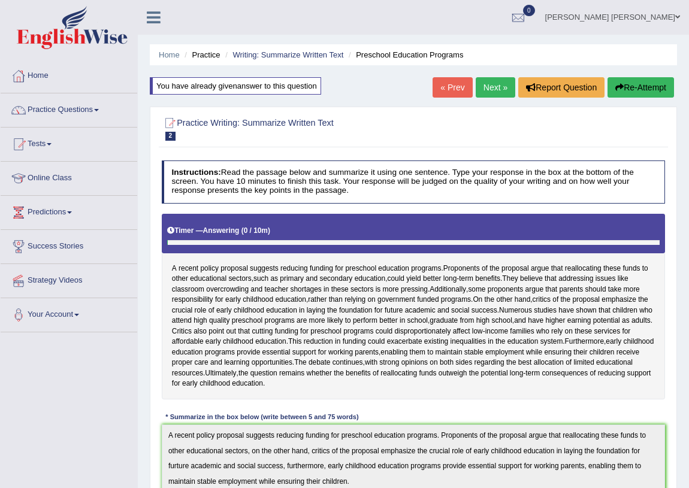
click at [650, 17] on link "[PERSON_NAME] [PERSON_NAME]" at bounding box center [612, 15] width 153 height 31
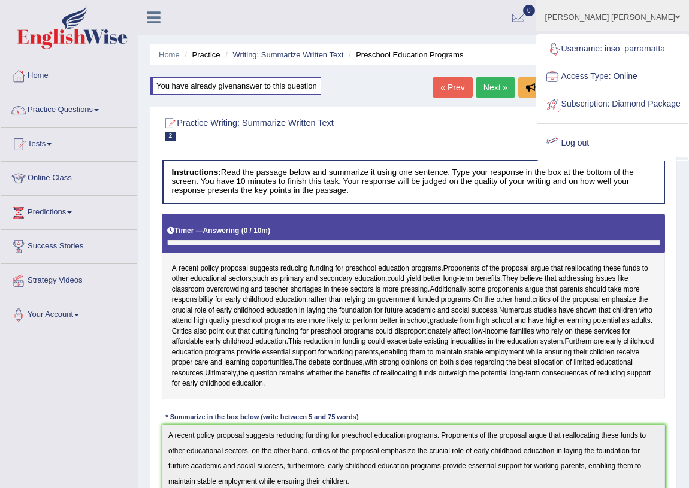
click at [588, 157] on link "Log out" at bounding box center [613, 143] width 150 height 28
